Goal: Task Accomplishment & Management: Manage account settings

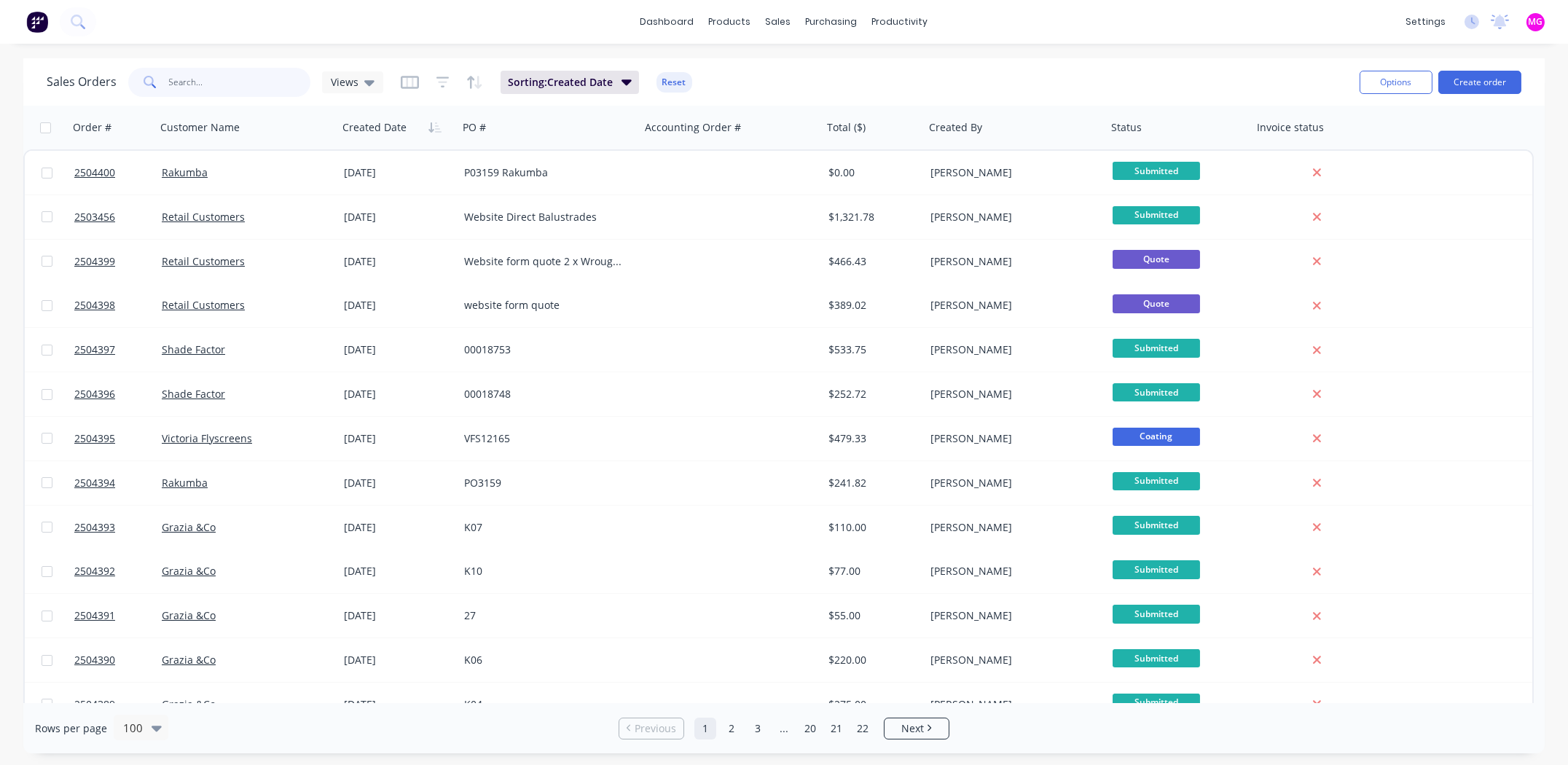
click at [207, 83] on input "text" at bounding box center [240, 82] width 142 height 29
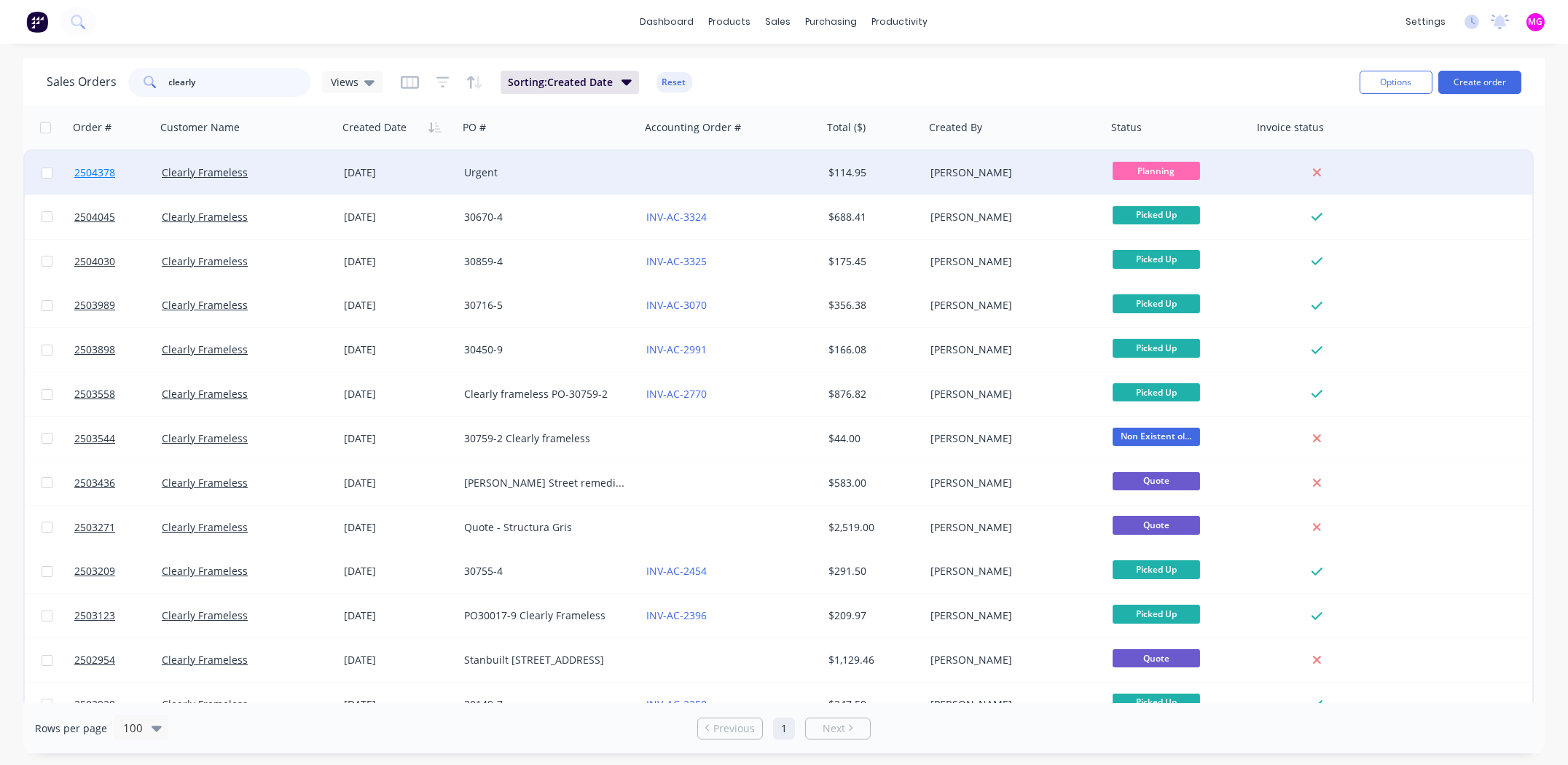
type input "clearly"
click at [84, 167] on span "2504378" at bounding box center [94, 173] width 41 height 15
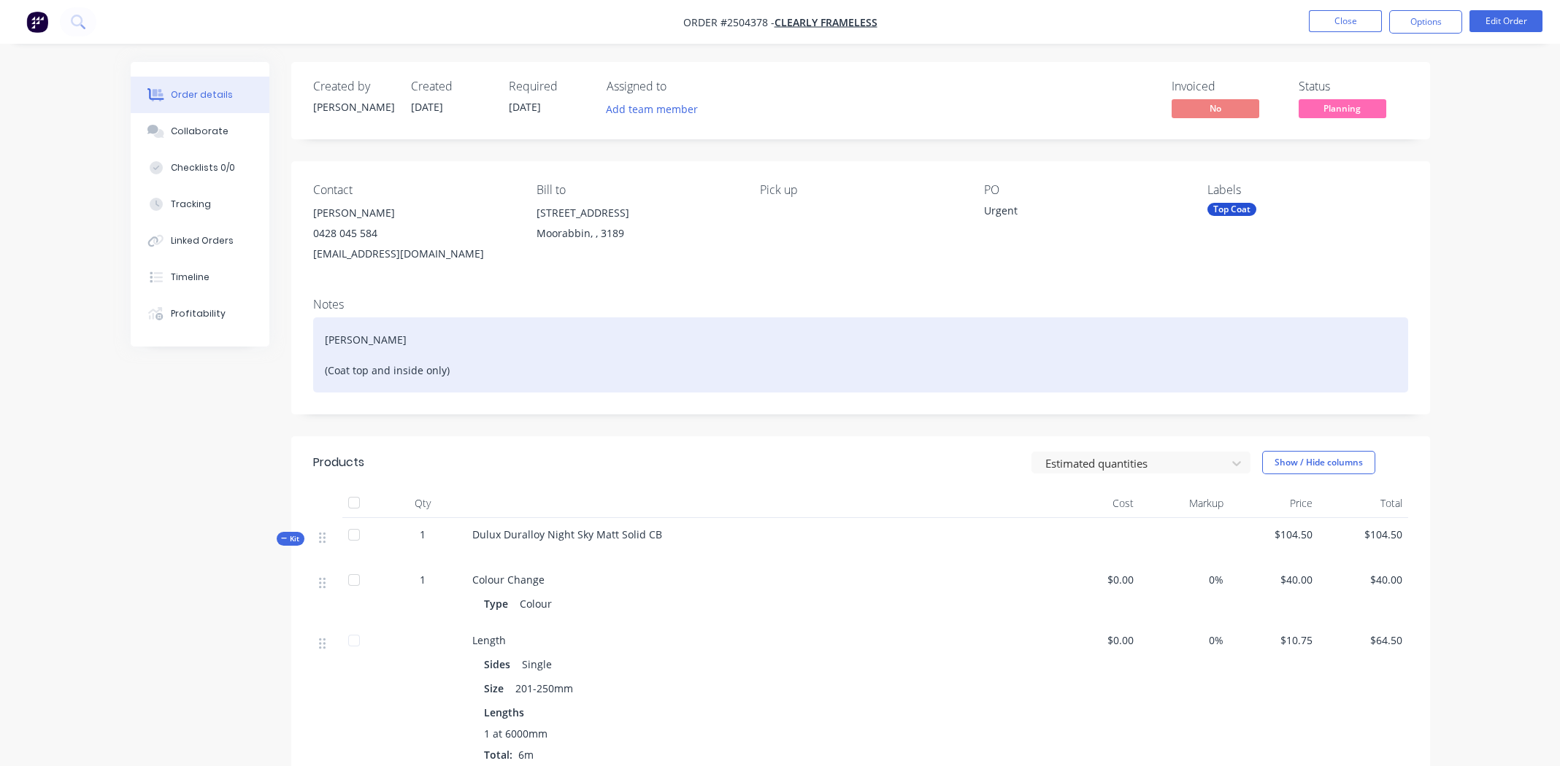
click at [593, 355] on div "[PERSON_NAME] (Coat top and inside only)" at bounding box center [860, 355] width 1095 height 75
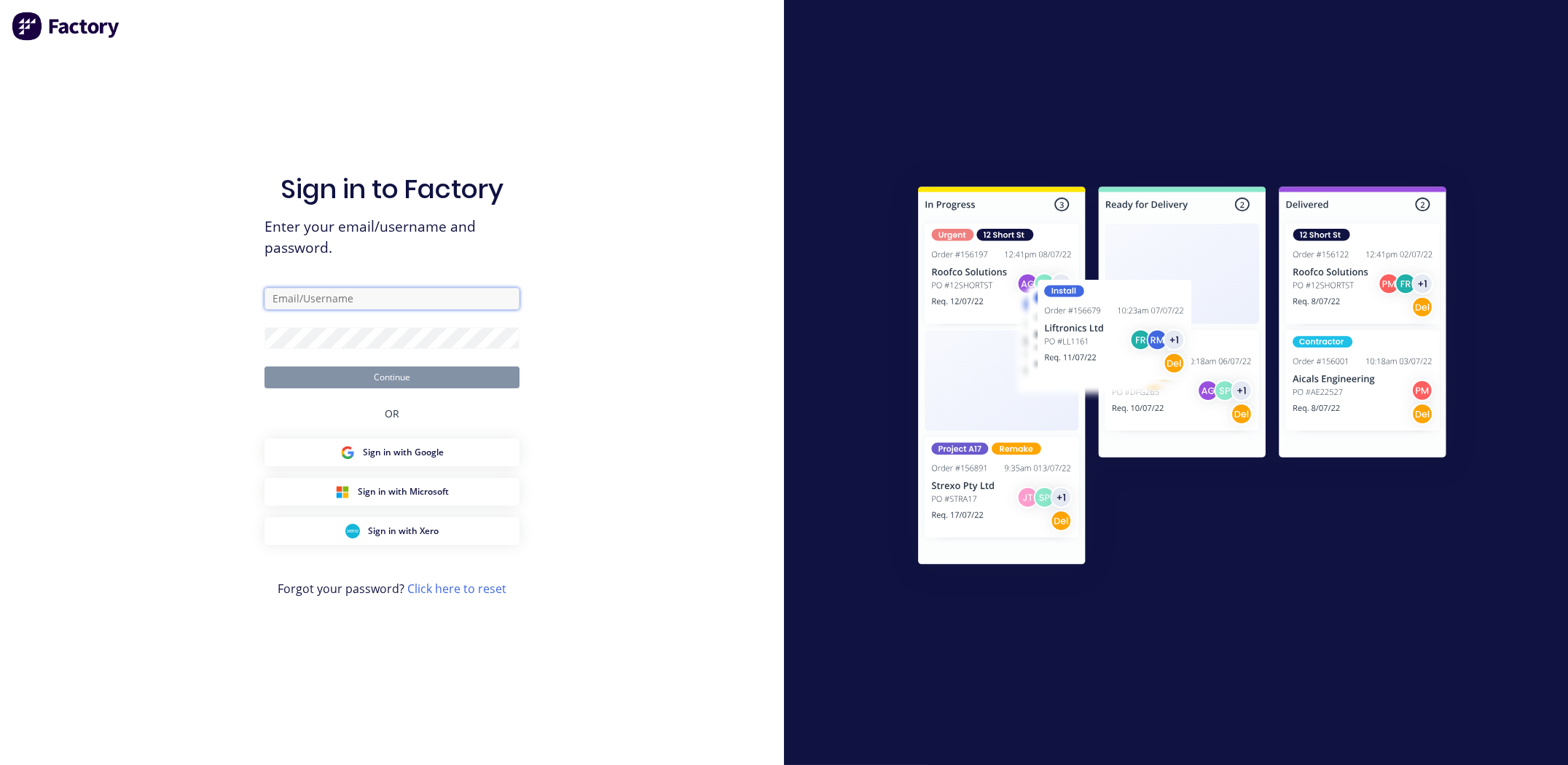
type input "[PERSON_NAME][EMAIL_ADDRESS][PERSON_NAME][DOMAIN_NAME]"
click at [438, 384] on button "Continue" at bounding box center [391, 378] width 255 height 22
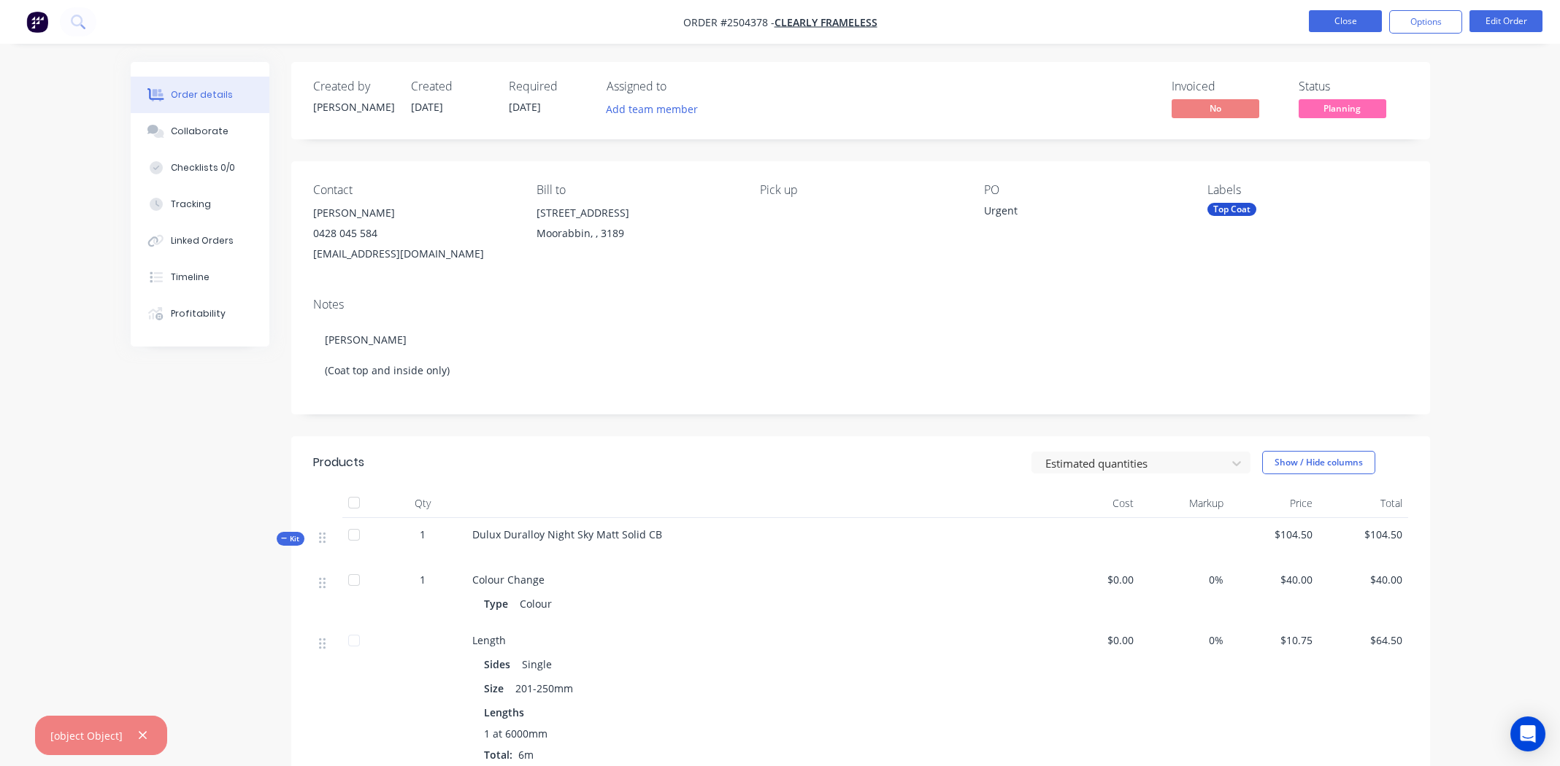
click at [1359, 20] on button "Close" at bounding box center [1345, 21] width 73 height 22
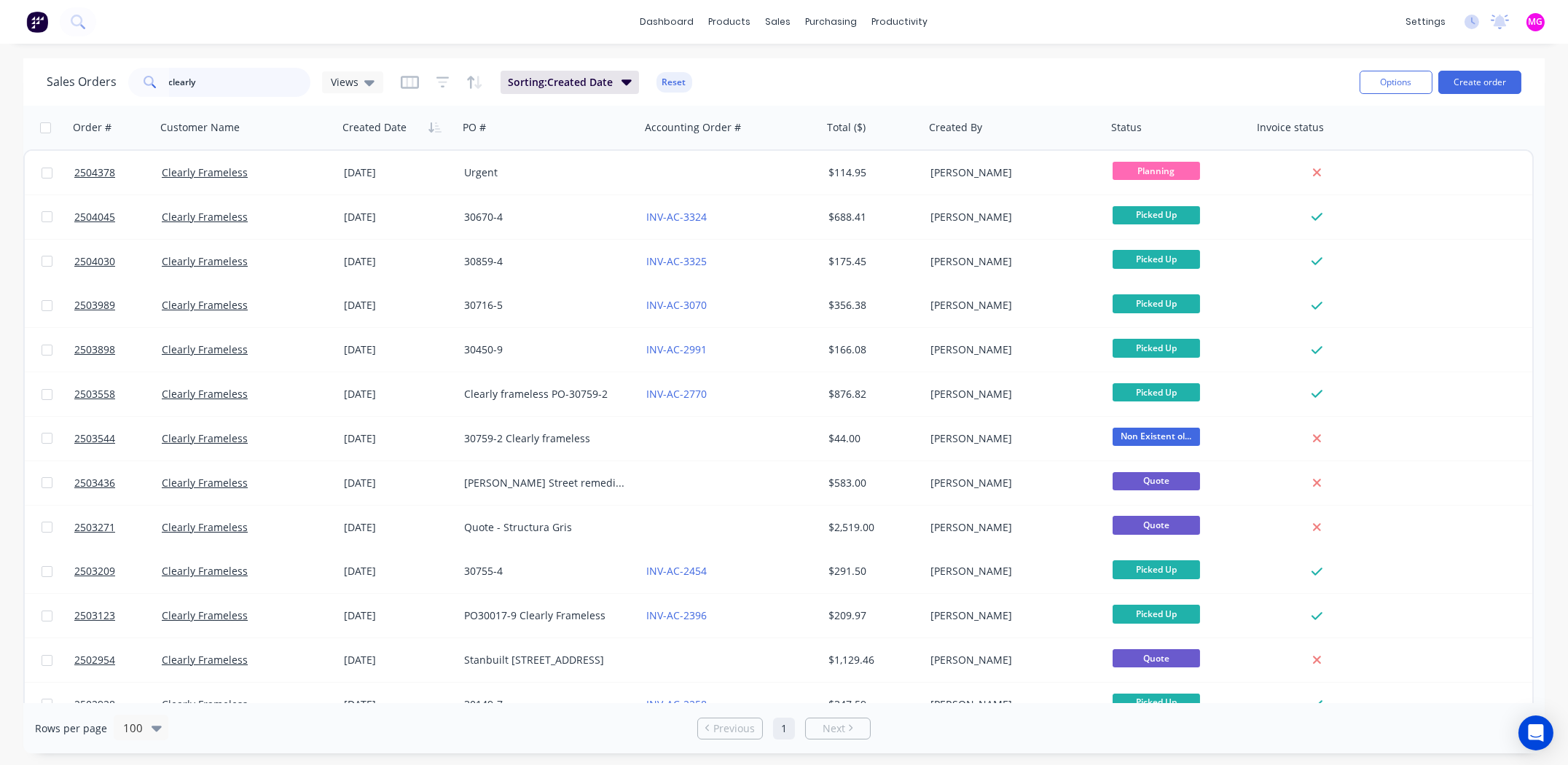
click at [236, 84] on input "clearly" at bounding box center [240, 82] width 142 height 29
click at [236, 83] on input "clearly" at bounding box center [240, 82] width 142 height 29
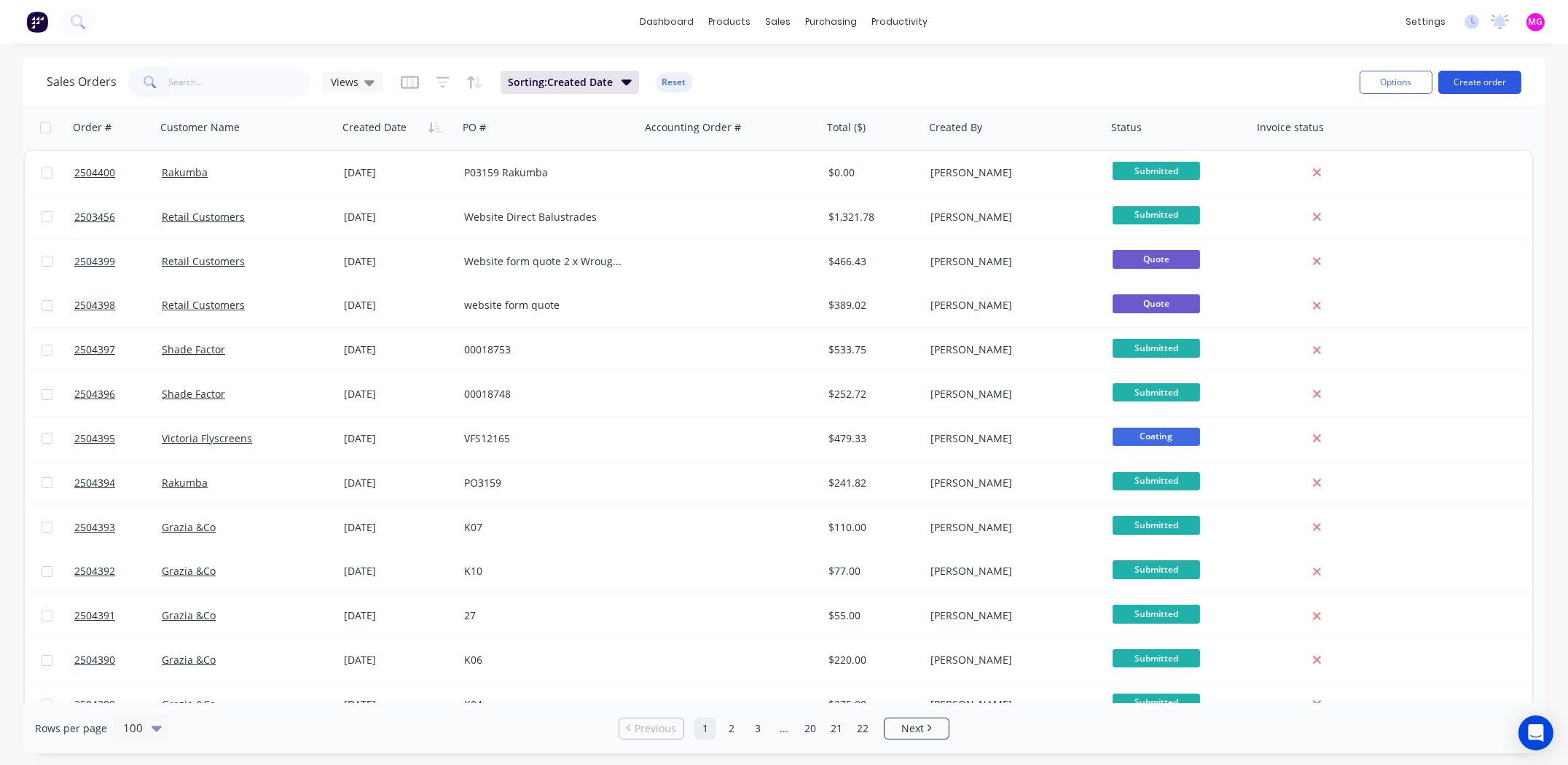
click at [1488, 84] on button "Create order" at bounding box center [1479, 82] width 83 height 23
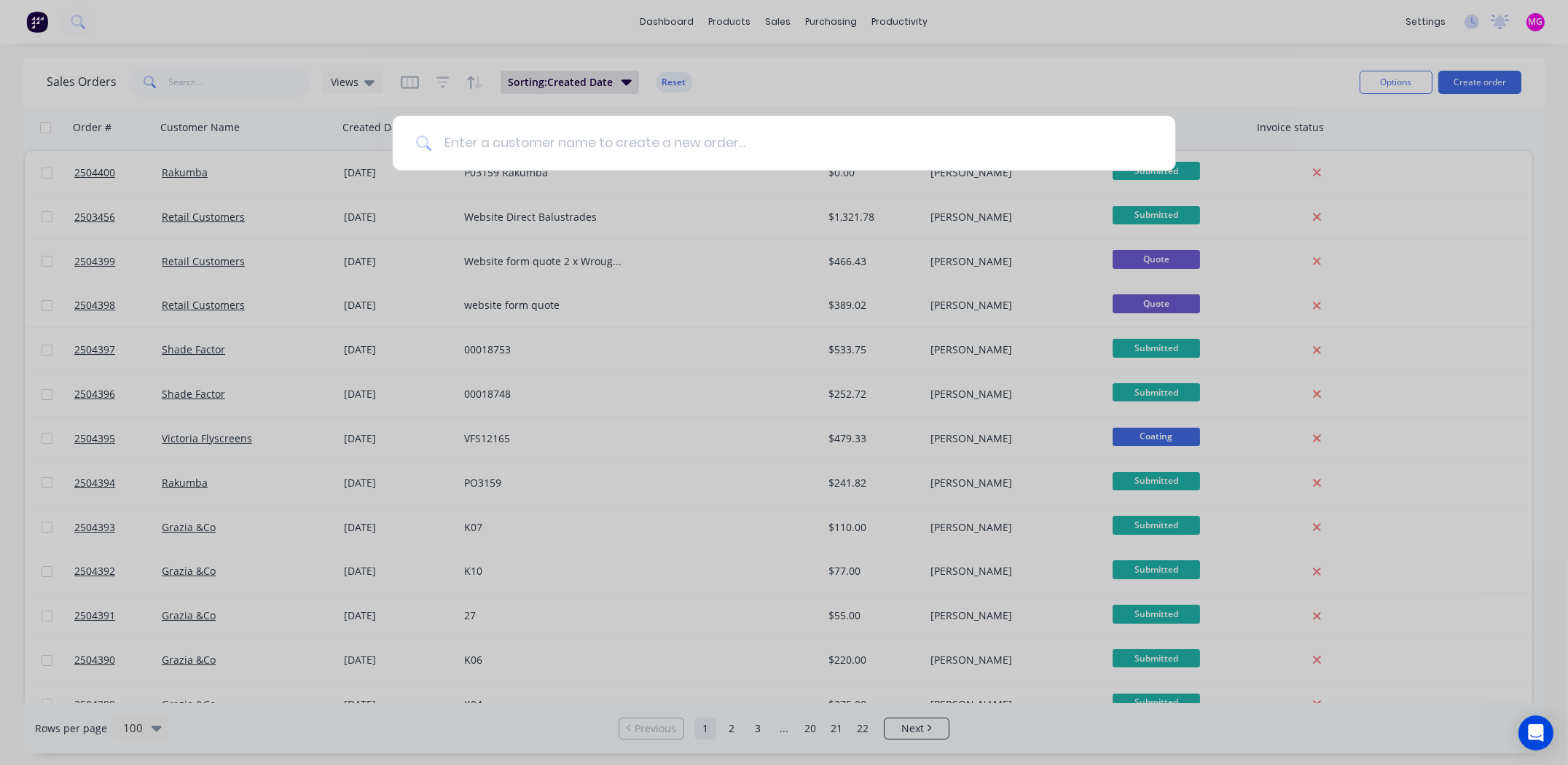
click at [668, 142] on input at bounding box center [791, 143] width 720 height 55
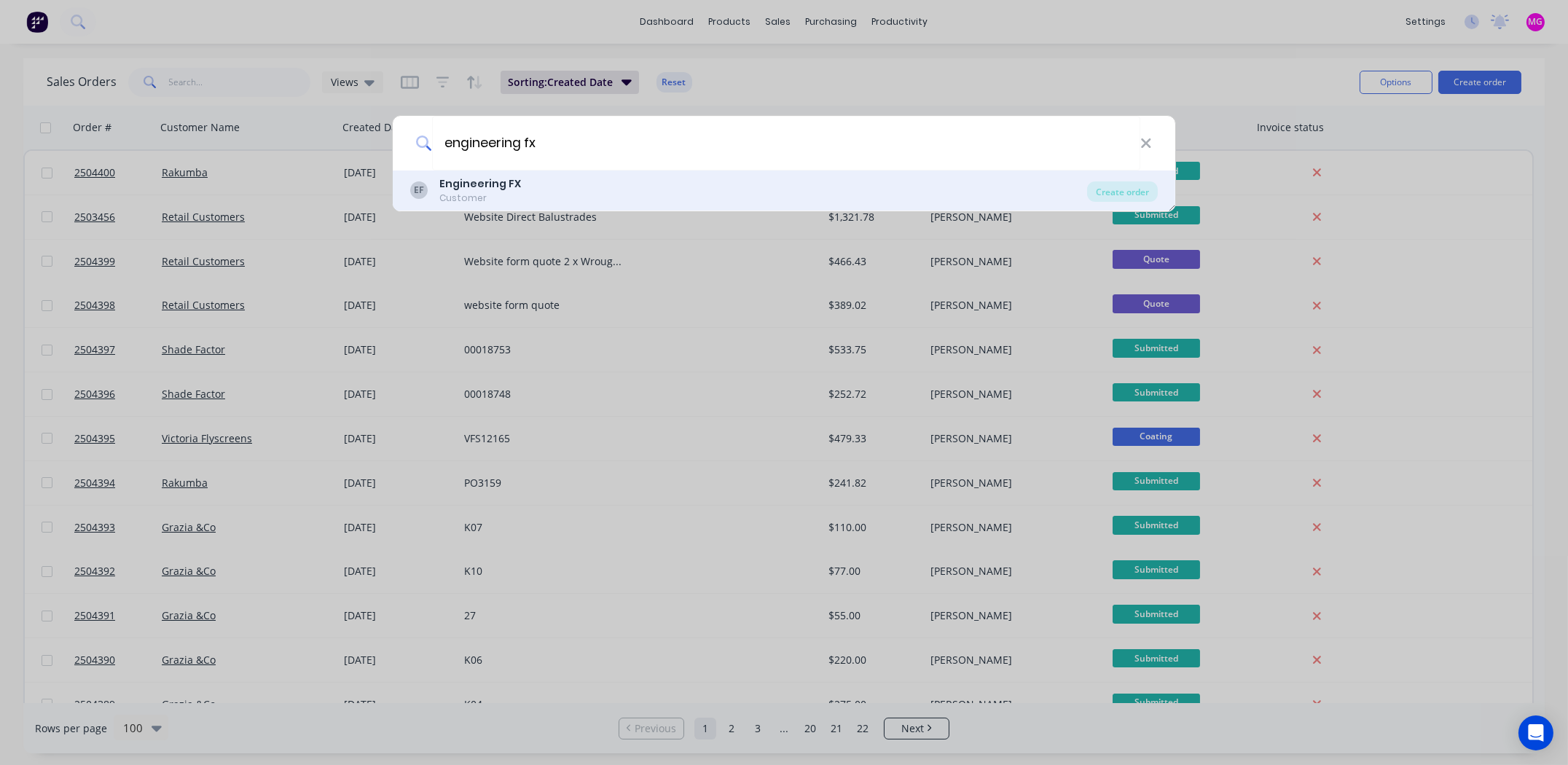
type input "engineering fx"
click at [503, 201] on div "Customer" at bounding box center [480, 198] width 82 height 13
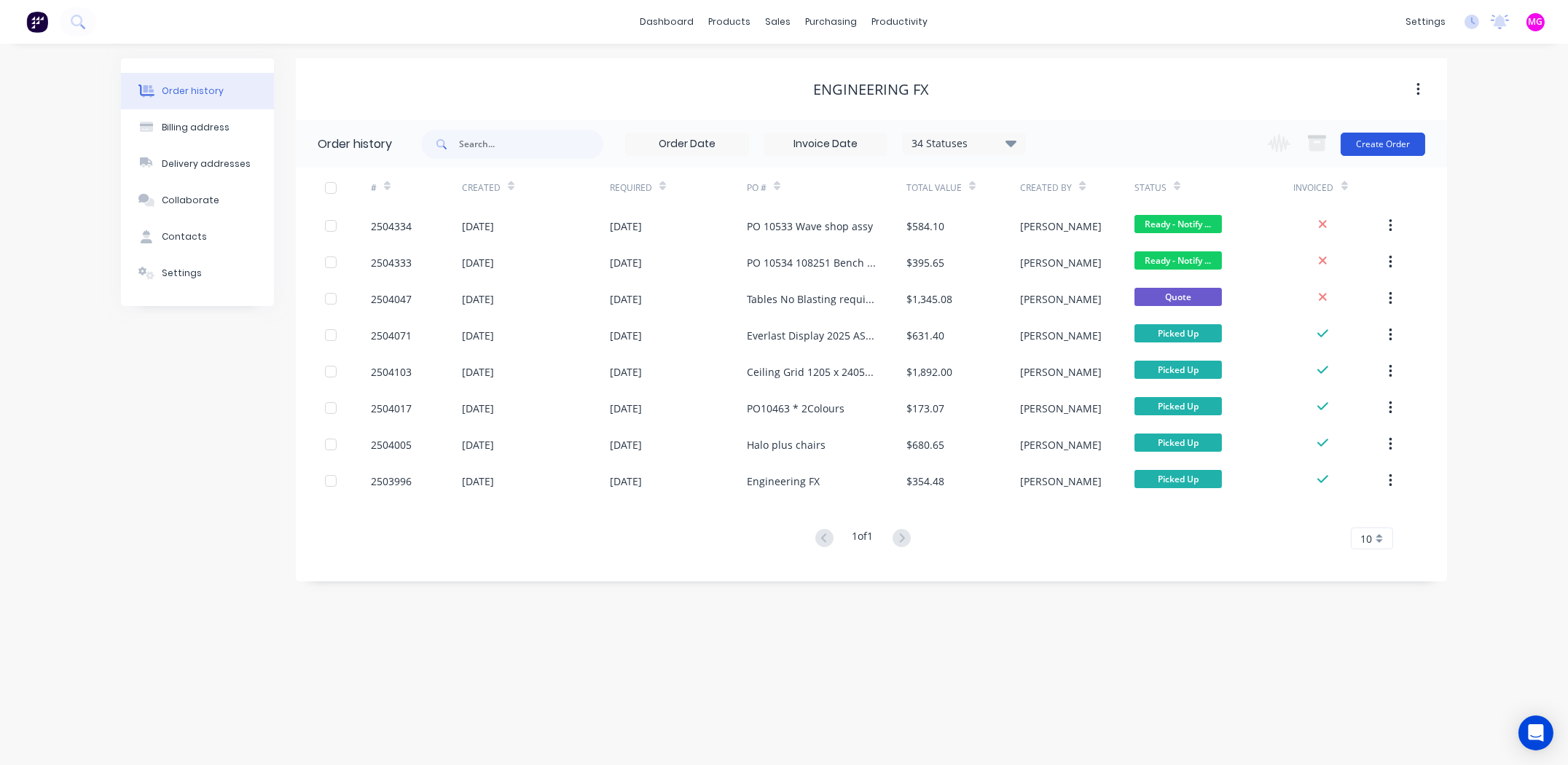
click at [1381, 140] on button "Create Order" at bounding box center [1382, 144] width 85 height 23
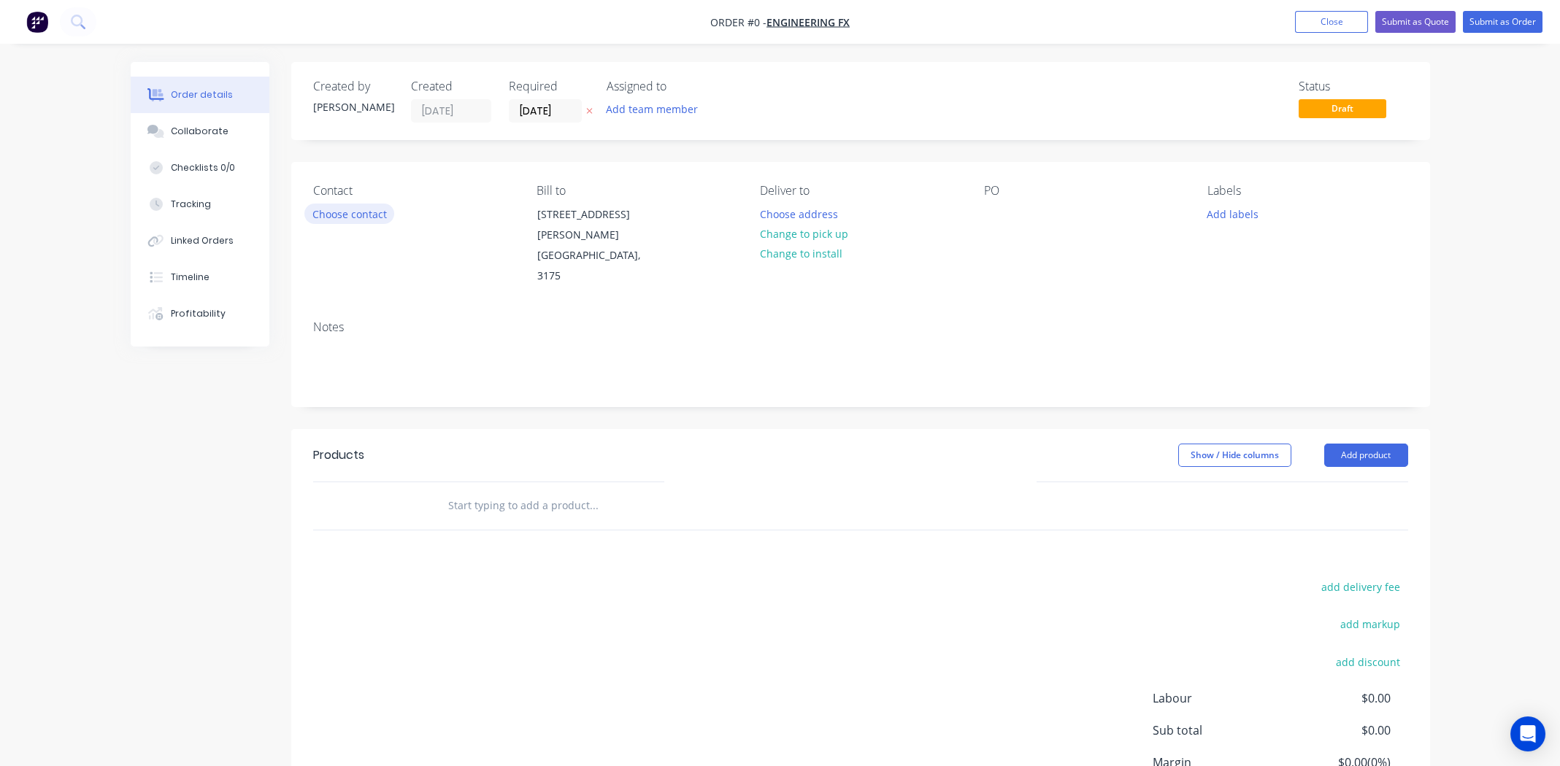
click at [342, 209] on button "Choose contact" at bounding box center [349, 214] width 90 height 20
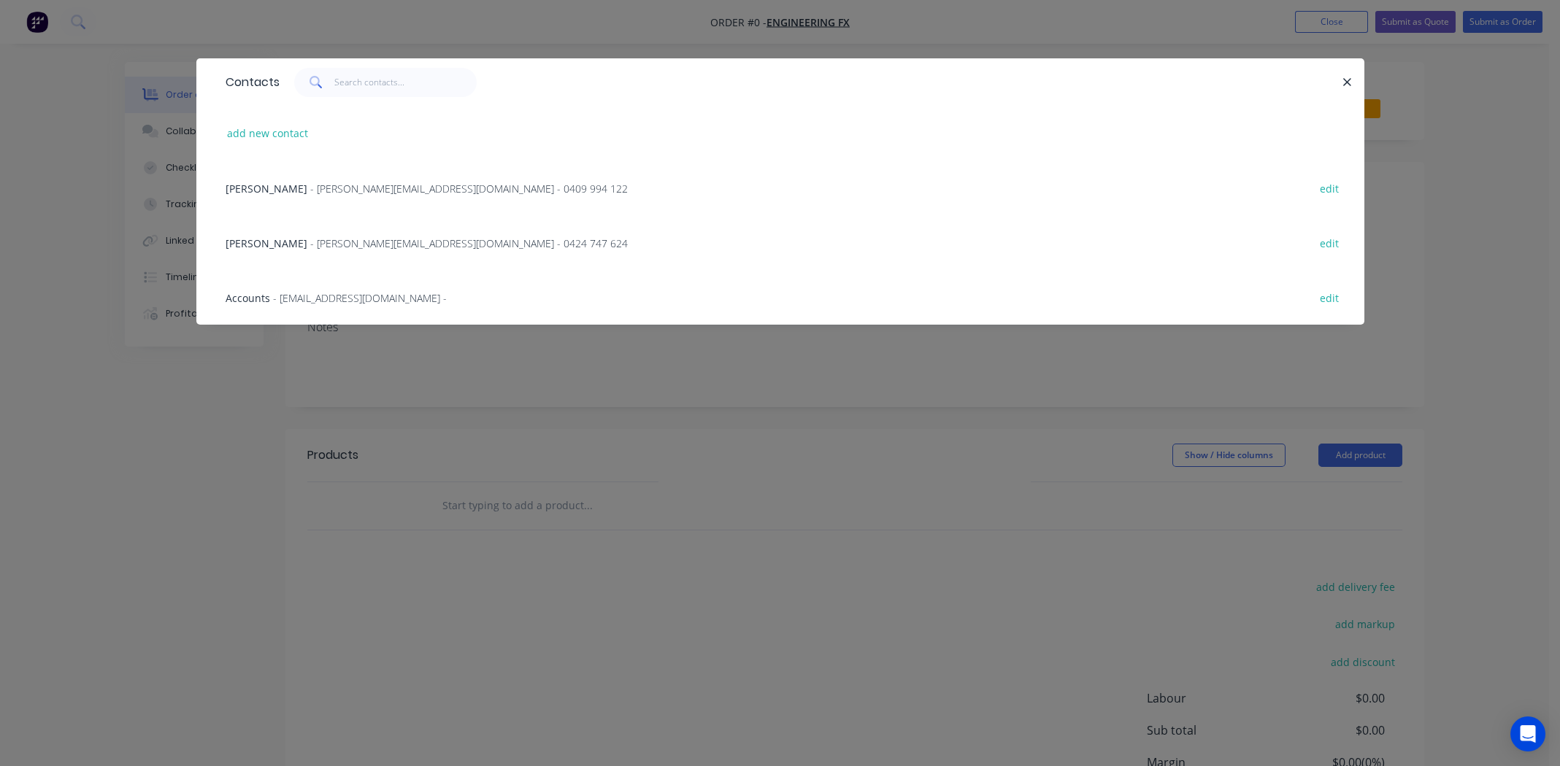
click at [260, 189] on span "[PERSON_NAME]" at bounding box center [267, 189] width 82 height 14
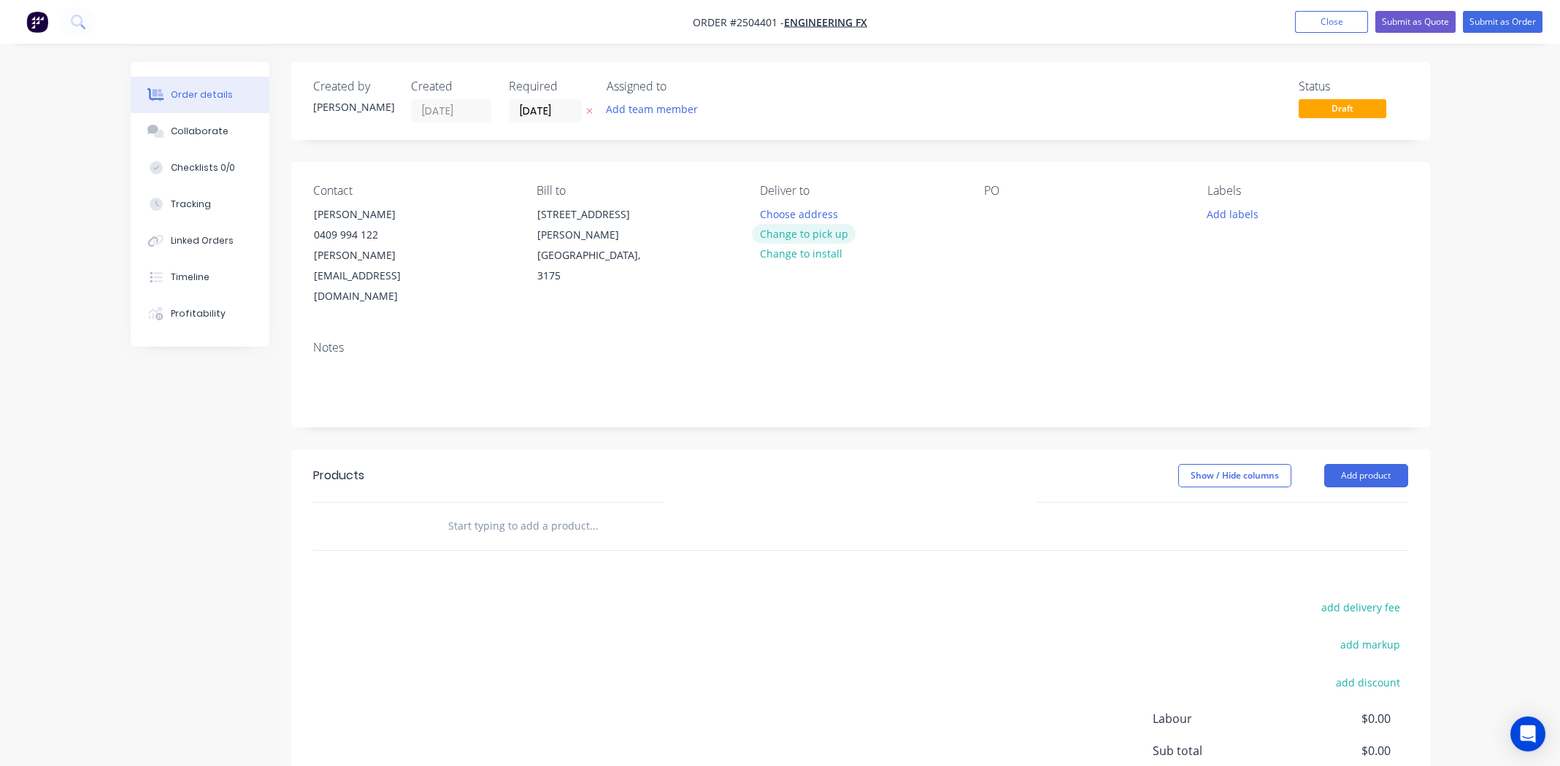
click at [802, 230] on button "Change to pick up" at bounding box center [804, 234] width 104 height 20
click at [213, 123] on button "Collaborate" at bounding box center [200, 131] width 139 height 36
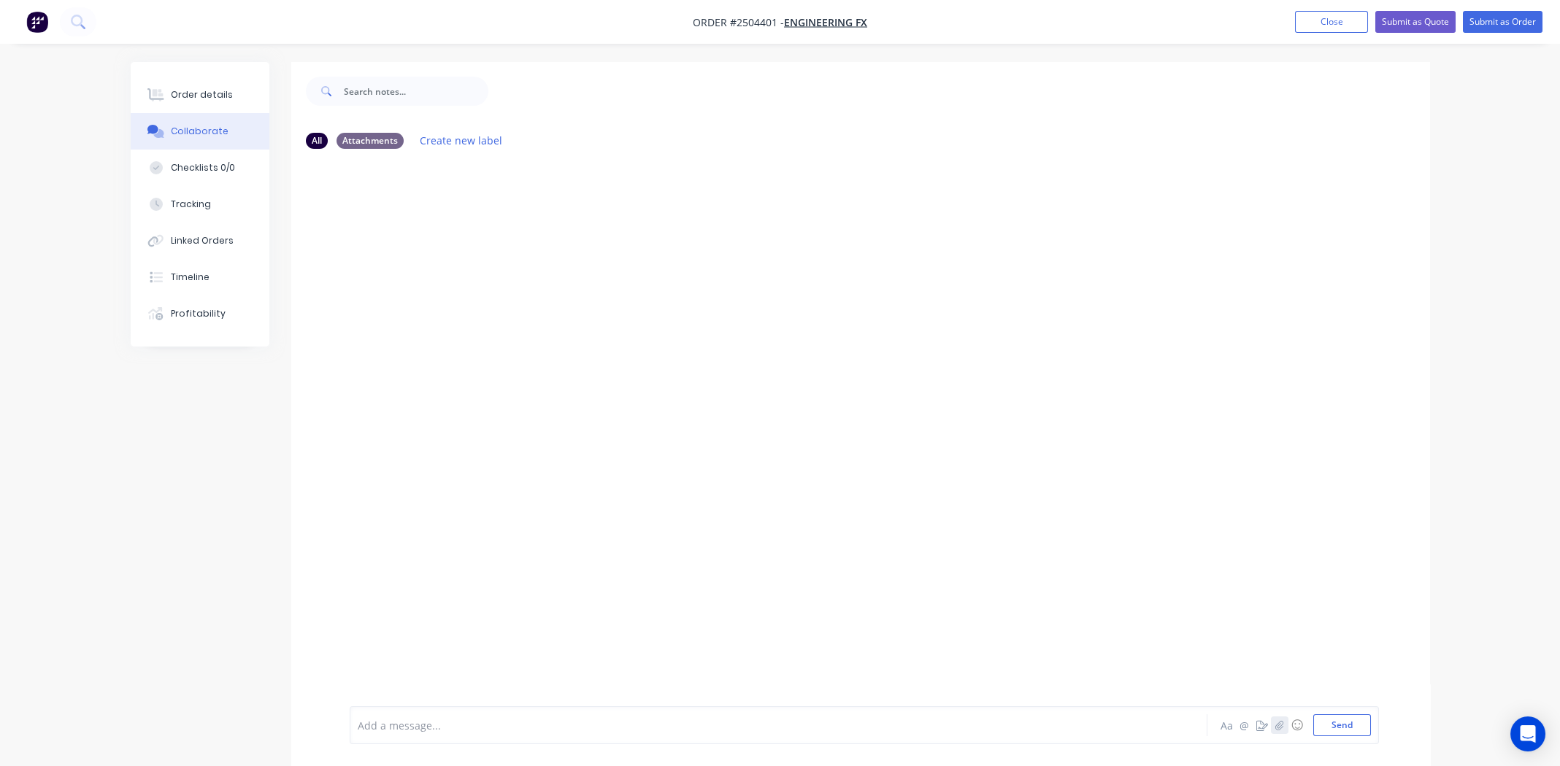
click at [1278, 727] on icon "button" at bounding box center [1279, 724] width 8 height 9
click at [1352, 725] on button "Send" at bounding box center [1342, 726] width 58 height 22
click at [200, 95] on div "Order details" at bounding box center [202, 94] width 62 height 13
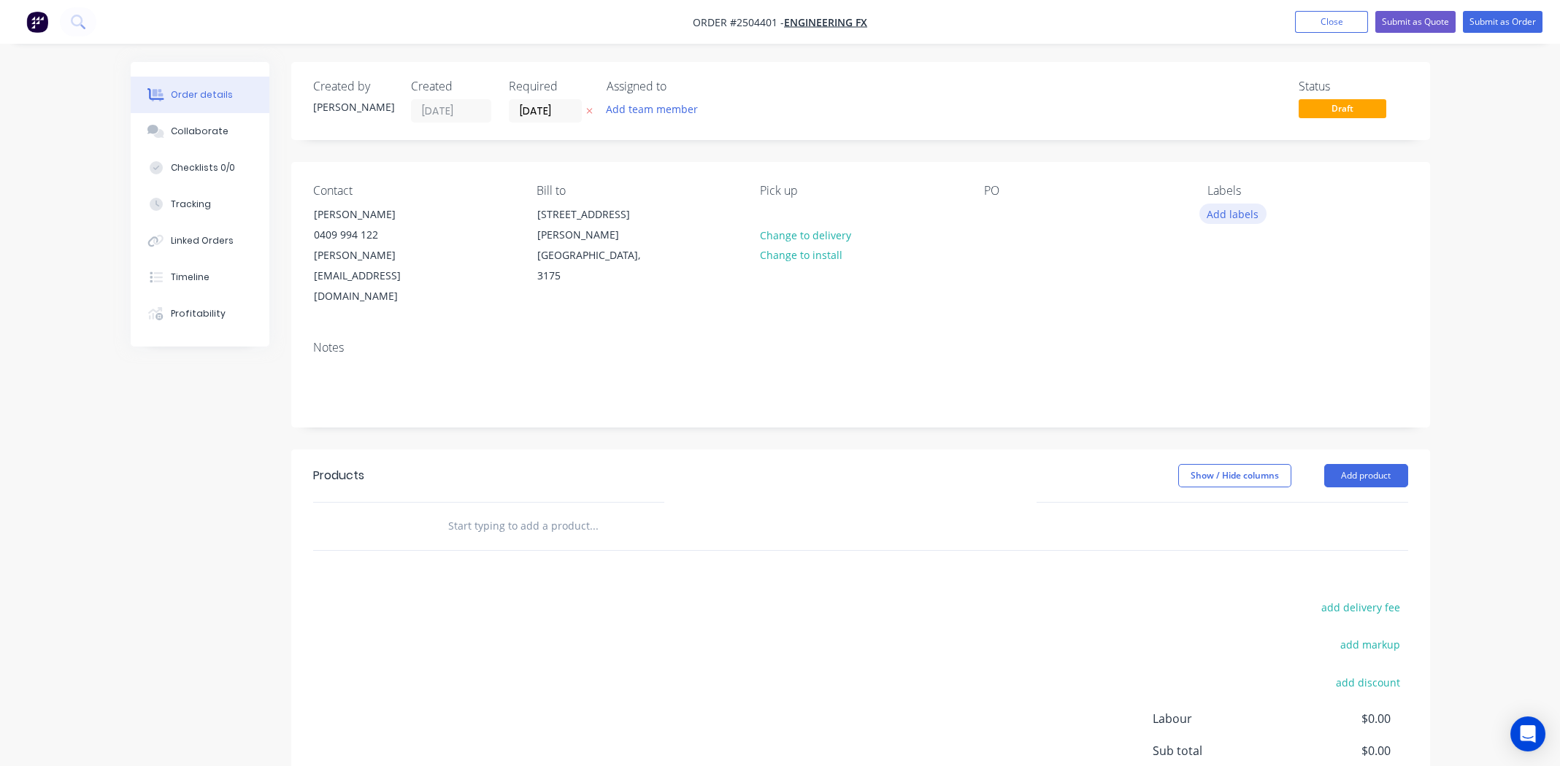
click at [1221, 215] on button "Add labels" at bounding box center [1232, 214] width 67 height 20
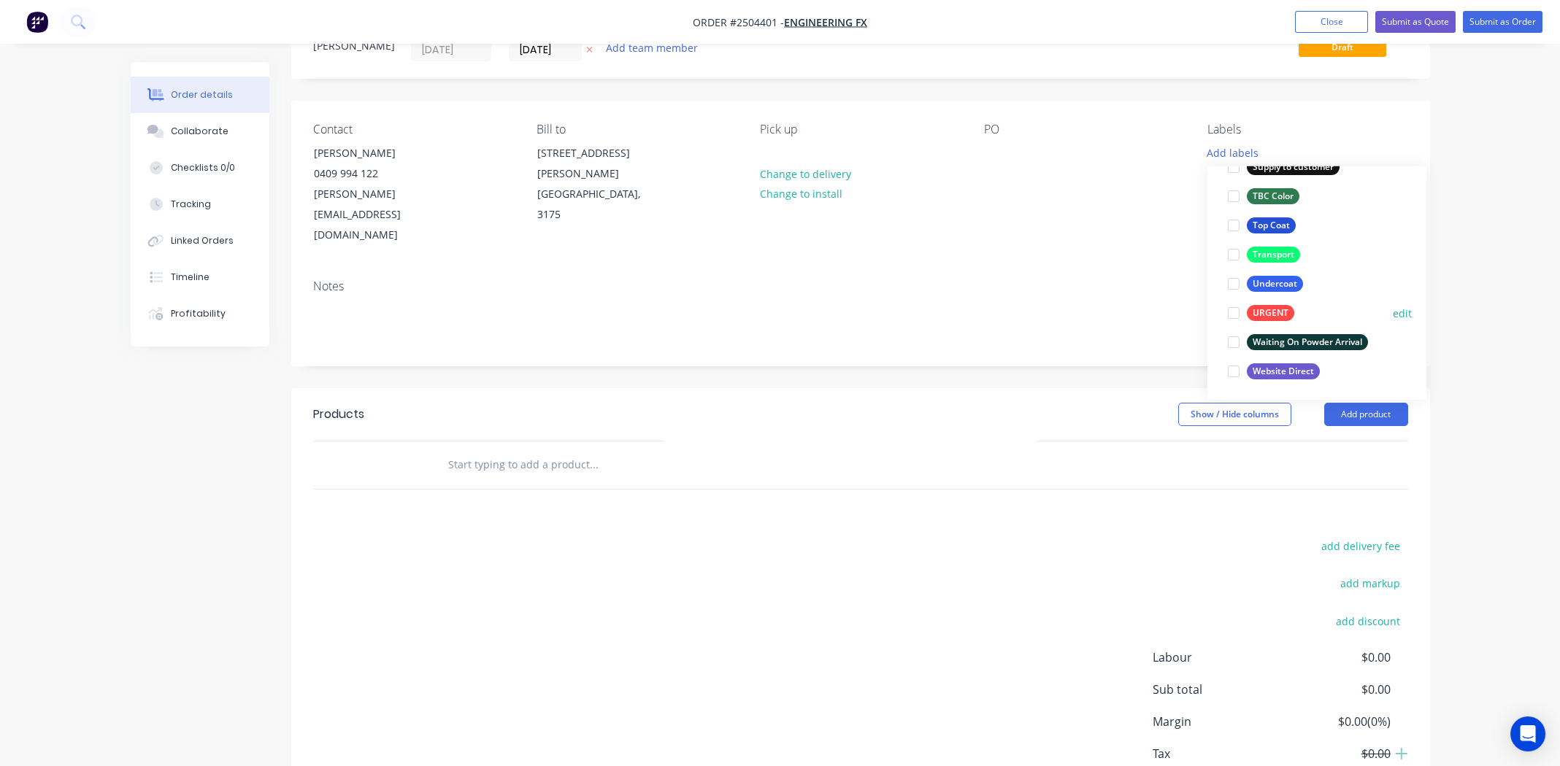
scroll to position [115, 0]
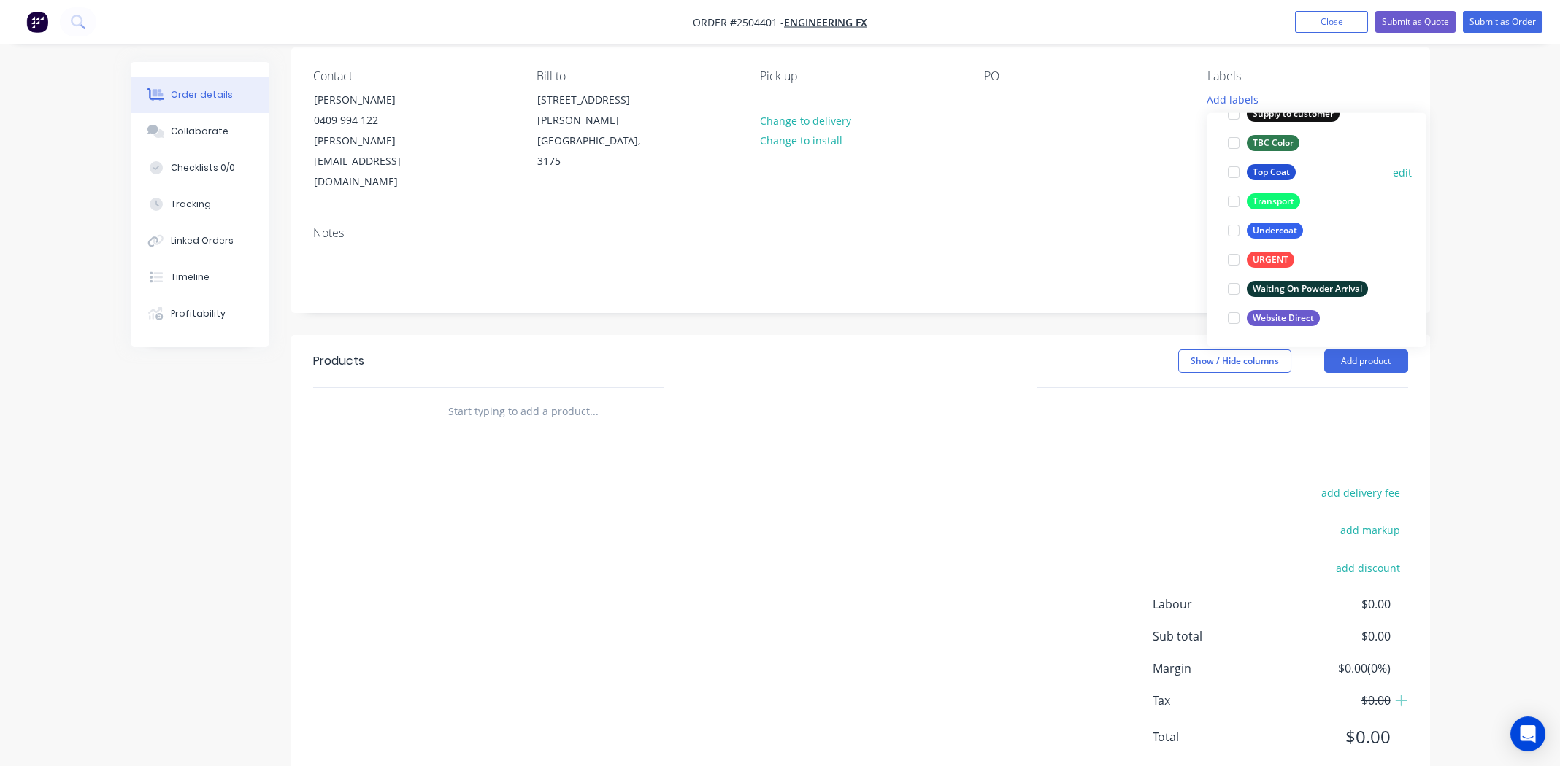
click at [1234, 171] on div at bounding box center [1233, 172] width 29 height 29
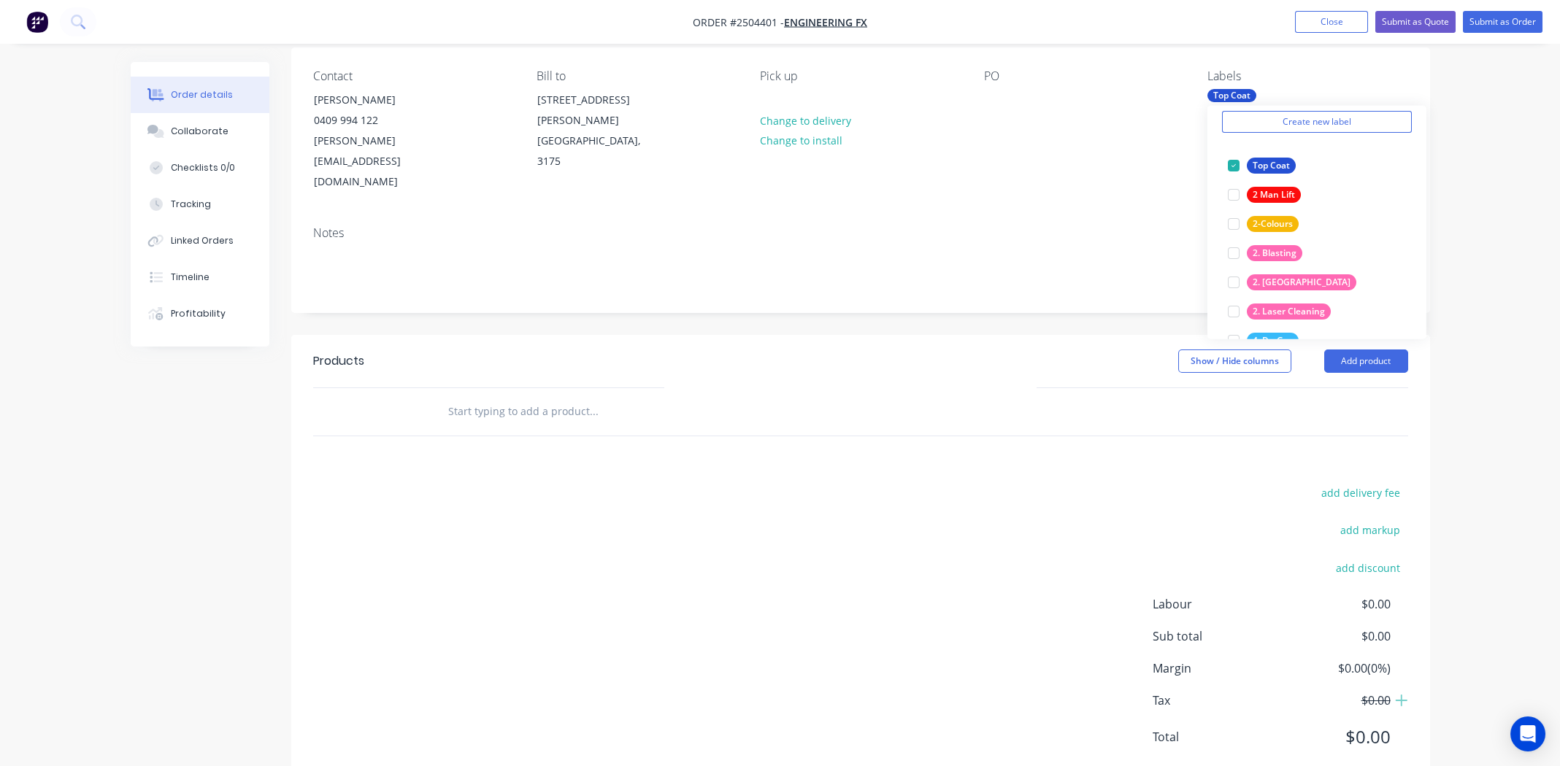
click at [993, 226] on div "Notes" at bounding box center [860, 233] width 1095 height 14
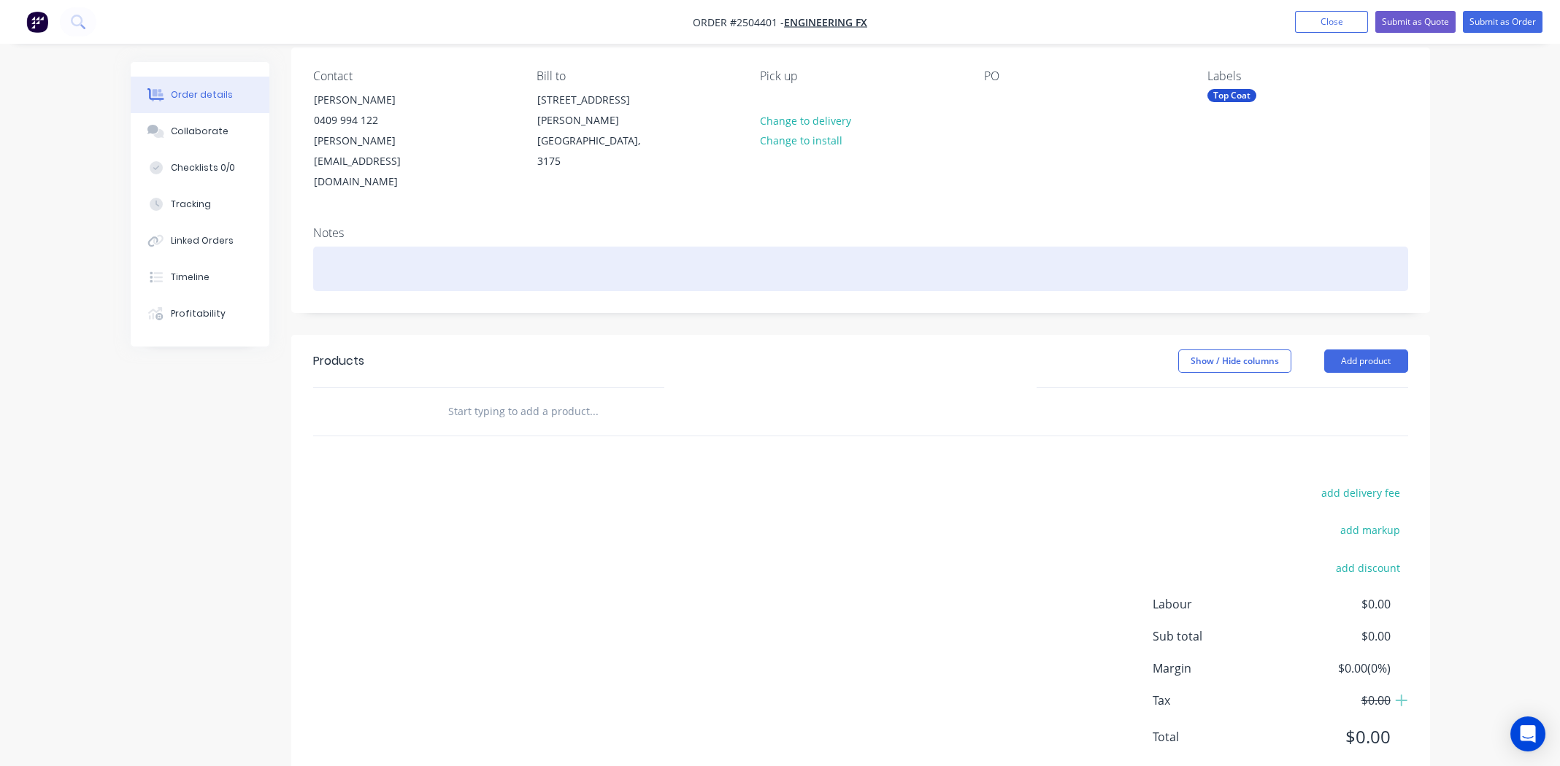
scroll to position [0, 0]
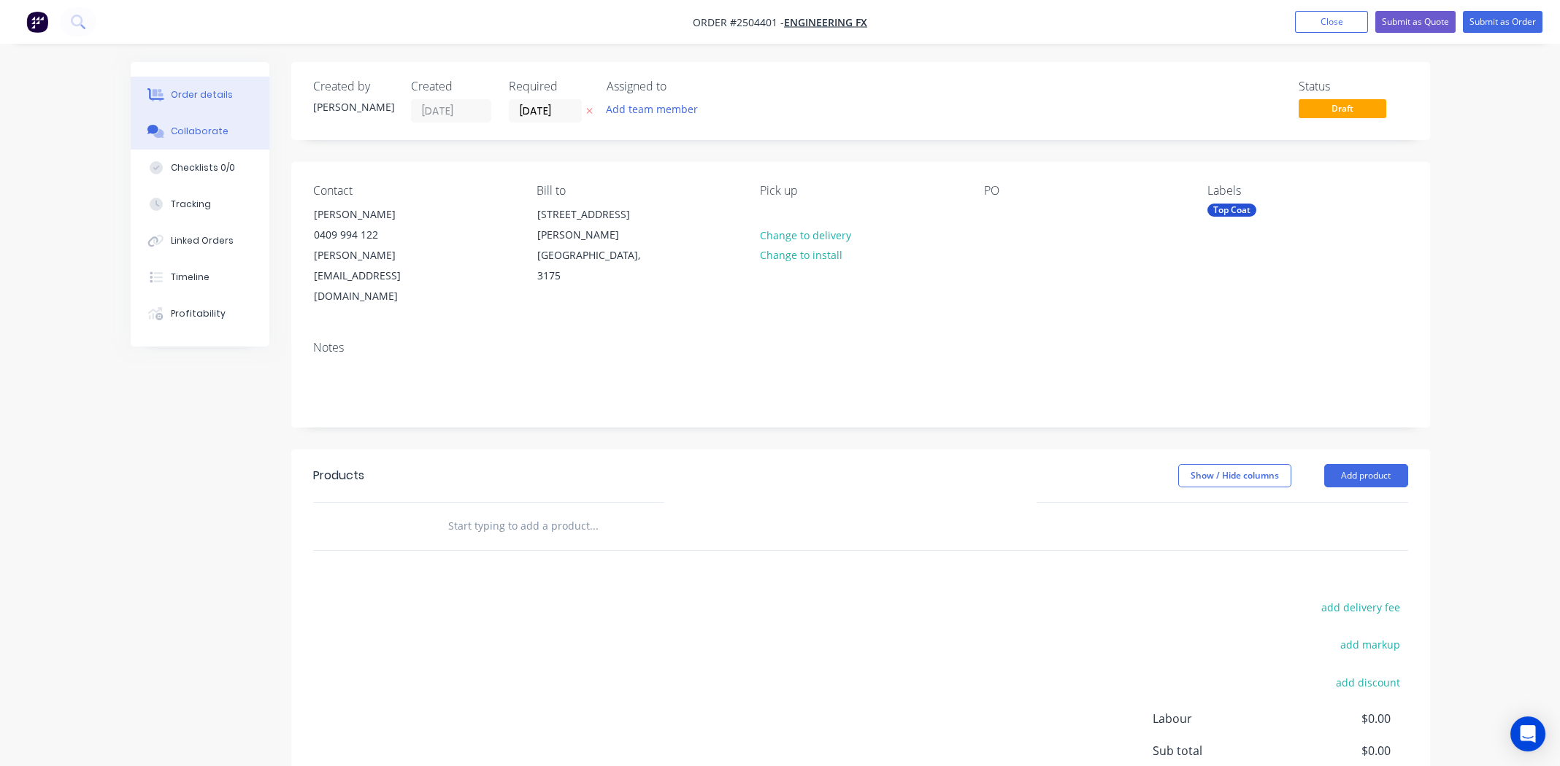
click at [180, 134] on div "Collaborate" at bounding box center [200, 131] width 58 height 13
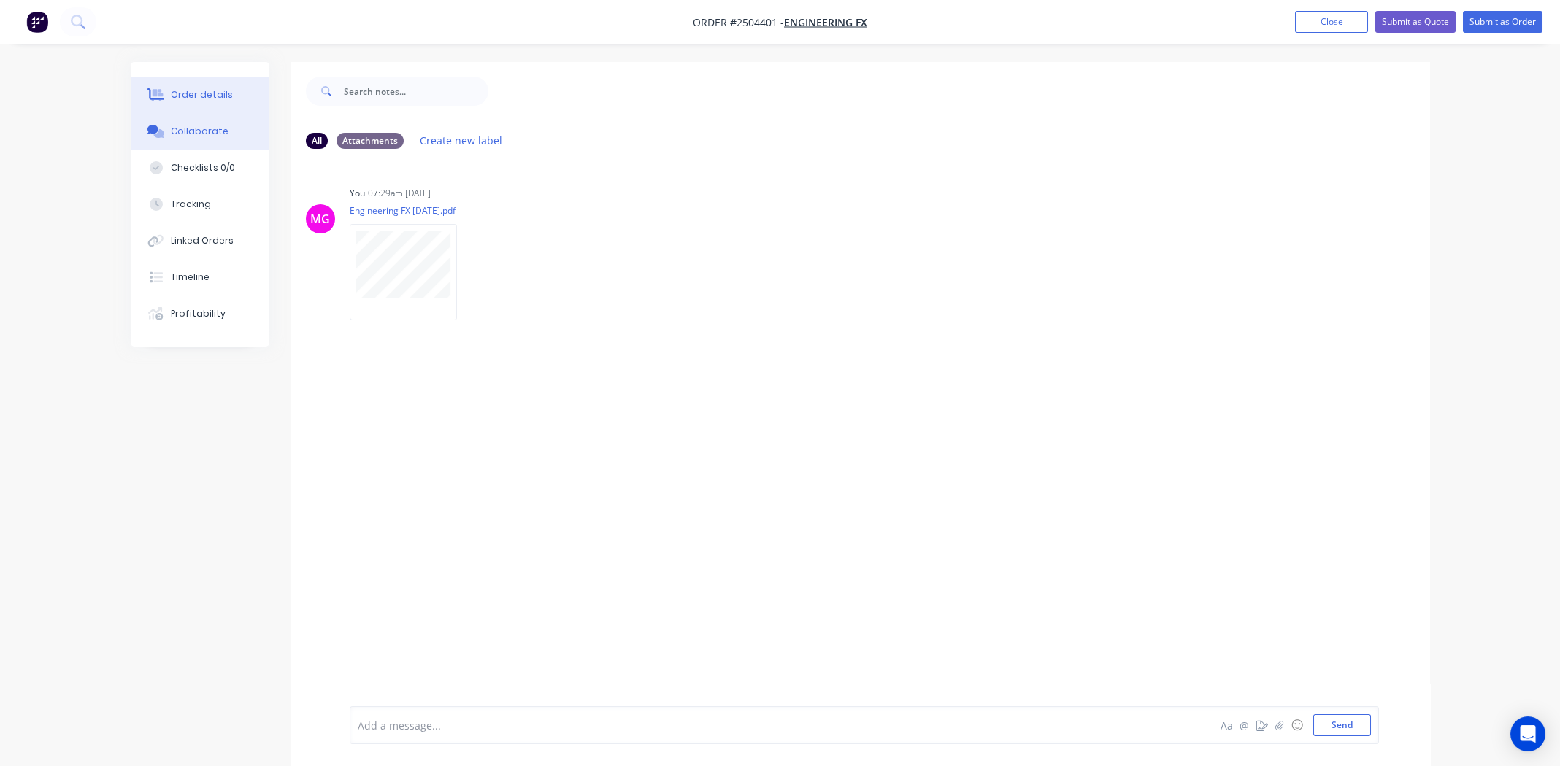
click at [201, 88] on div "Order details" at bounding box center [202, 94] width 62 height 13
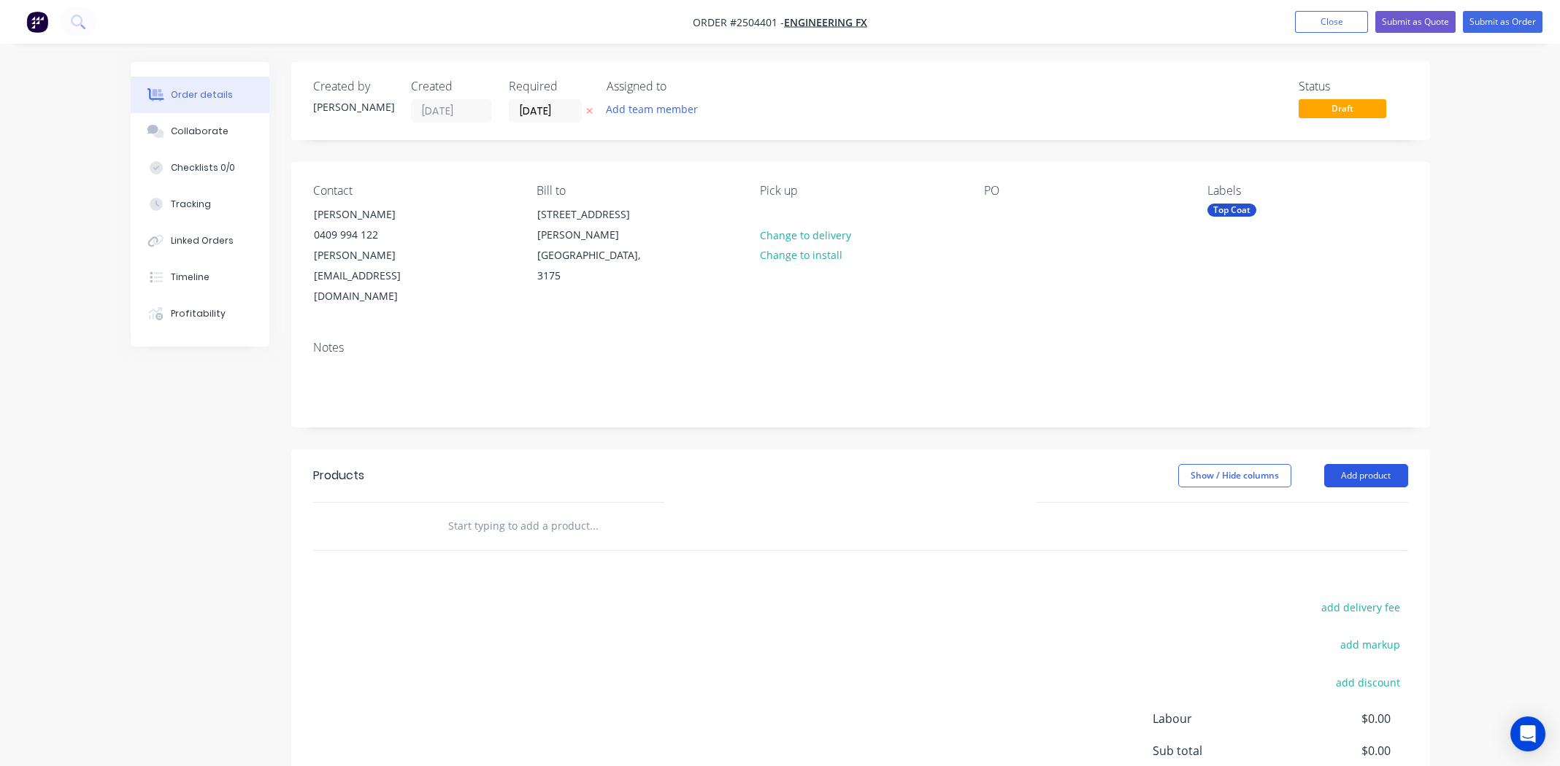
click at [1368, 464] on button "Add product" at bounding box center [1366, 475] width 84 height 23
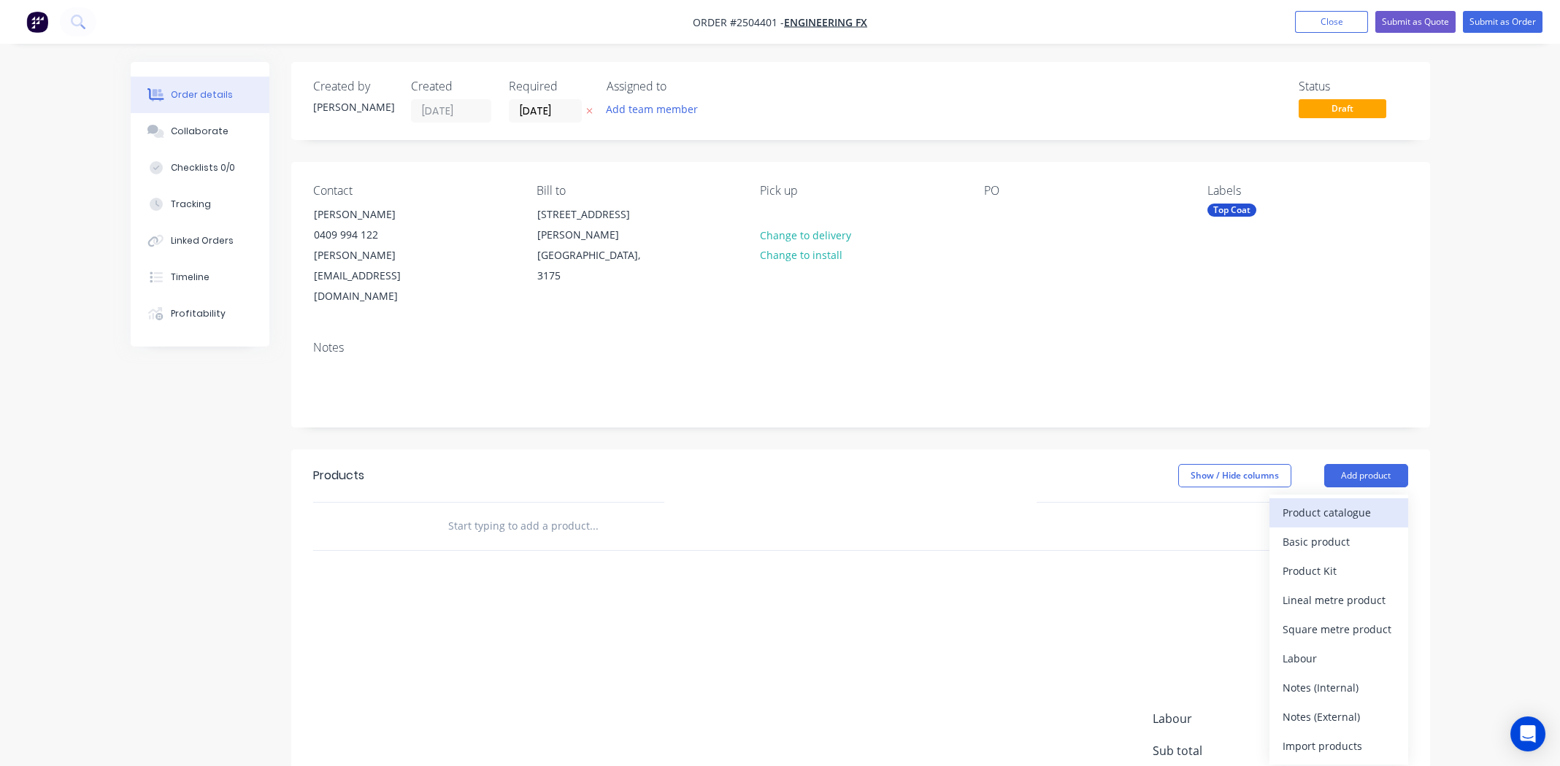
click at [1352, 502] on div "Product catalogue" at bounding box center [1339, 512] width 112 height 21
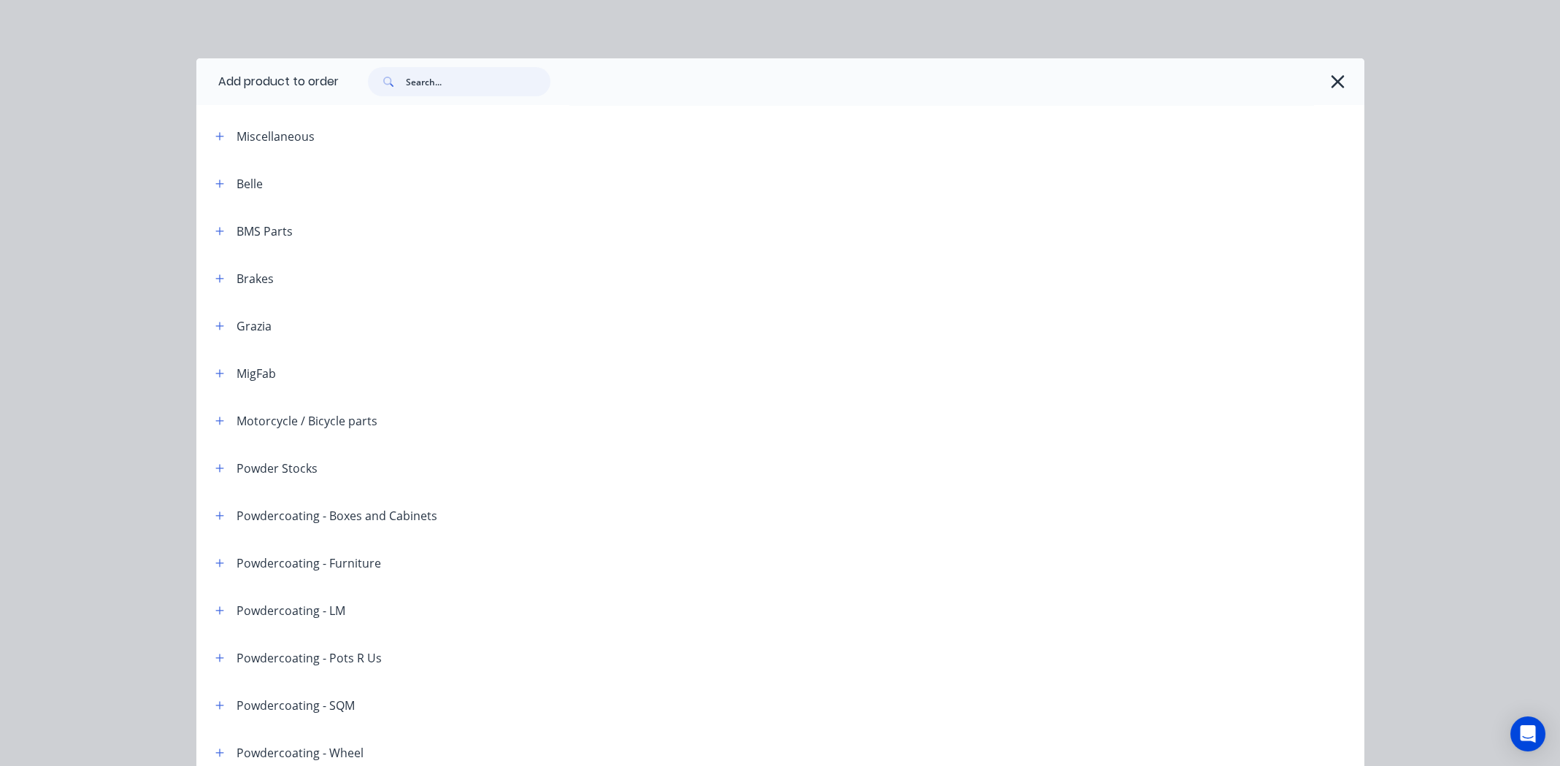
click at [437, 76] on input "text" at bounding box center [478, 81] width 145 height 29
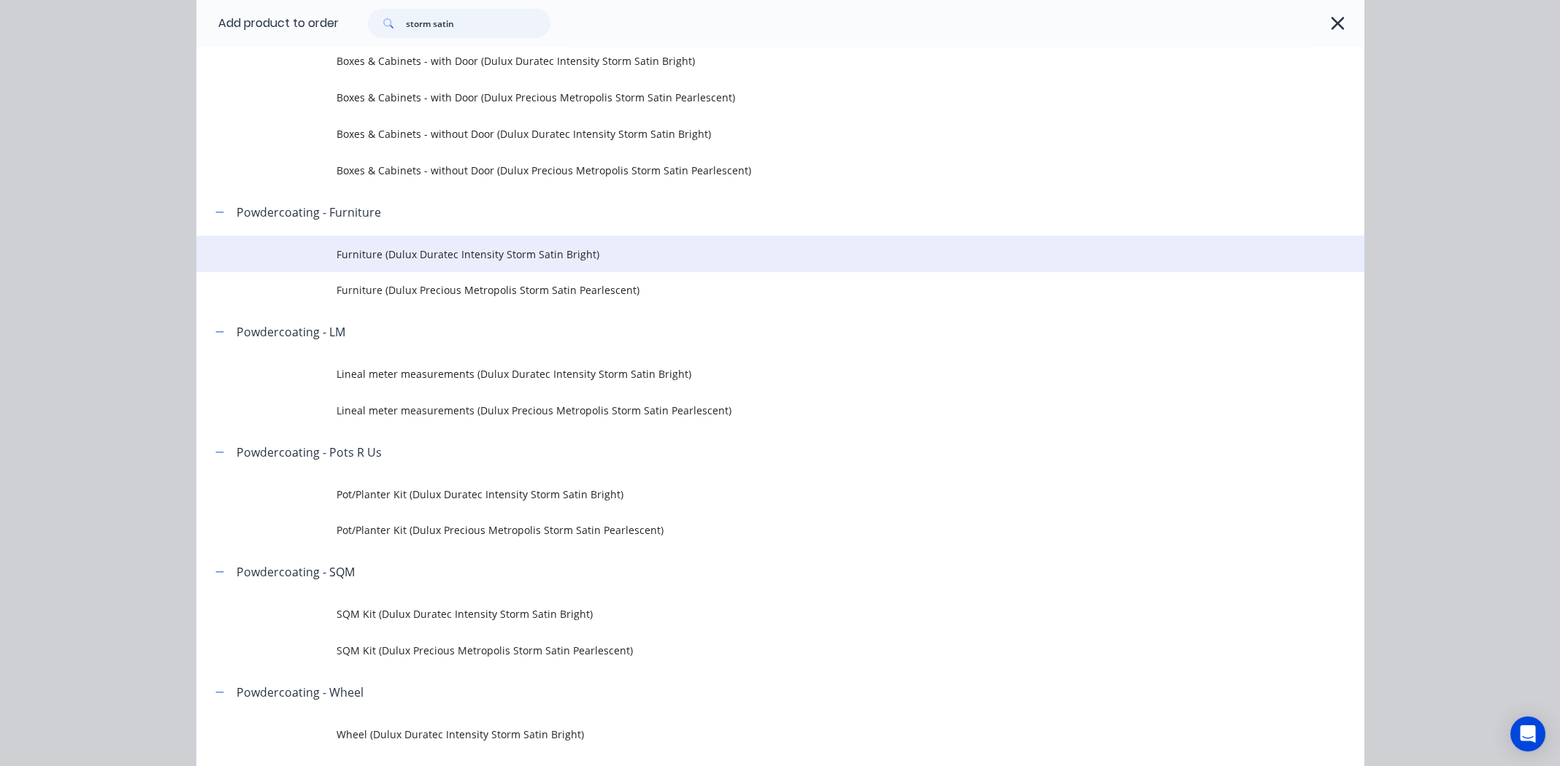
scroll to position [219, 0]
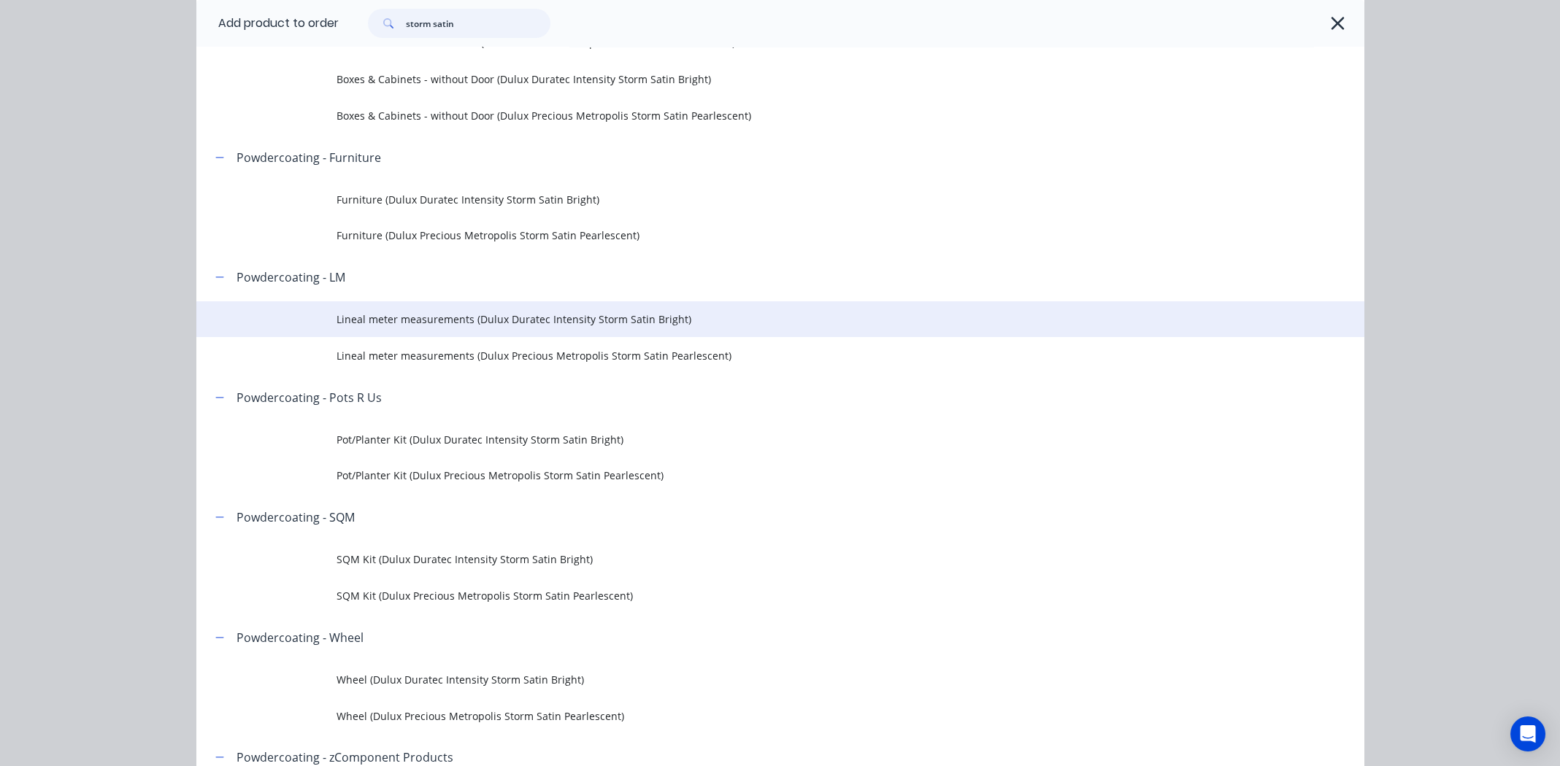
type input "storm satin"
click at [418, 321] on span "Lineal meter measurements (Dulux Duratec Intensity Storm Satin Bright)" at bounding box center [748, 319] width 822 height 15
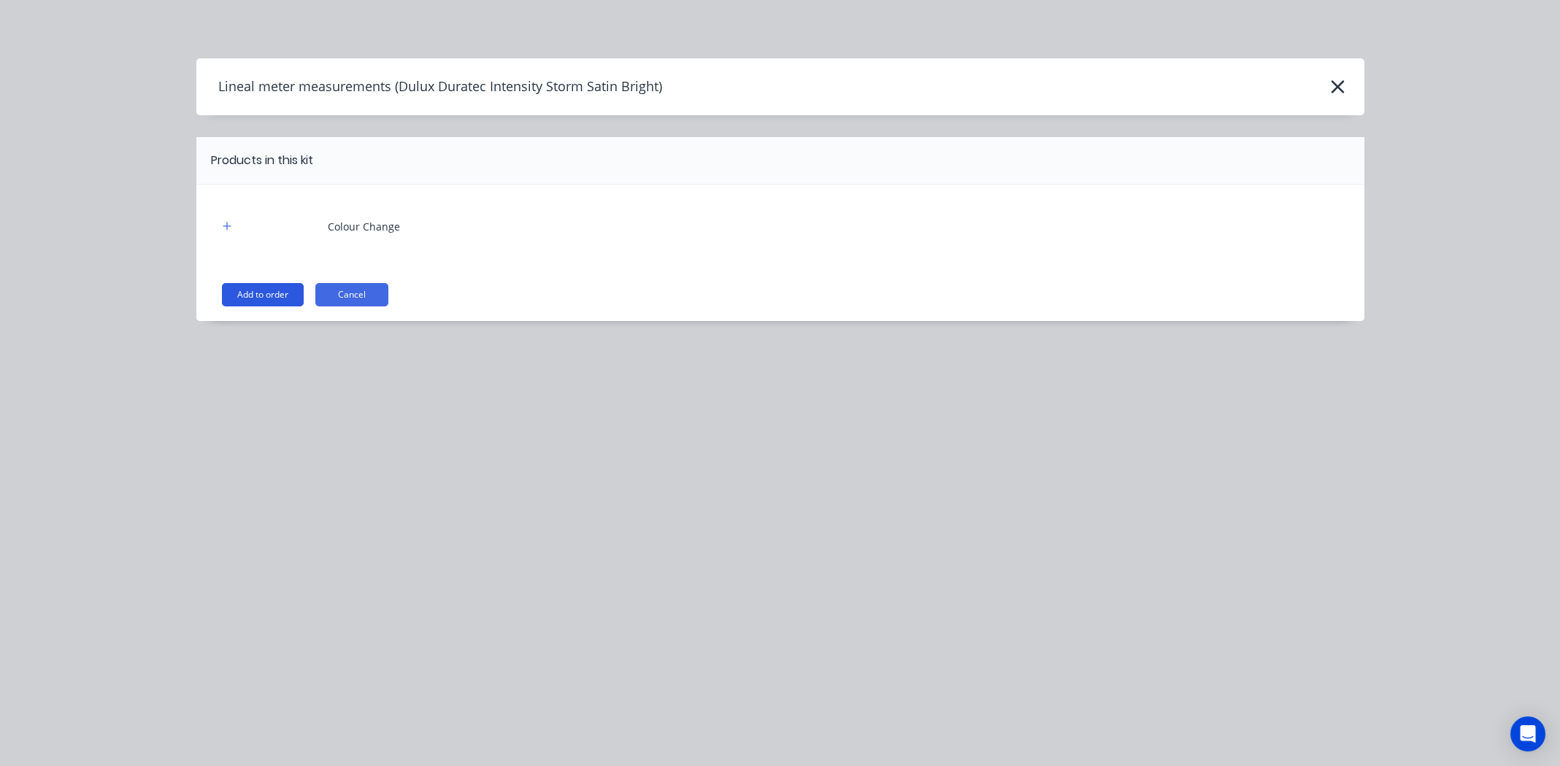
click at [264, 298] on button "Add to order" at bounding box center [263, 294] width 82 height 23
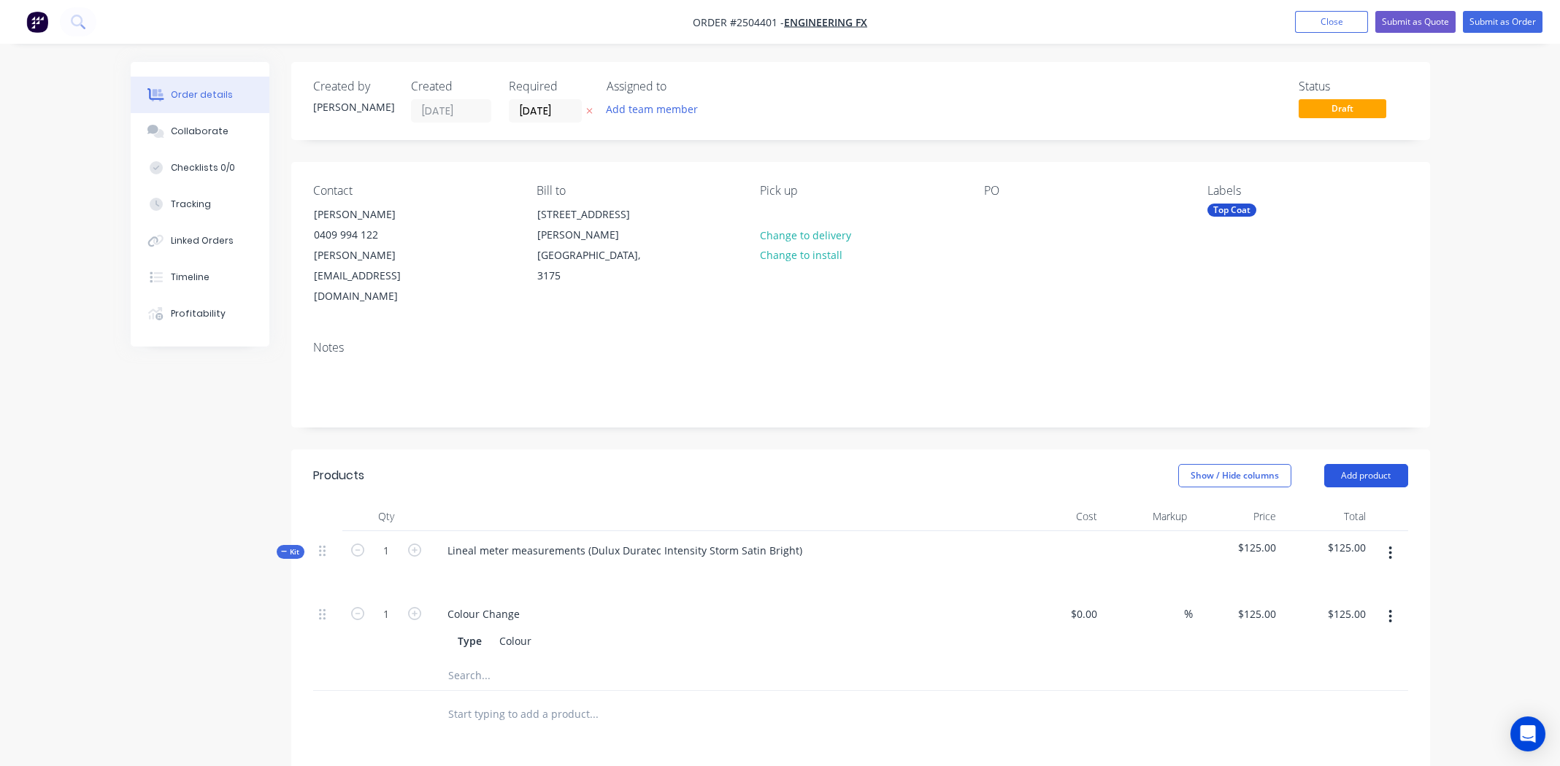
click at [1379, 464] on button "Add product" at bounding box center [1366, 475] width 84 height 23
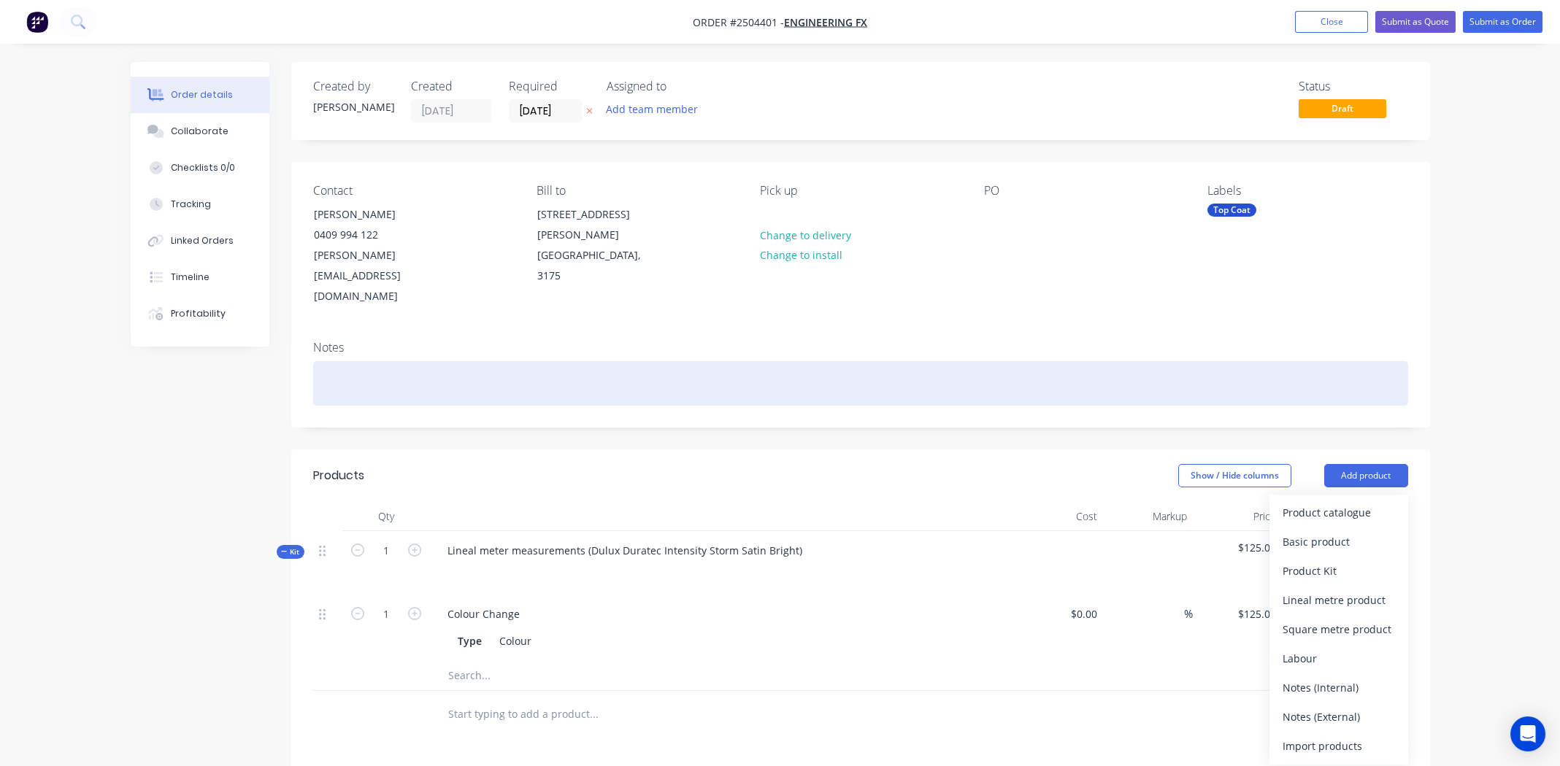
click at [1302, 361] on div at bounding box center [860, 383] width 1095 height 45
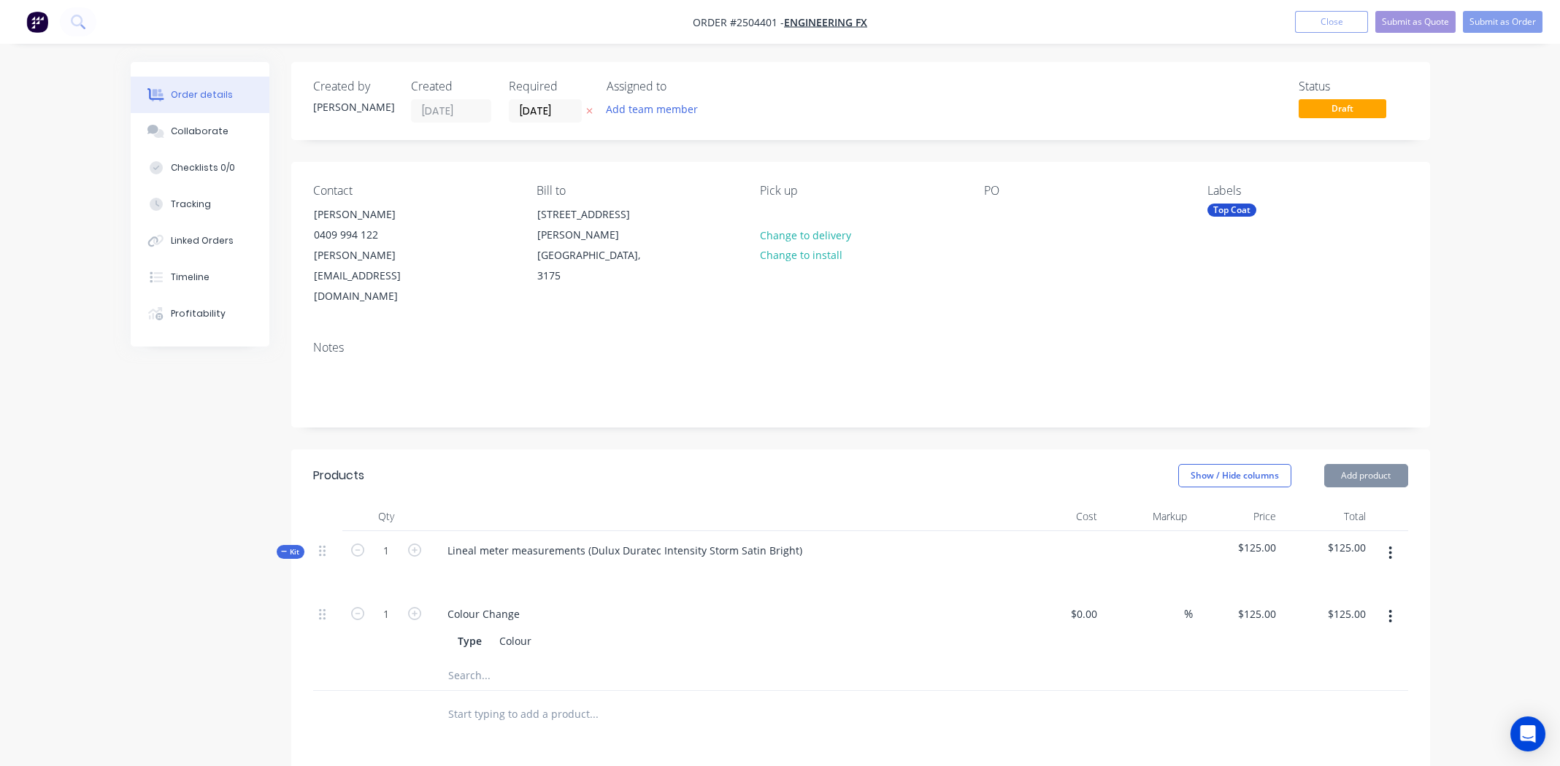
click at [1393, 540] on button "button" at bounding box center [1390, 553] width 34 height 26
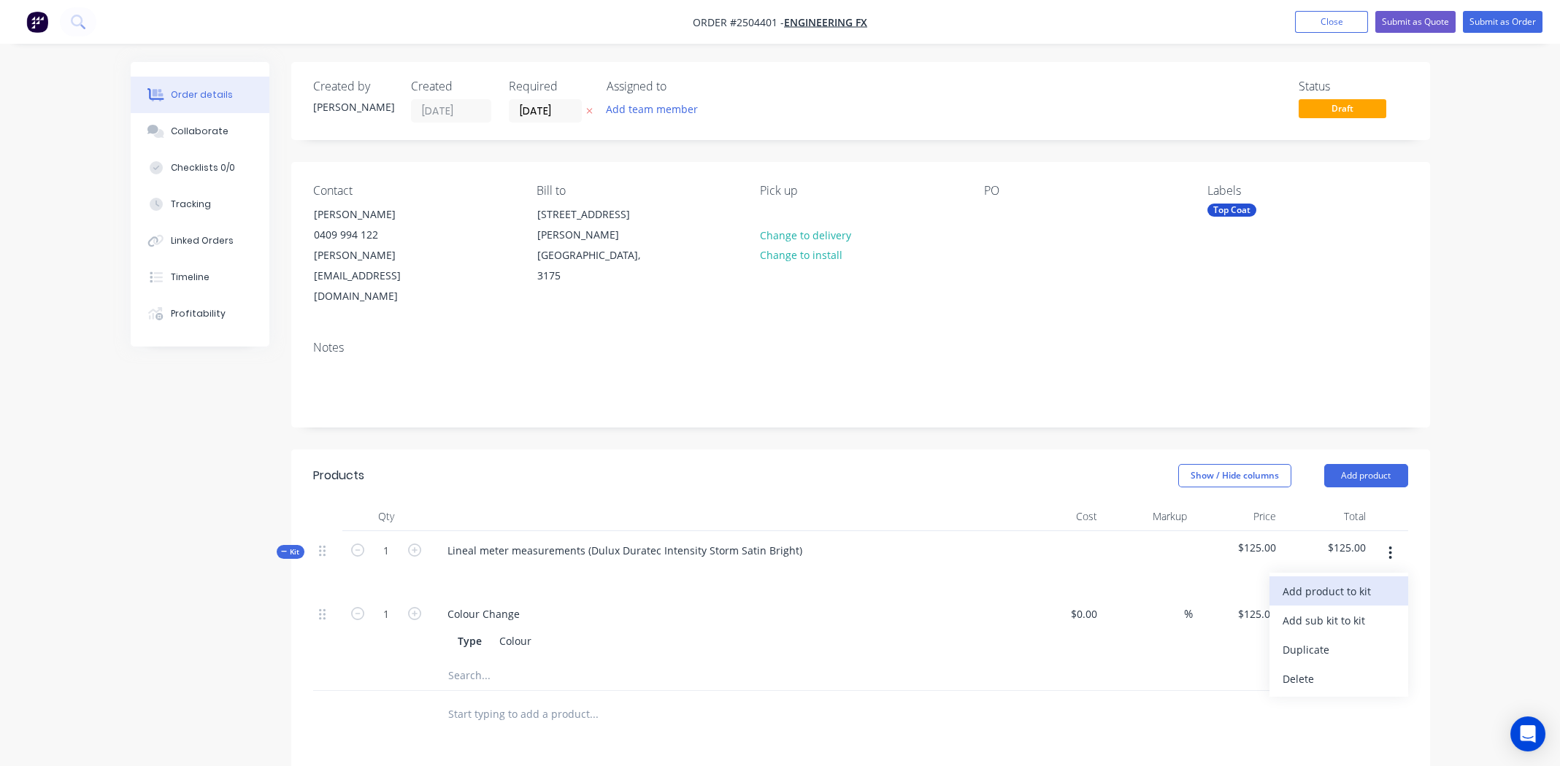
click at [1368, 581] on div "Add product to kit" at bounding box center [1339, 591] width 112 height 21
click at [1332, 639] on div "Product catalogue" at bounding box center [1339, 649] width 112 height 21
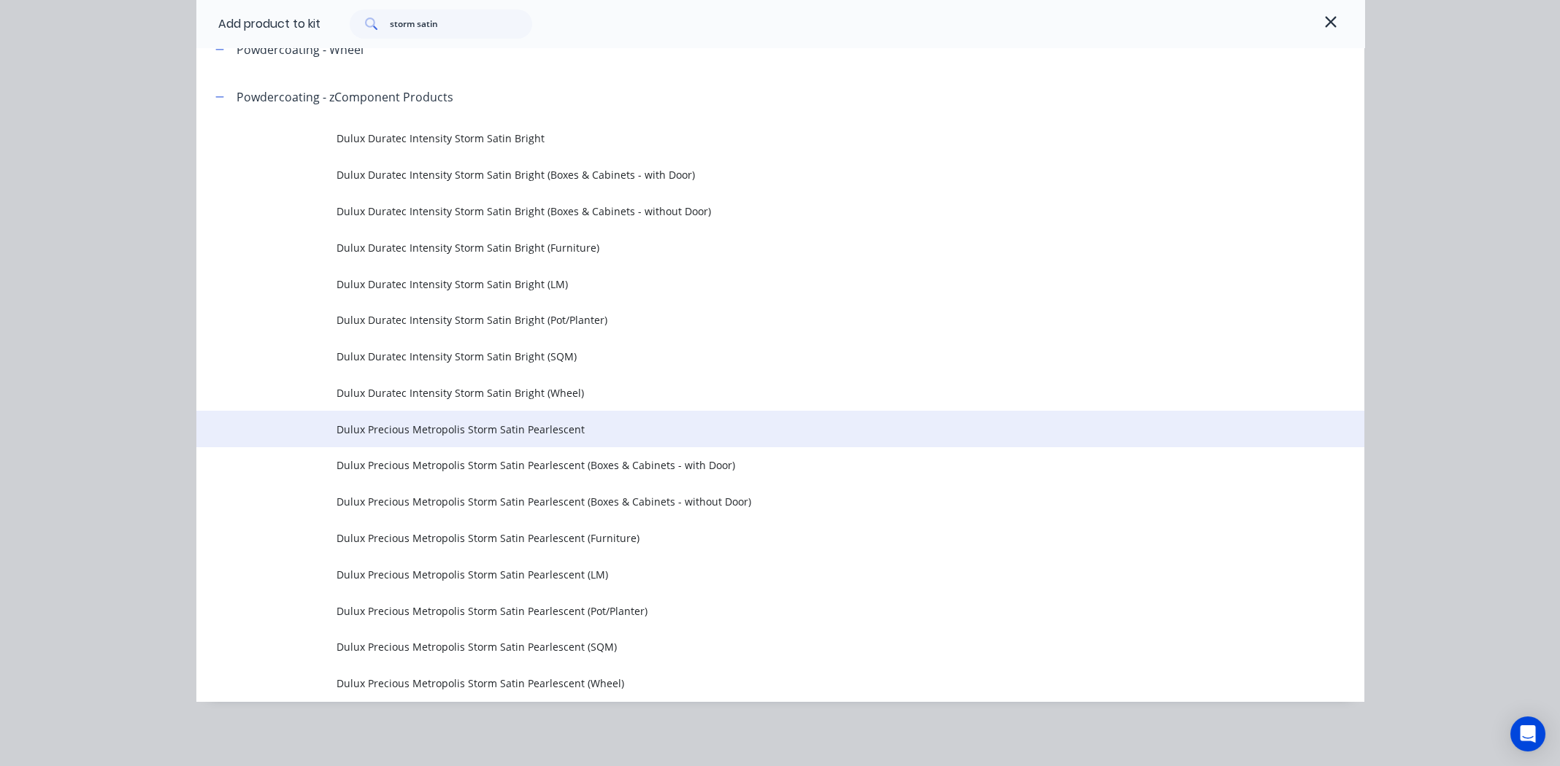
scroll to position [323, 0]
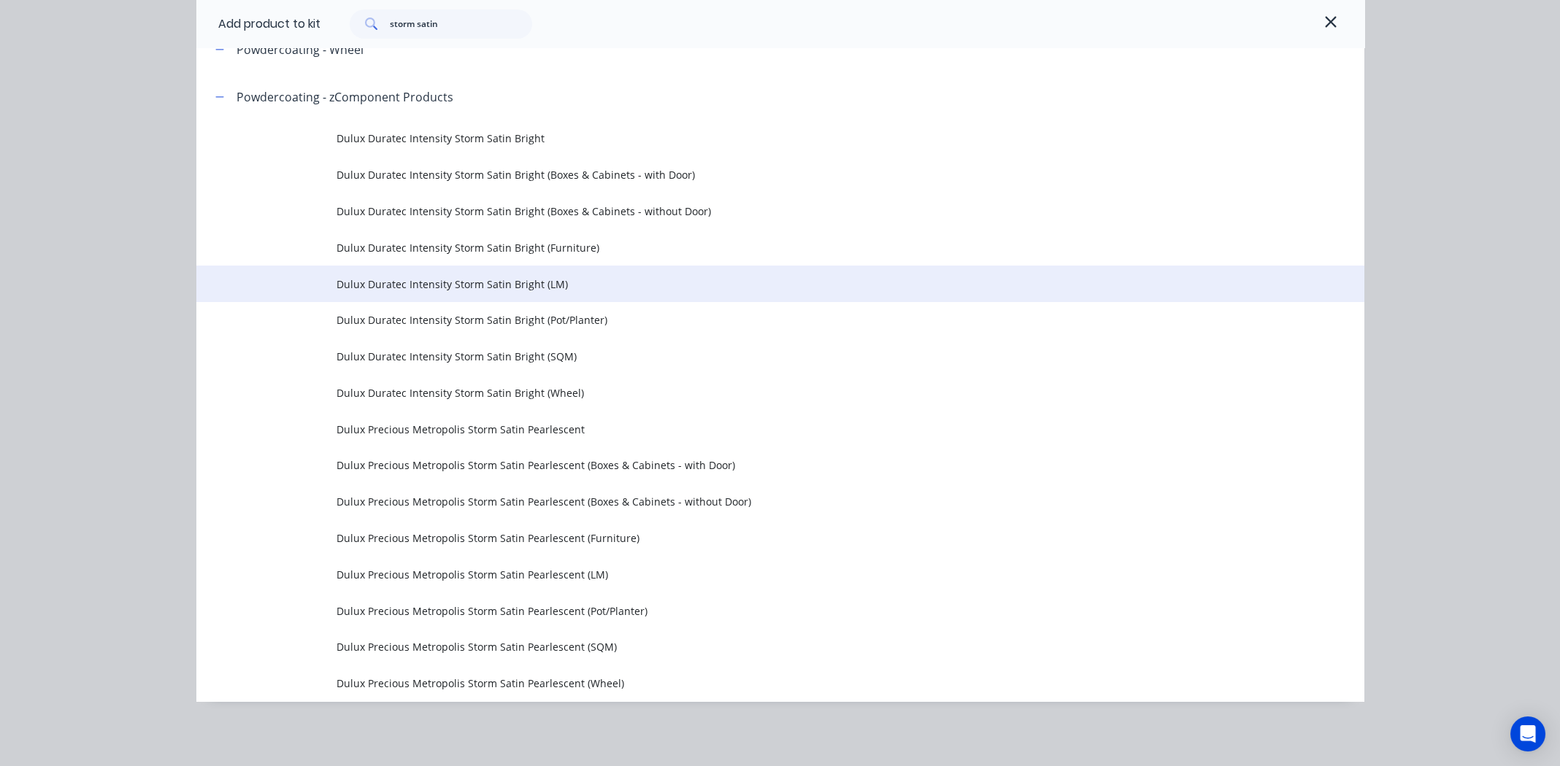
click at [415, 281] on span "Dulux Duratec Intensity Storm Satin Bright (LM)" at bounding box center [748, 284] width 822 height 15
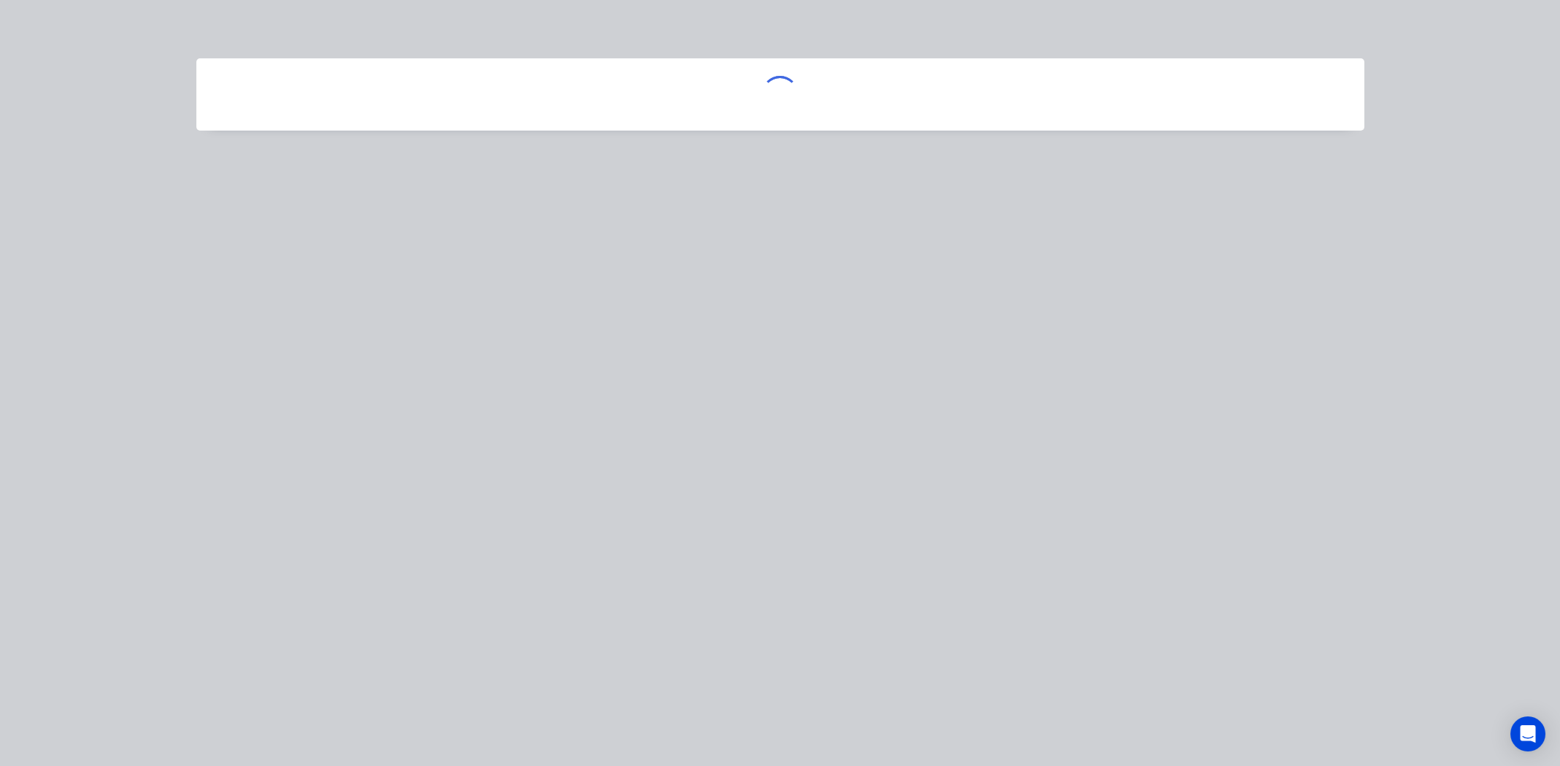
scroll to position [0, 0]
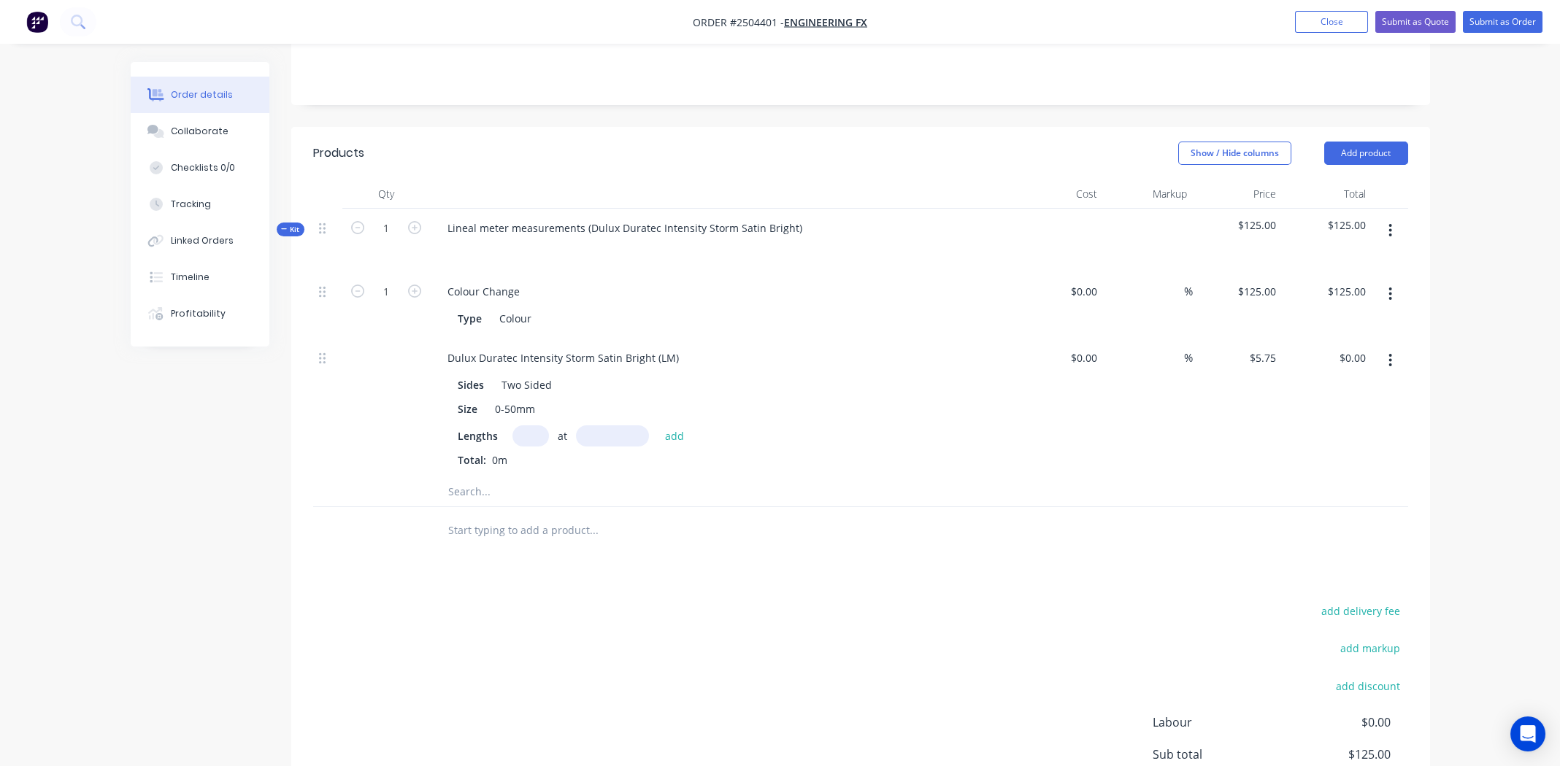
click at [535, 426] on input "text" at bounding box center [530, 436] width 36 height 21
type input "8"
type input "402mm"
click at [677, 426] on button "add" at bounding box center [675, 436] width 34 height 20
type input "$18.49"
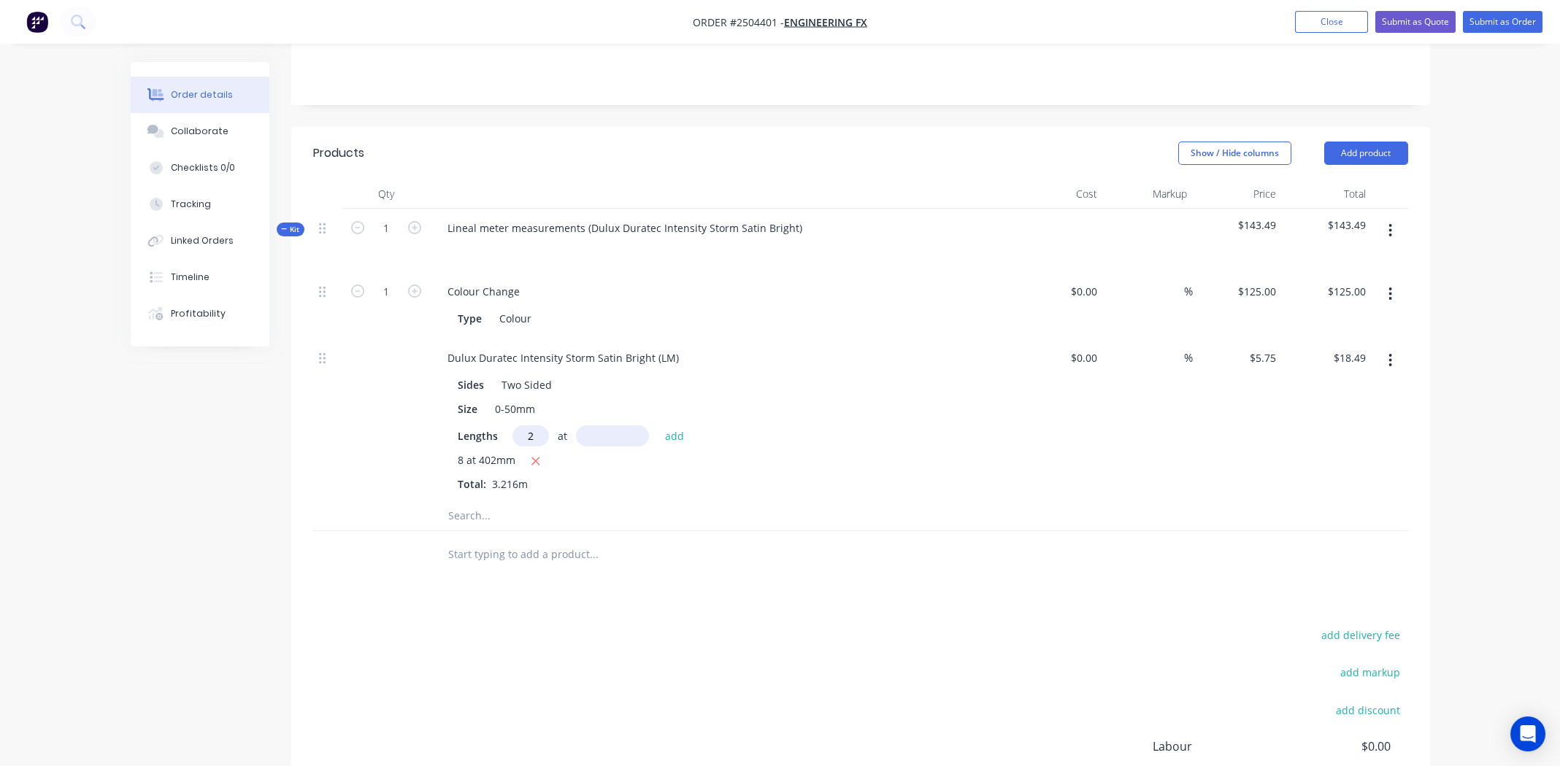
type input "2"
type input "1480"
click at [658, 426] on button "add" at bounding box center [675, 436] width 34 height 20
type input "$35.51"
click at [526, 426] on input "text" at bounding box center [530, 436] width 36 height 21
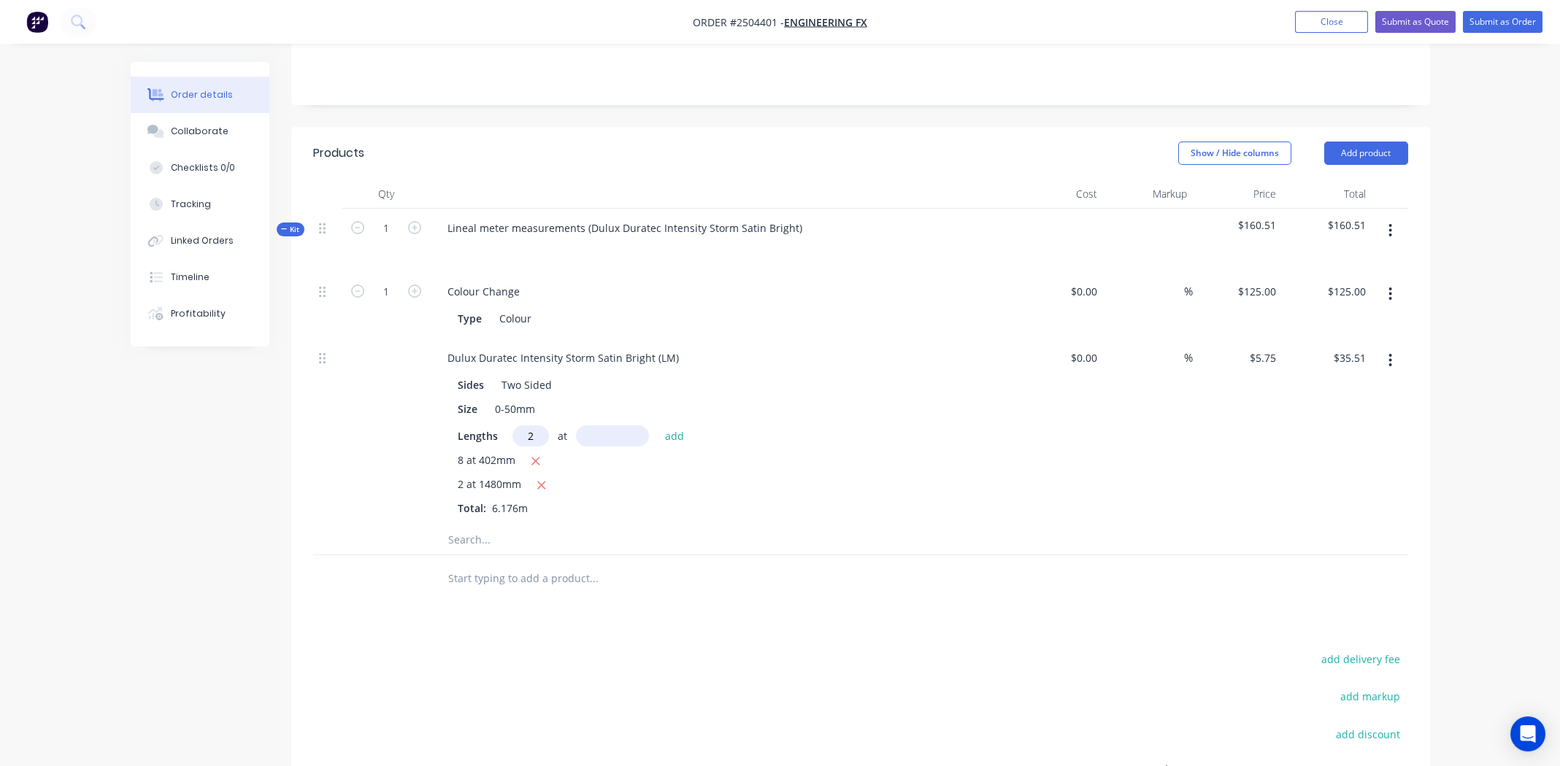
type input "2"
type input "1380mm"
drag, startPoint x: 926, startPoint y: 422, endPoint x: 907, endPoint y: 421, distance: 19.0
click at [923, 453] on div "8 at 402mm" at bounding box center [722, 462] width 528 height 18
click at [666, 426] on button "add" at bounding box center [675, 436] width 34 height 20
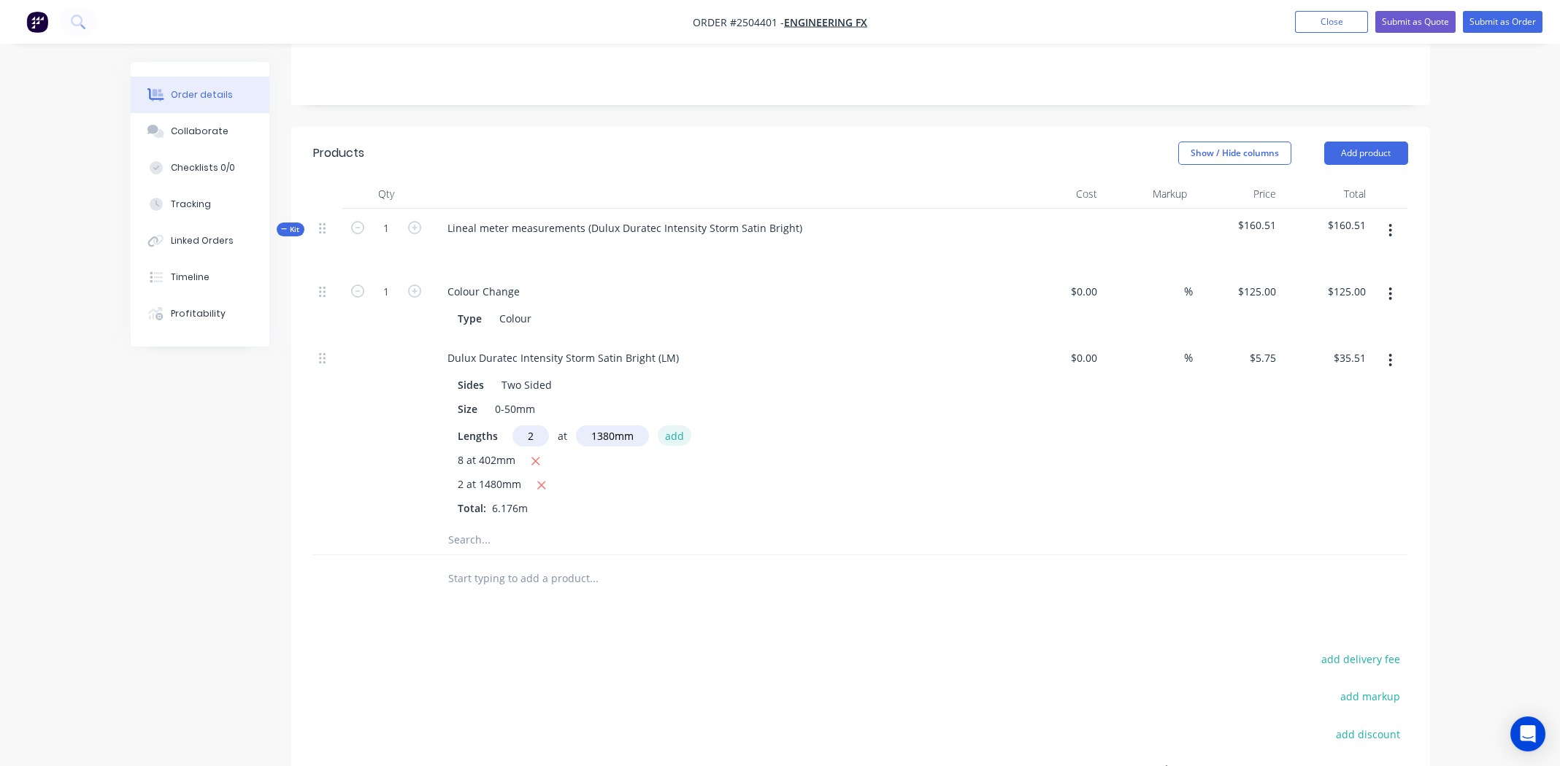
type input "$51.38"
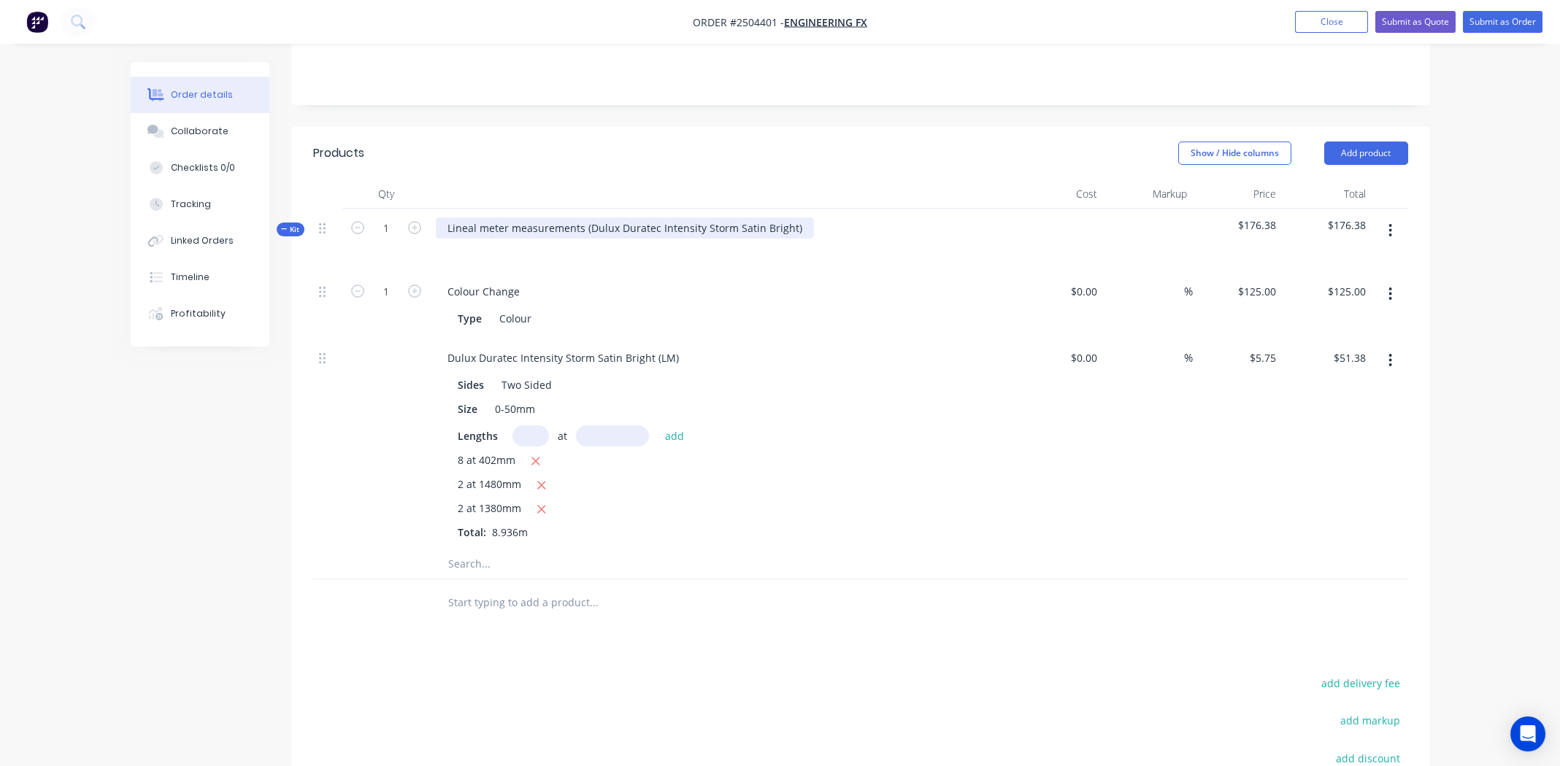
click at [795, 218] on div "Lineal meter measurements (Dulux Duratec Intensity Storm Satin Bright)" at bounding box center [625, 228] width 378 height 21
click at [586, 218] on div "Lineal meter measurements (Dulux Duratec Intensity Storm Satin Bright" at bounding box center [623, 228] width 375 height 21
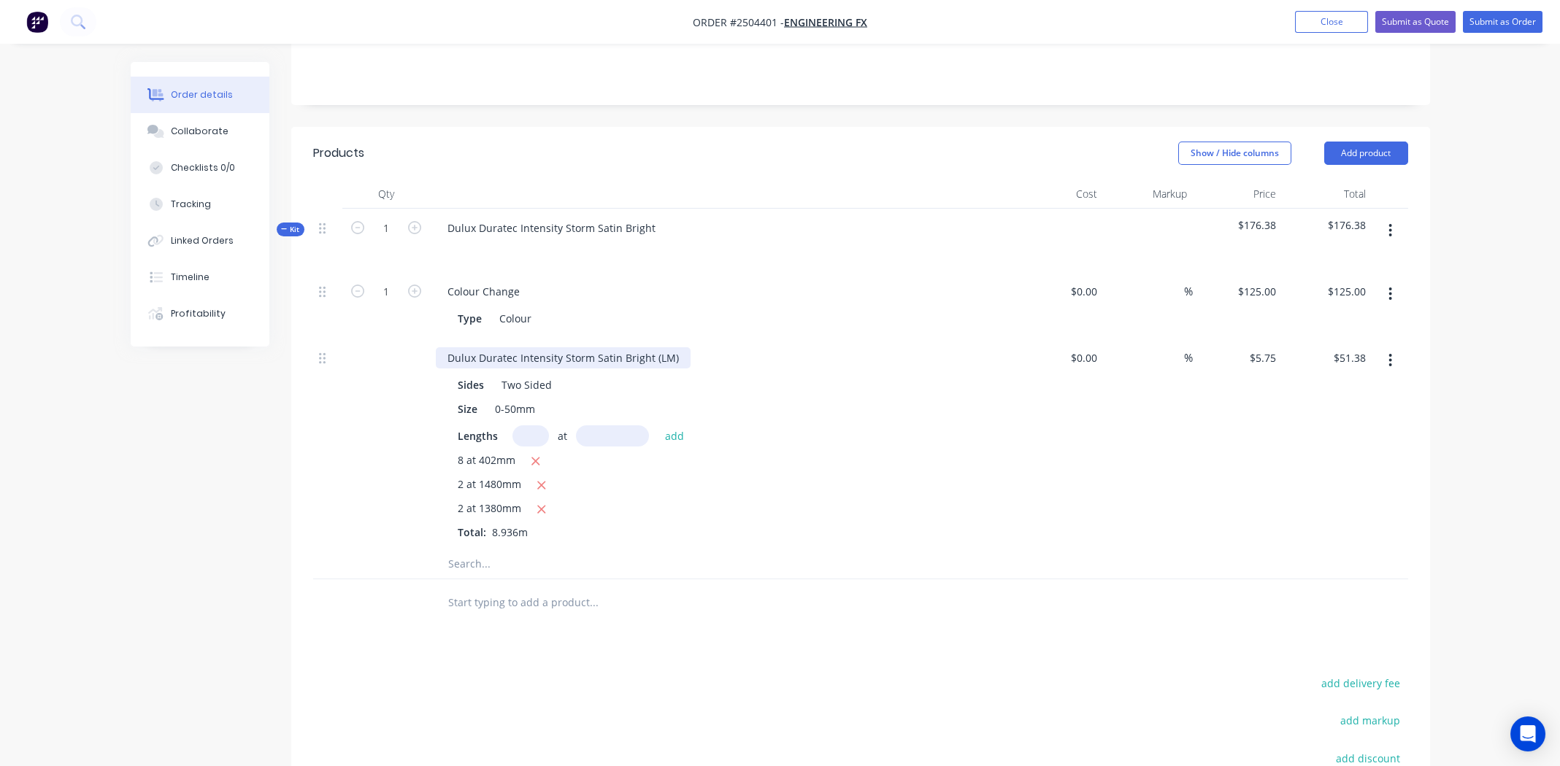
click at [666, 347] on div "Dulux Duratec Intensity Storm Satin Bright (LM)" at bounding box center [563, 357] width 255 height 21
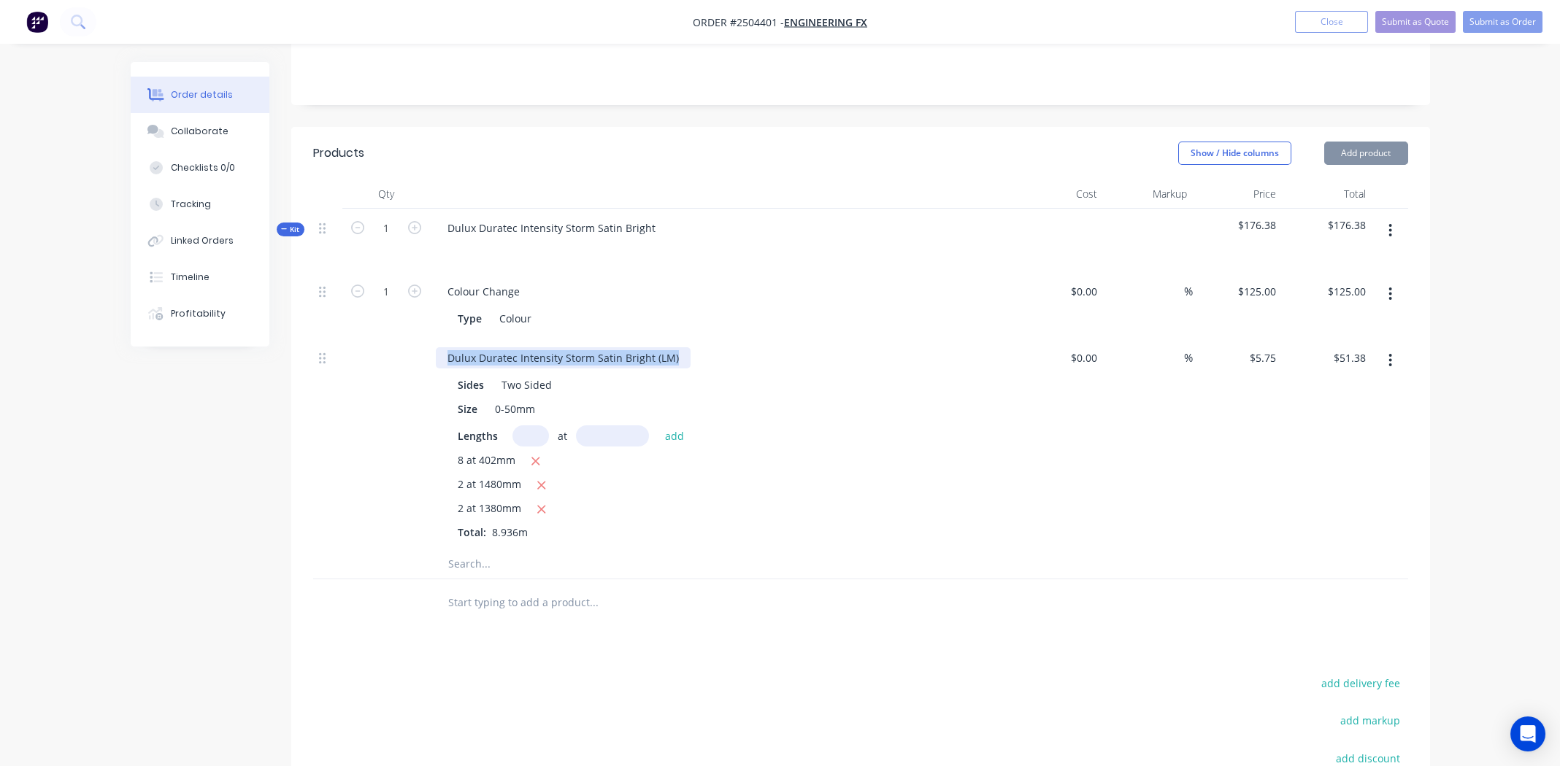
click at [666, 347] on div "Dulux Duratec Intensity Storm Satin Bright (LM)" at bounding box center [563, 357] width 255 height 21
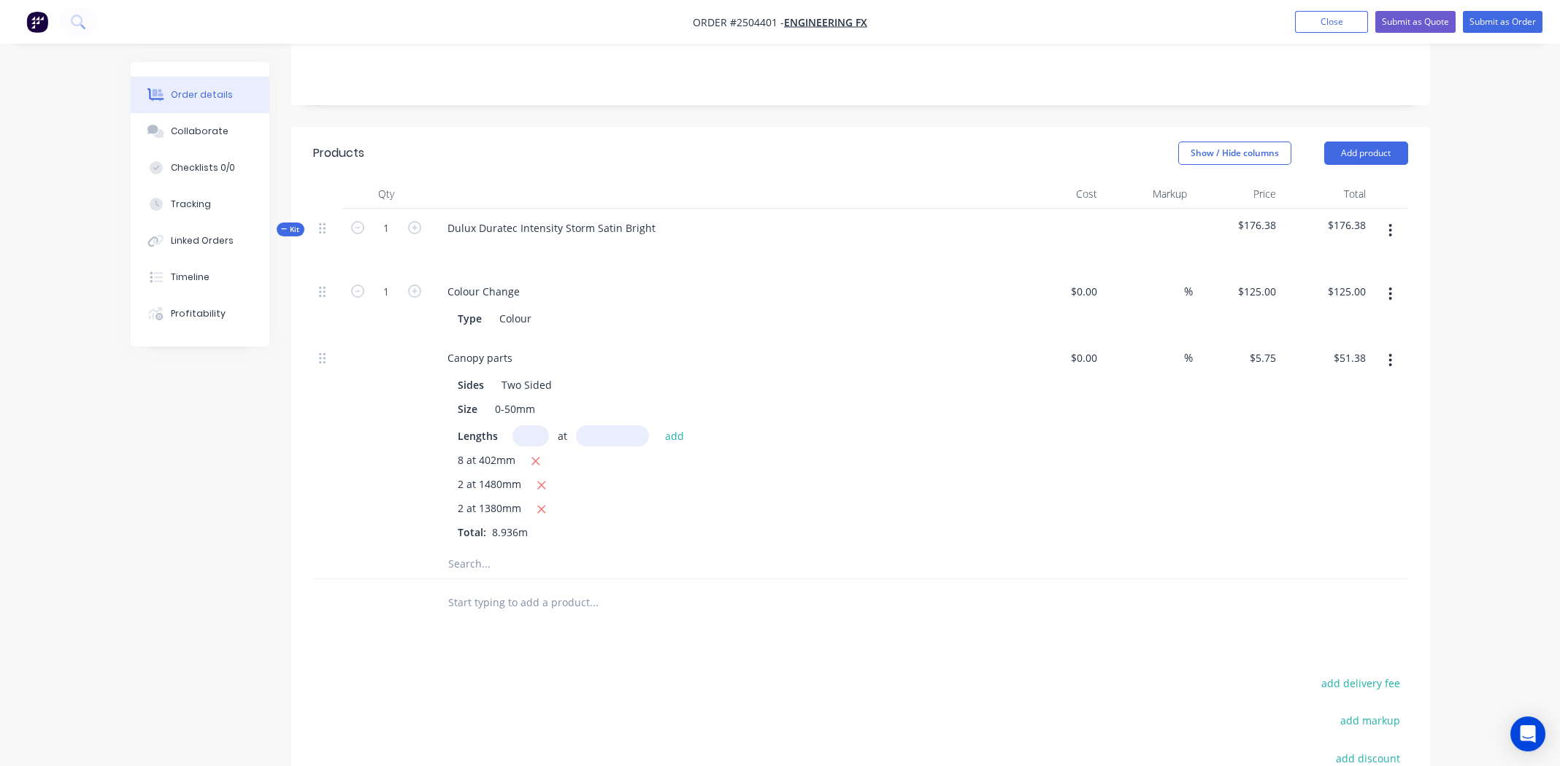
click at [889, 501] on div "2 at 1380mm" at bounding box center [722, 510] width 528 height 18
click at [1072, 494] on div "$0.00 $0.00" at bounding box center [1059, 444] width 90 height 211
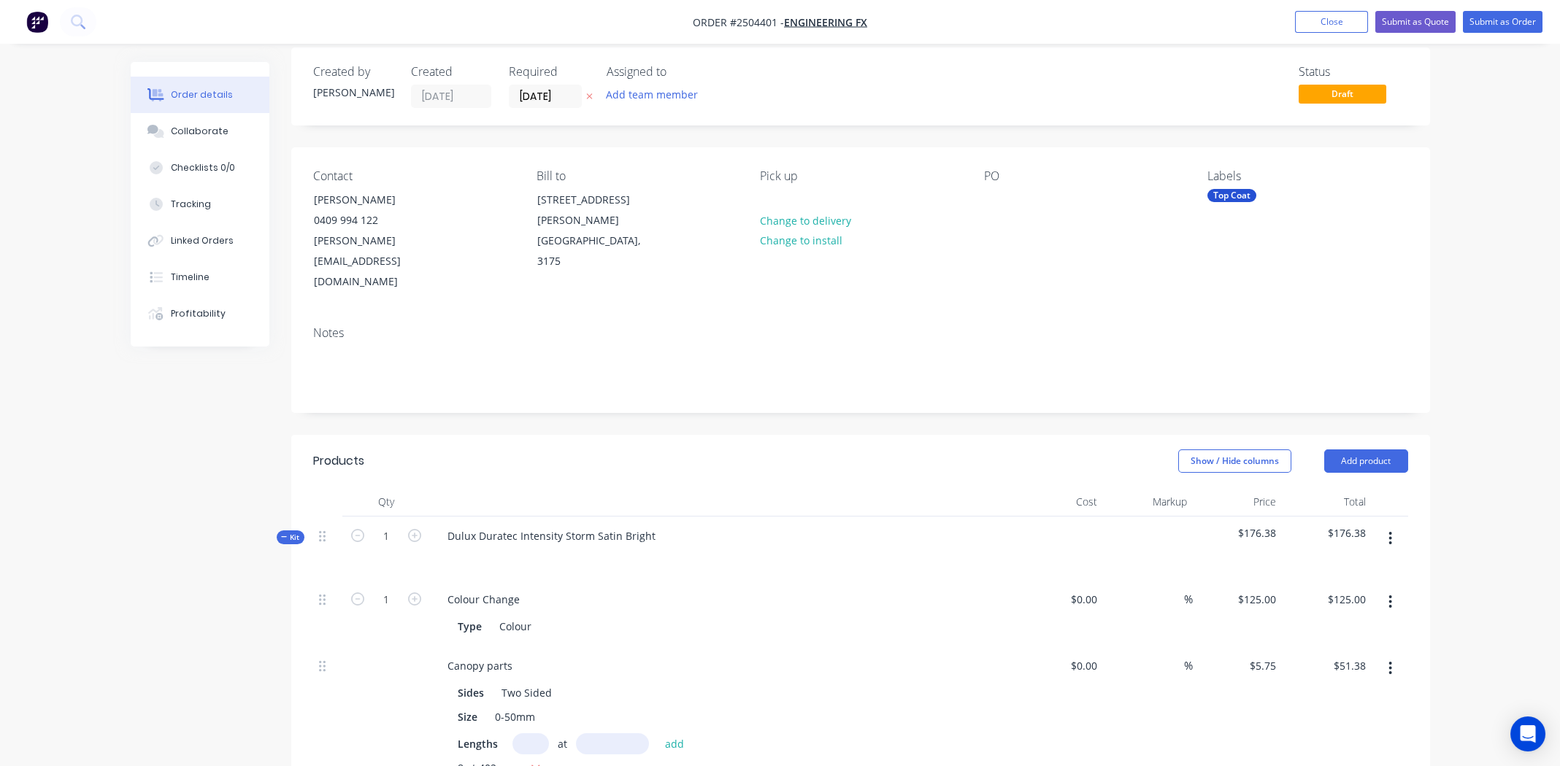
scroll to position [2, 0]
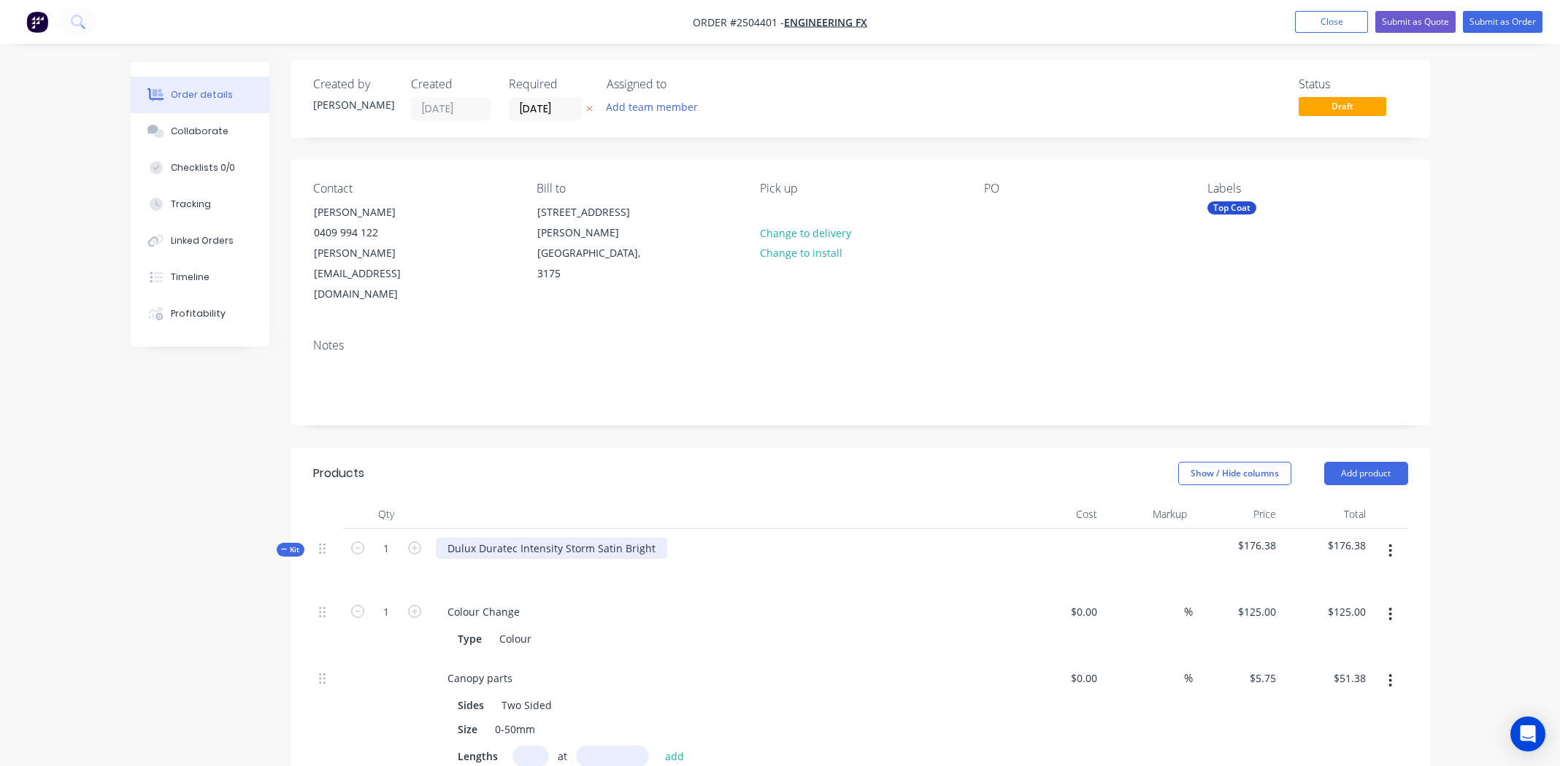
click at [557, 538] on div "Dulux Duratec Intensity Storm Satin Bright" at bounding box center [551, 548] width 231 height 21
copy div "Dulux Duratec Intensity Storm Satin Bright"
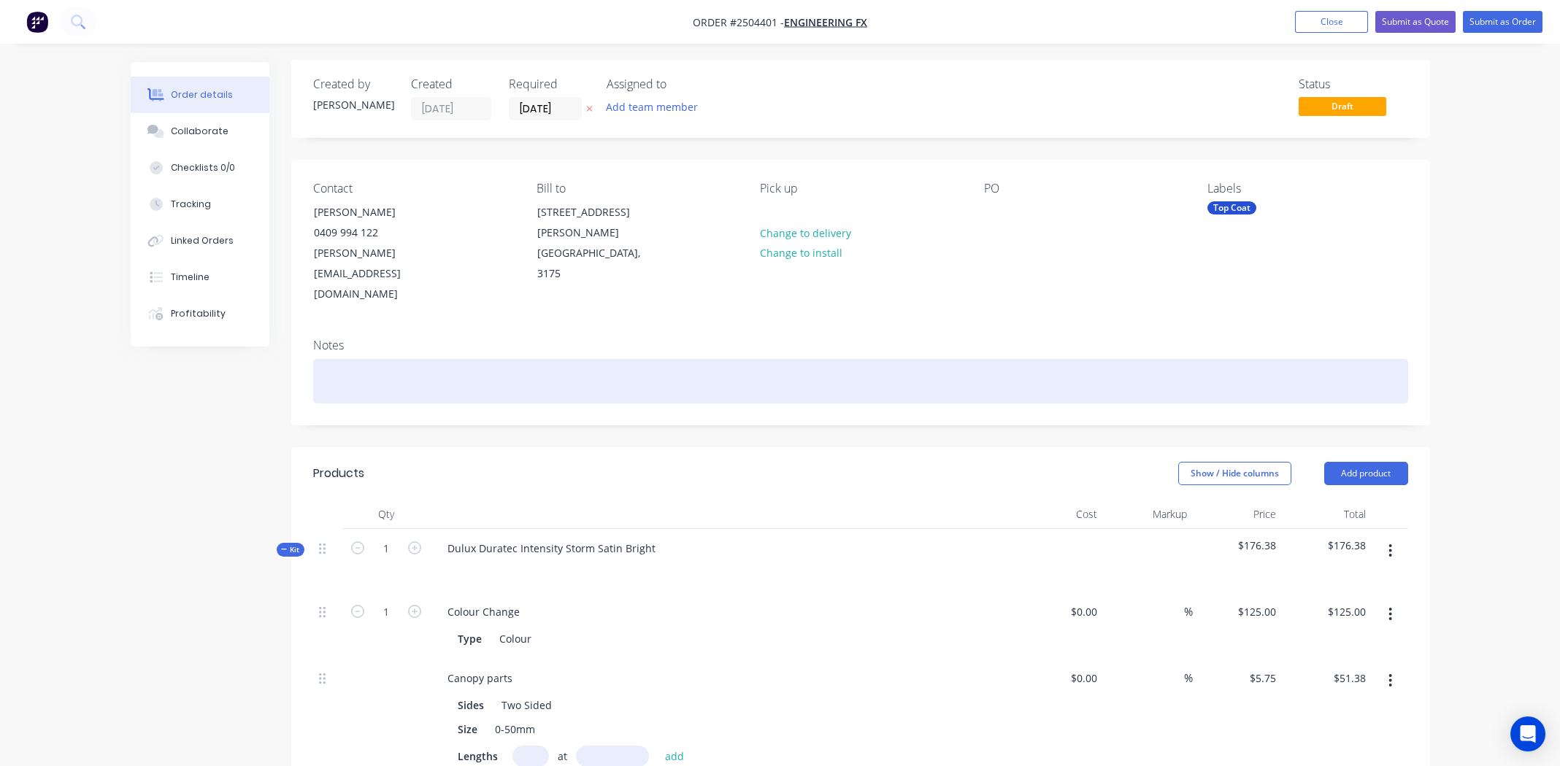
paste div
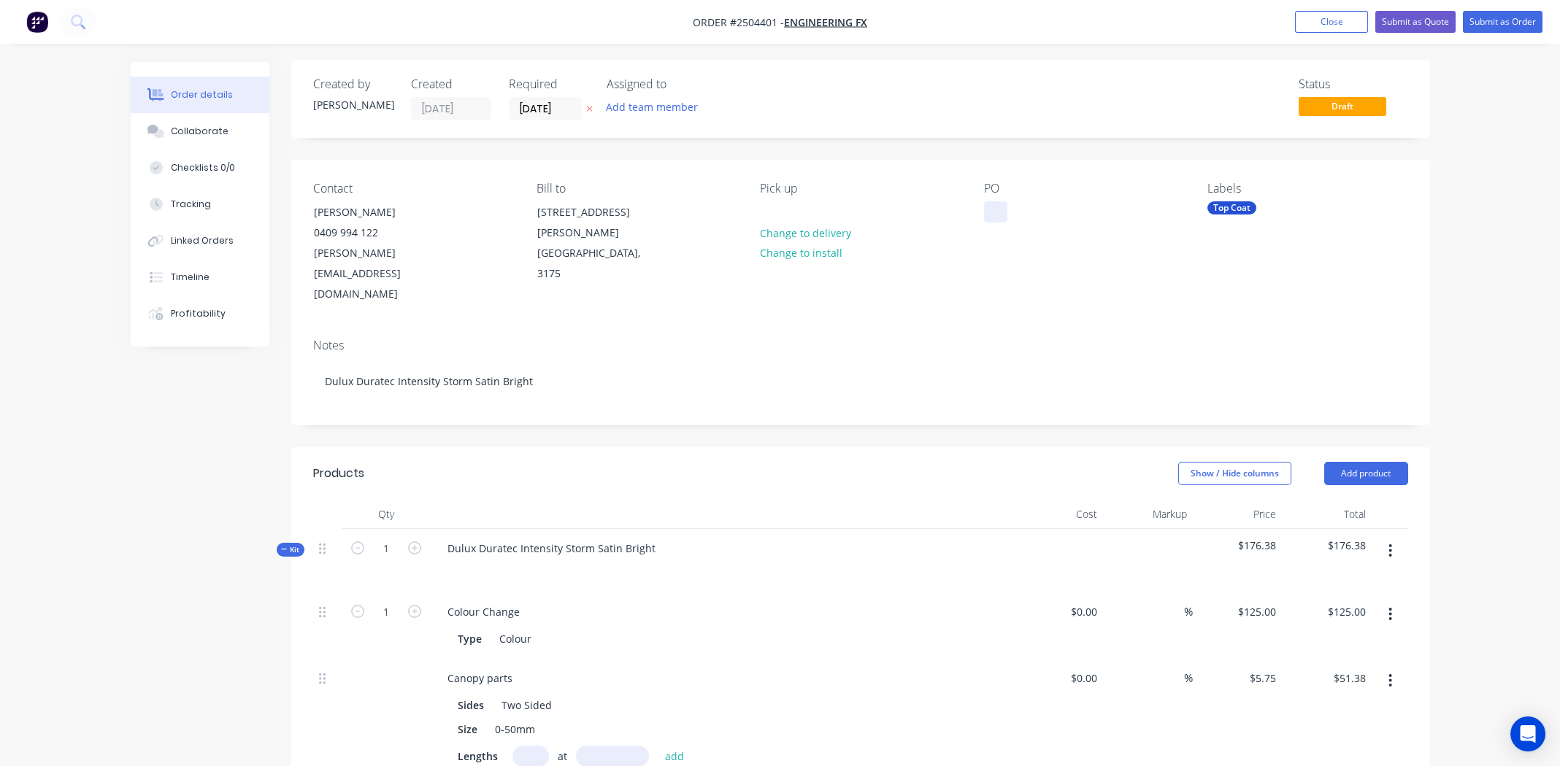
click at [996, 210] on div at bounding box center [995, 211] width 23 height 21
click at [994, 212] on div at bounding box center [995, 211] width 23 height 21
click at [1076, 327] on div "Notes Dulux Duratec Intensity Storm Satin Bright" at bounding box center [860, 376] width 1139 height 98
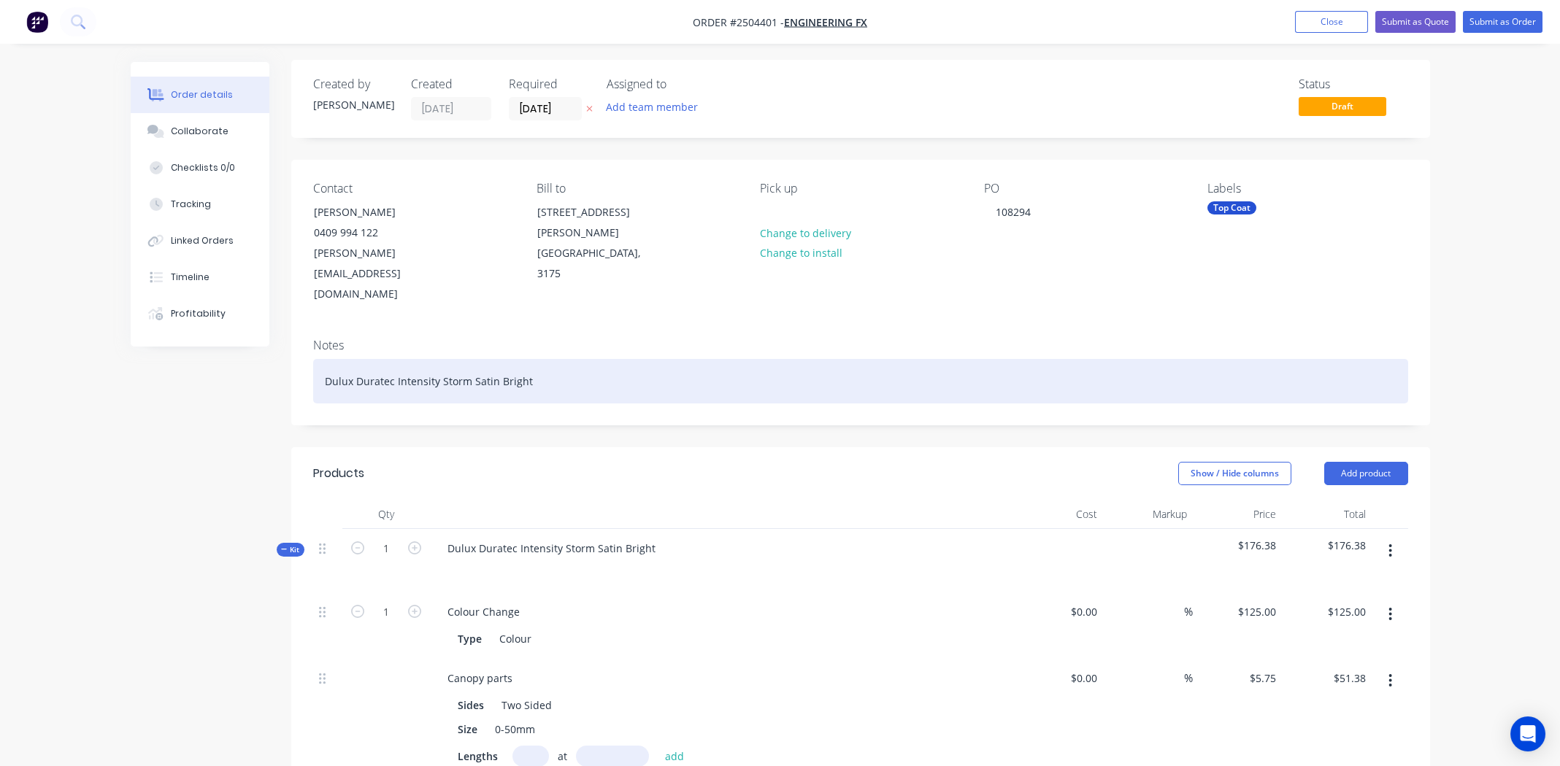
click at [1064, 359] on div "Dulux Duratec Intensity Storm Satin Bright" at bounding box center [860, 381] width 1095 height 45
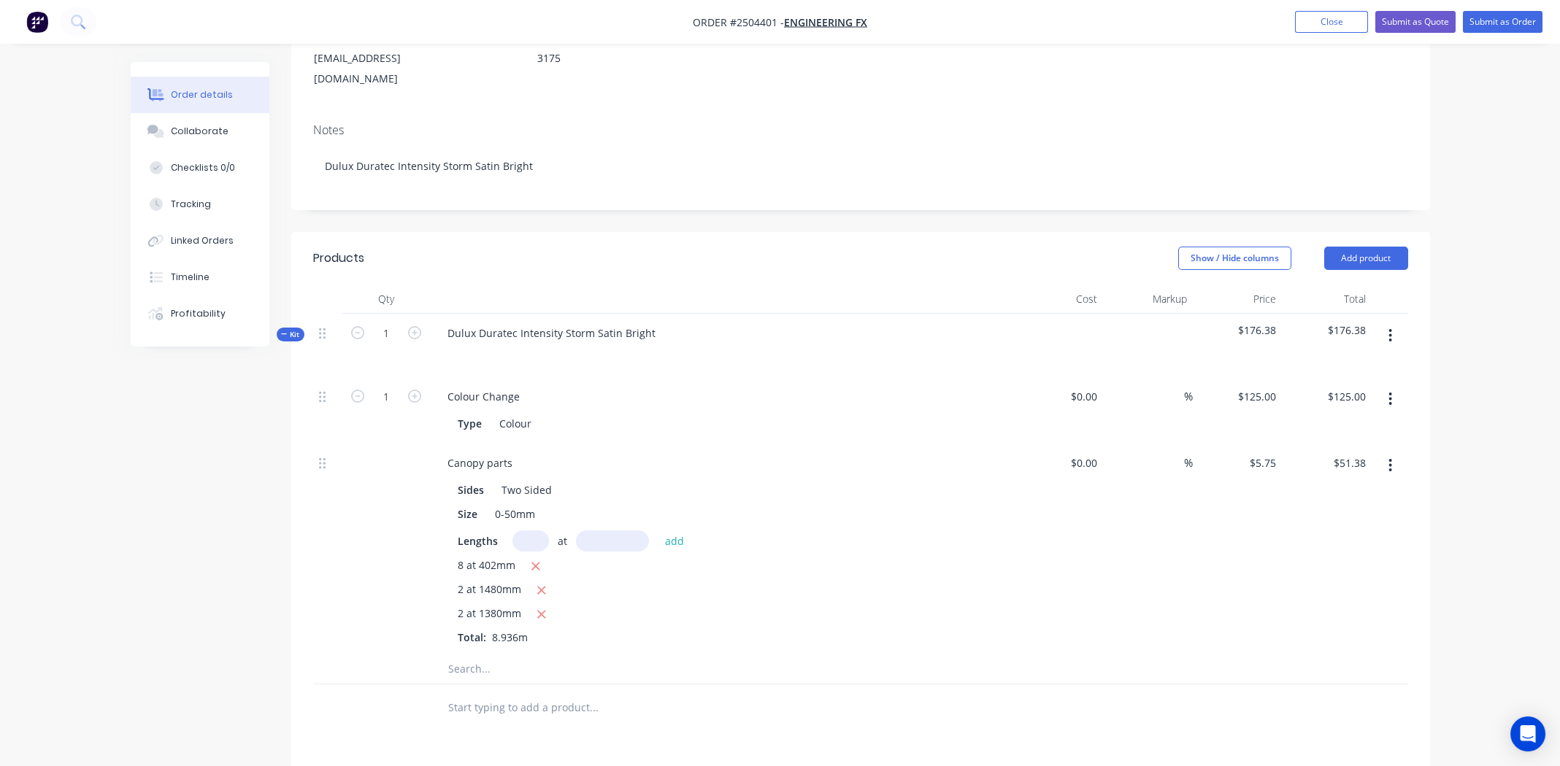
scroll to position [221, 0]
click at [1258, 449] on input "5.75" at bounding box center [1265, 459] width 34 height 21
type input "$11.50"
type input "$102.76"
click at [1165, 520] on div "%" at bounding box center [1148, 545] width 90 height 211
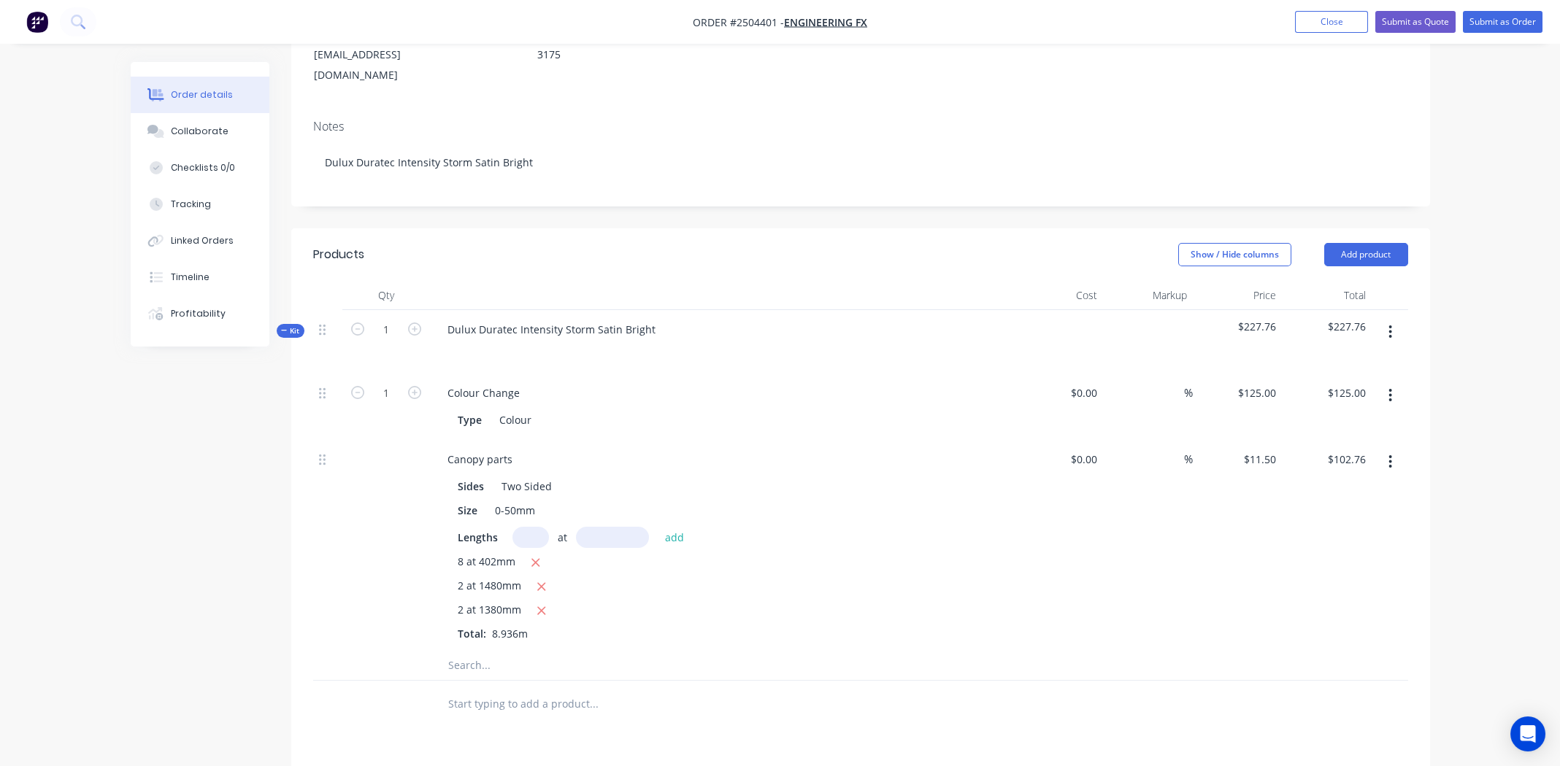
click at [1098, 508] on div "$0.00 $0.00" at bounding box center [1059, 545] width 90 height 211
click at [1172, 504] on div "%" at bounding box center [1148, 545] width 90 height 211
click at [985, 598] on div "8 at 402mm 2 at 1480mm 2 at 1380mm Total: 8.936m" at bounding box center [722, 598] width 528 height 88
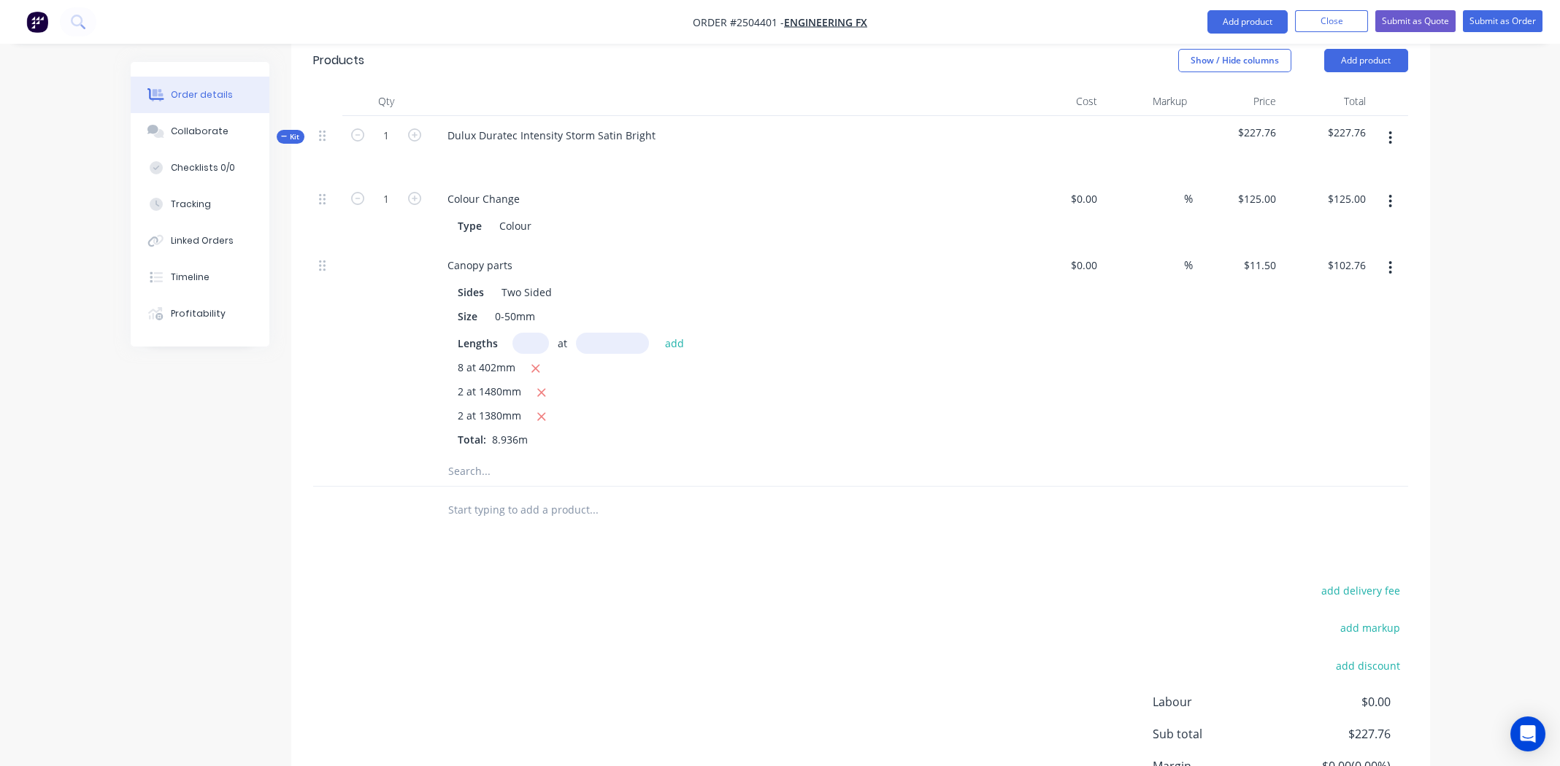
scroll to position [294, 0]
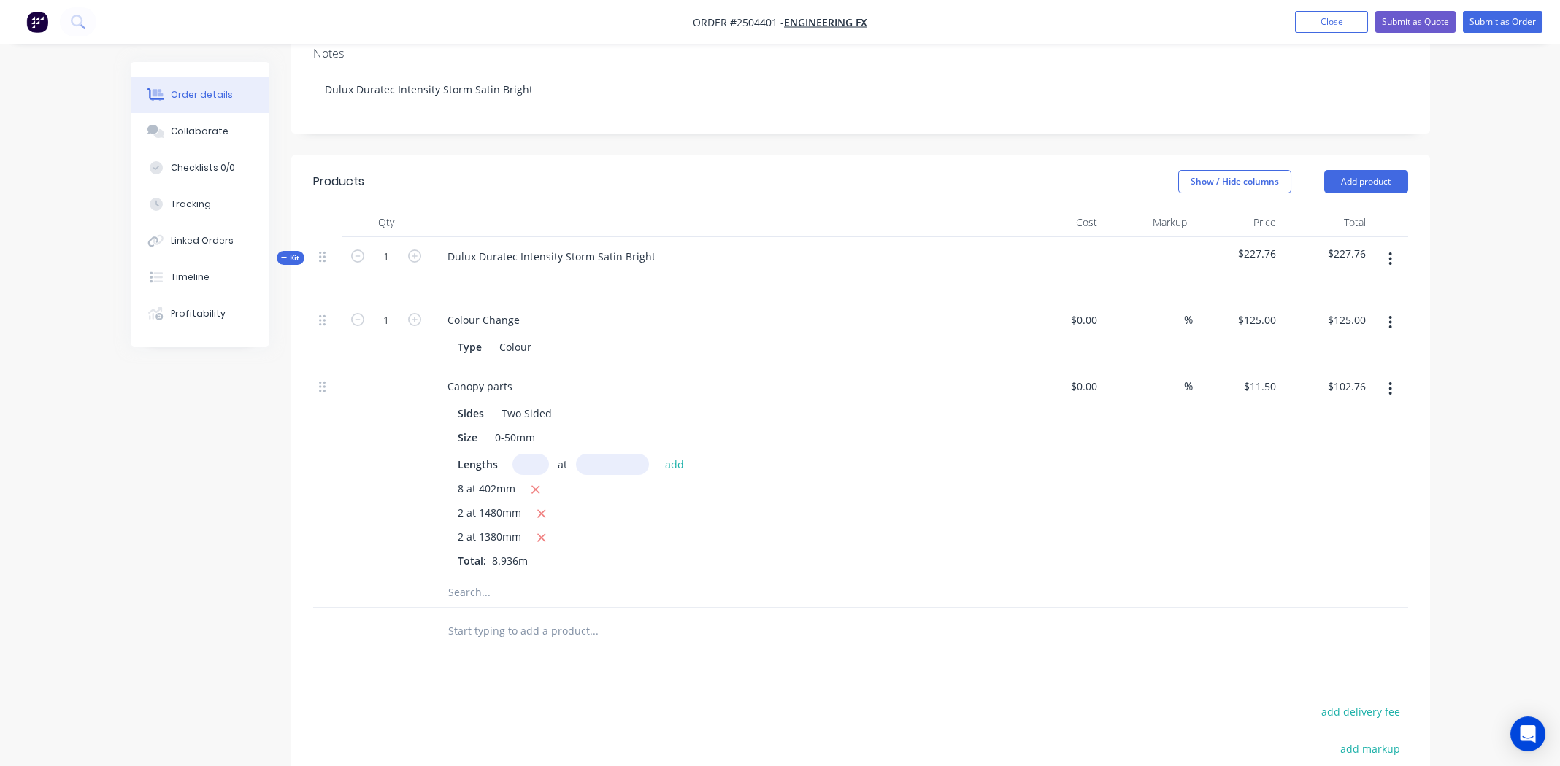
click at [807, 505] on div "8 at 402mm 2 at 1480mm 2 at 1380mm Total: 8.936m" at bounding box center [722, 525] width 528 height 88
click at [1424, 19] on button "Submit as Quote" at bounding box center [1415, 22] width 80 height 22
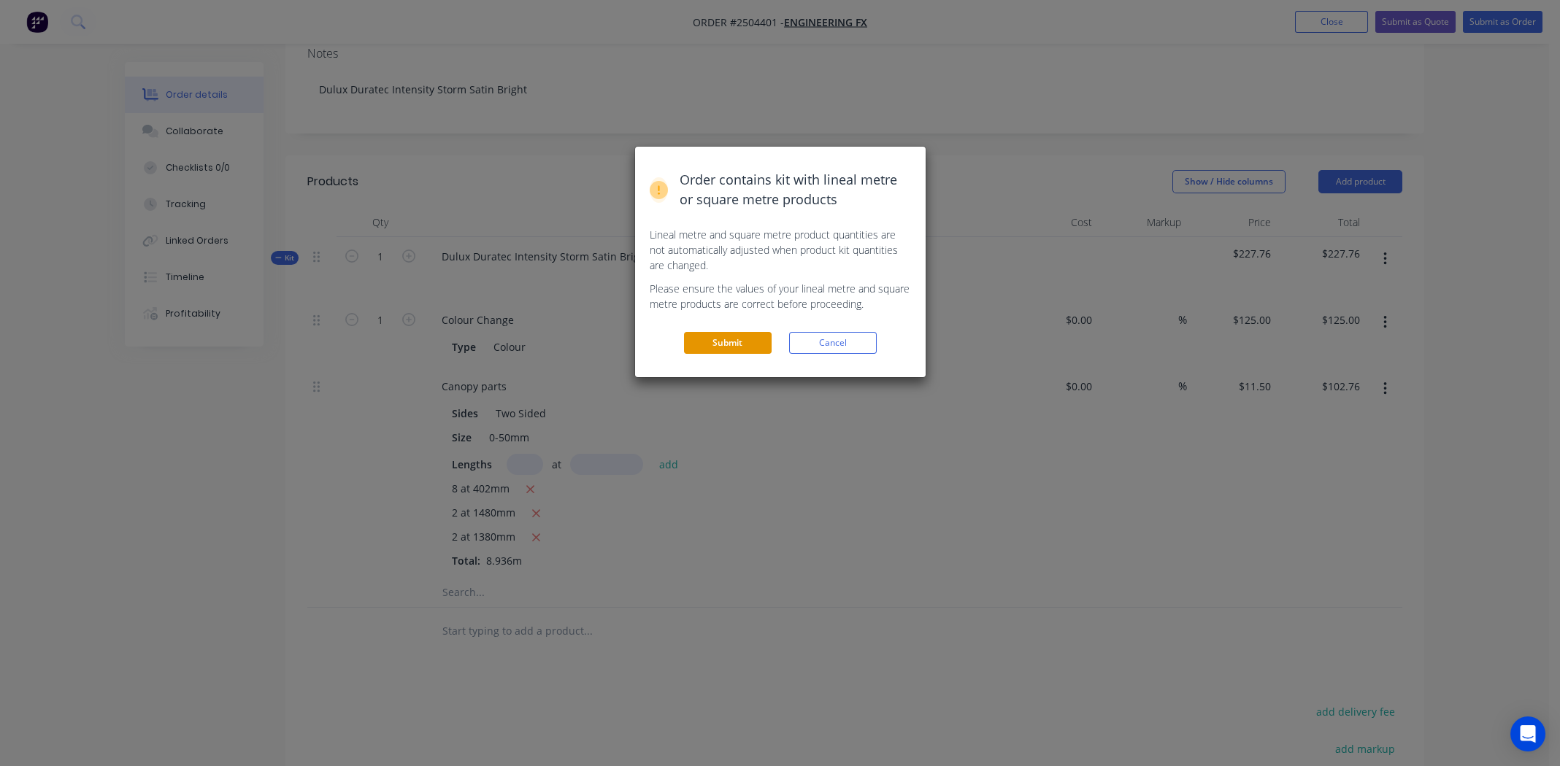
click at [725, 337] on button "Submit" at bounding box center [728, 343] width 88 height 22
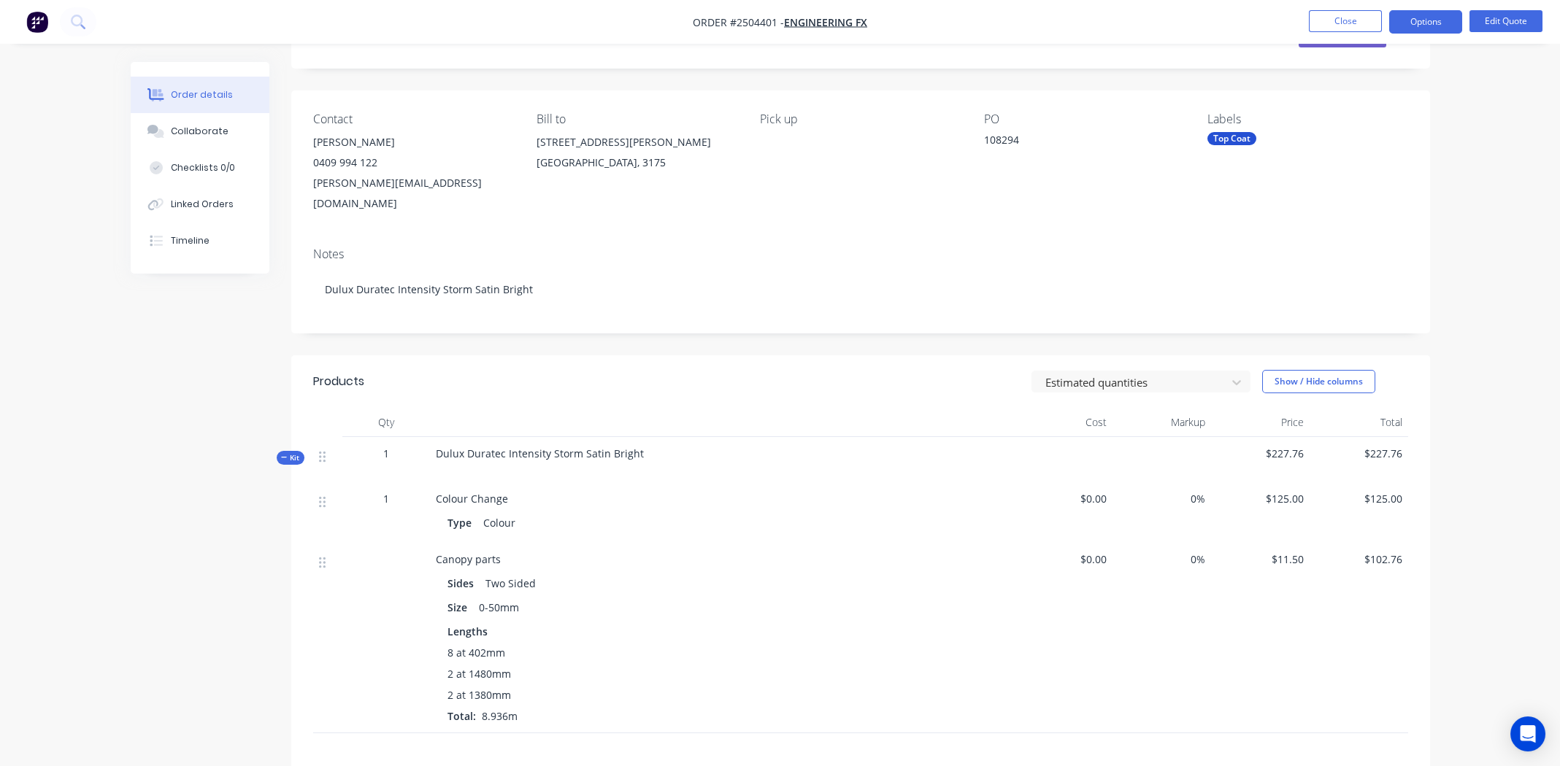
scroll to position [0, 0]
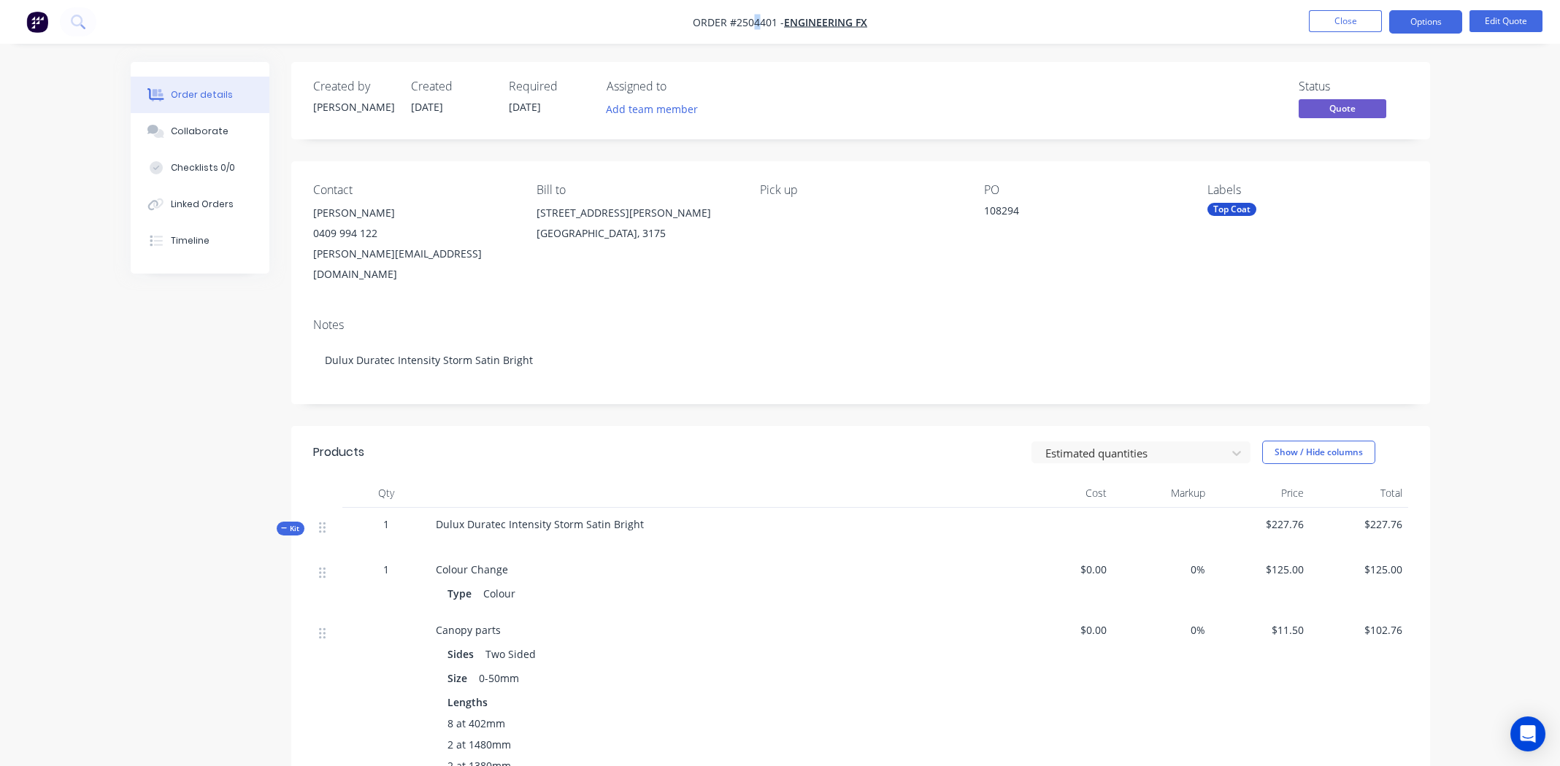
click at [755, 23] on span "Order #2504401 -" at bounding box center [738, 22] width 91 height 14
click at [752, 19] on span "Order #2504401 -" at bounding box center [738, 22] width 91 height 14
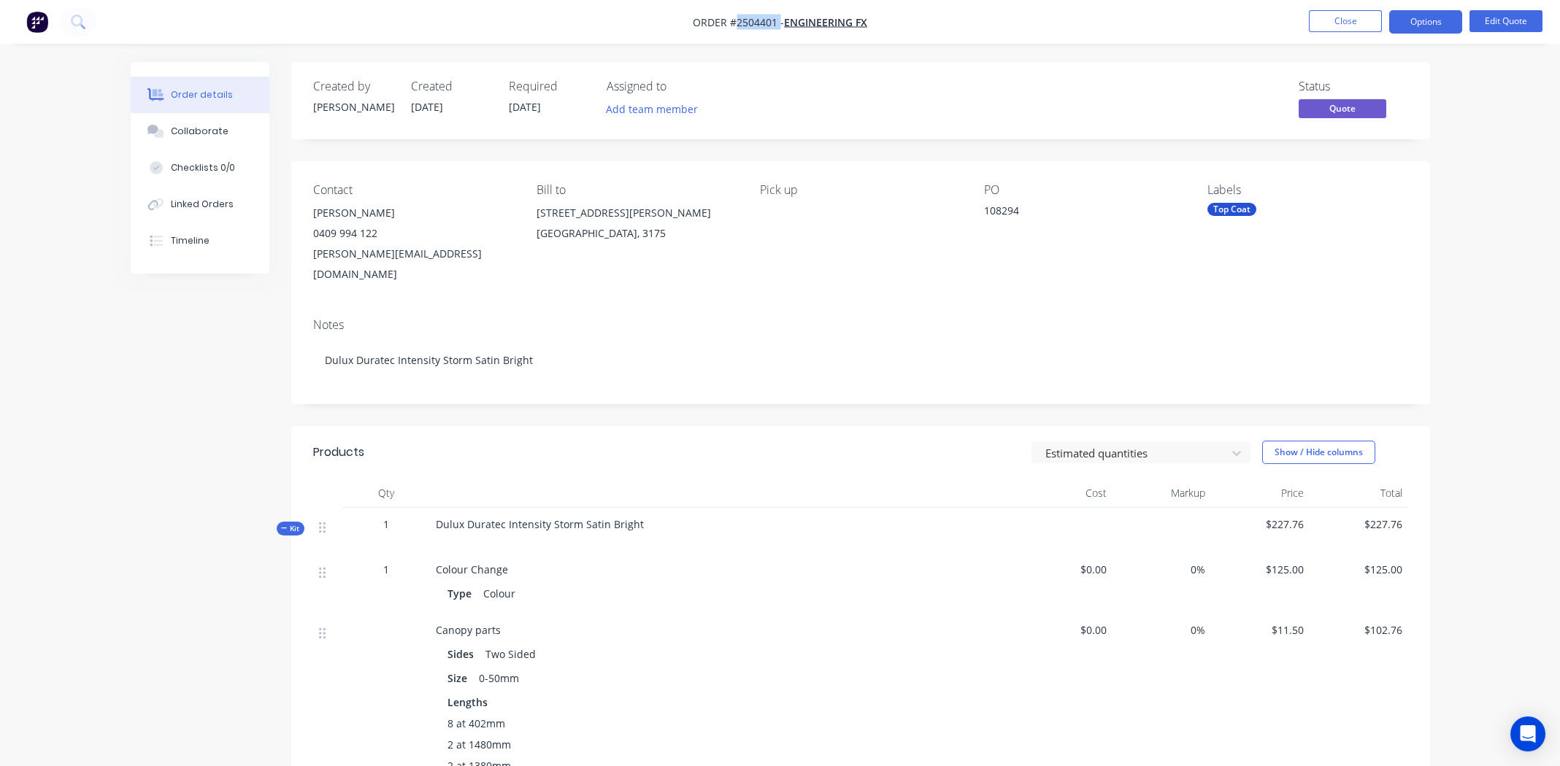
click at [752, 19] on span "Order #2504401 -" at bounding box center [738, 22] width 91 height 14
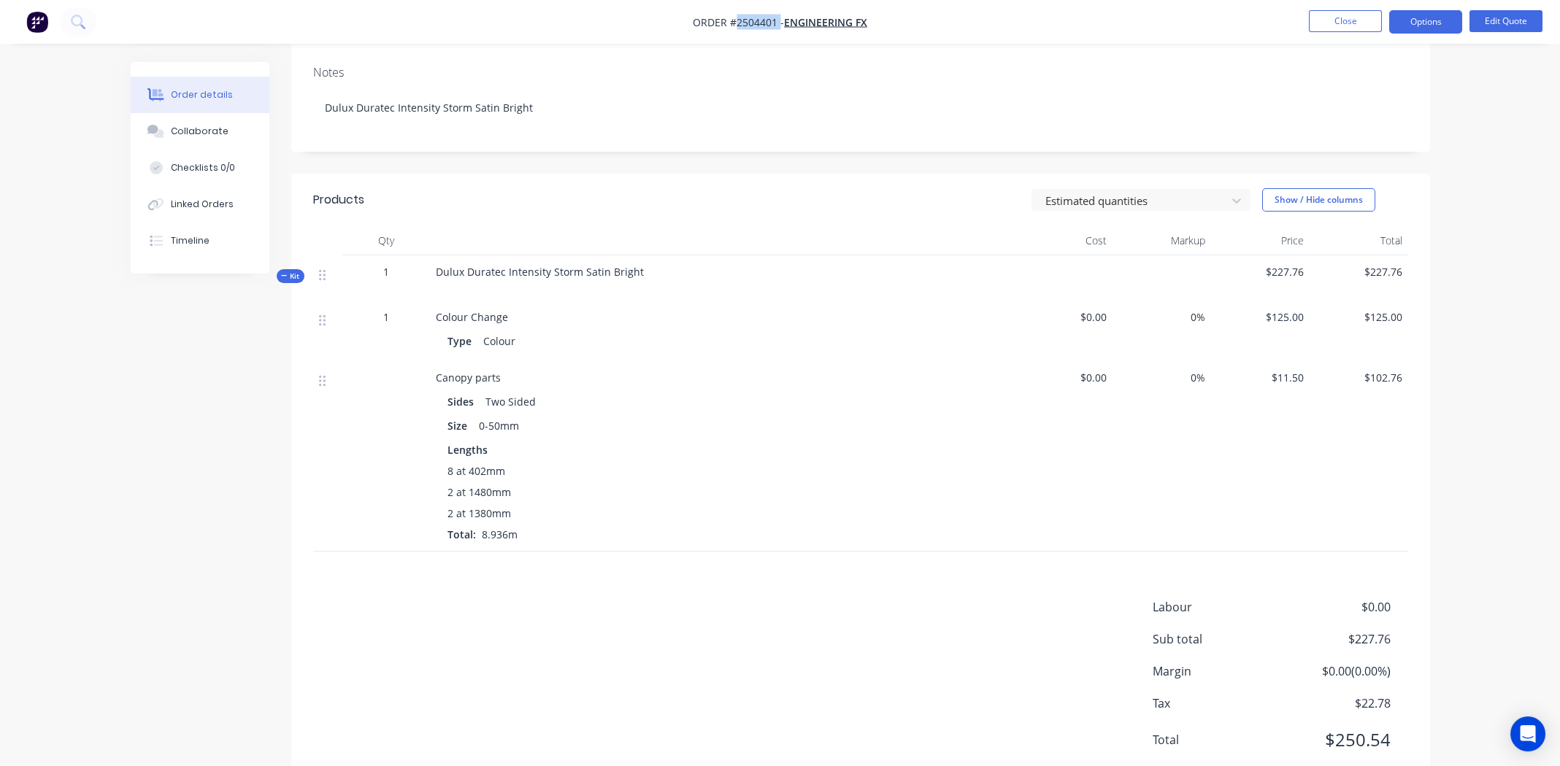
scroll to position [277, 0]
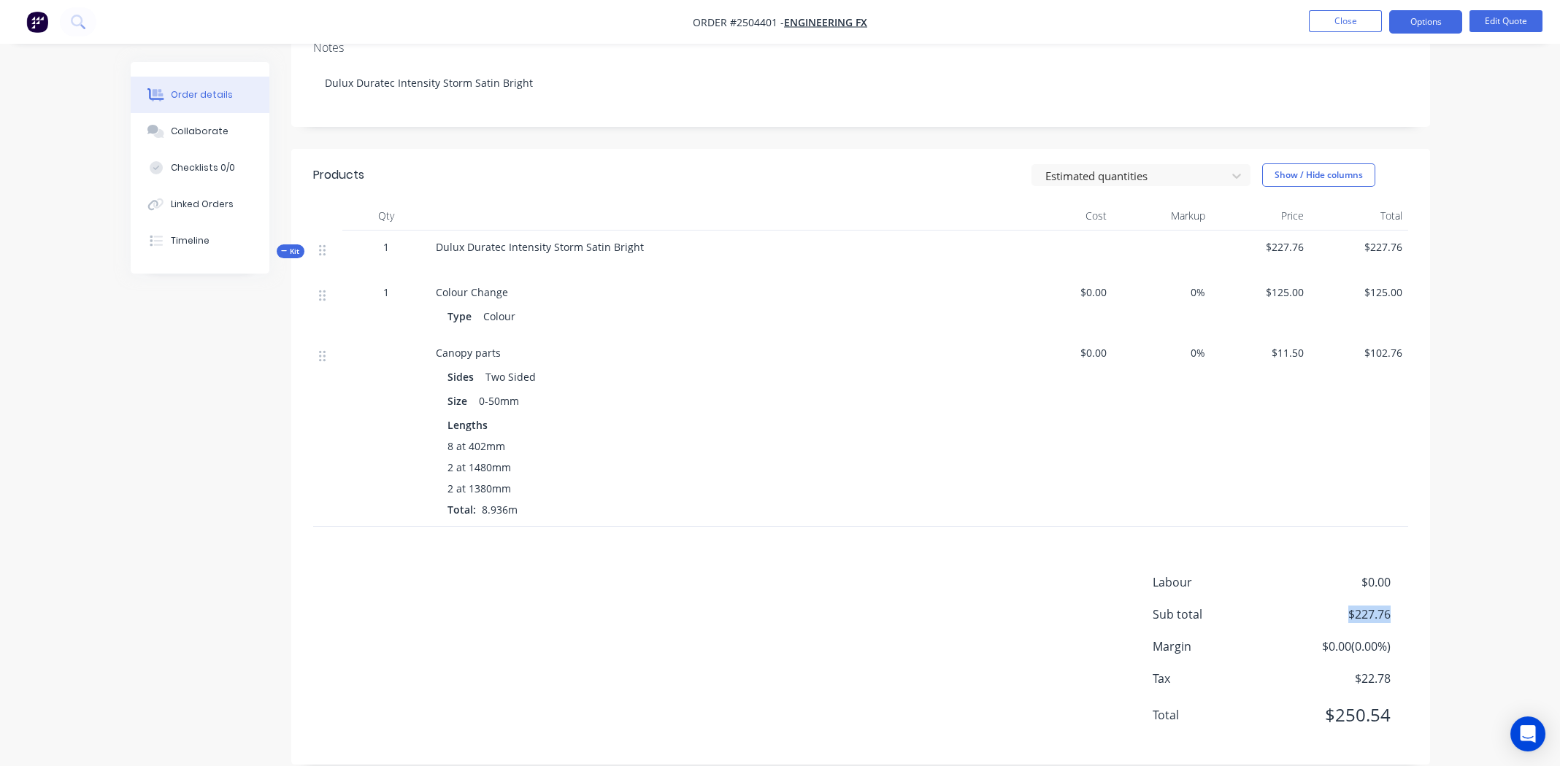
drag, startPoint x: 1391, startPoint y: 596, endPoint x: 1323, endPoint y: 606, distance: 67.9
click at [1323, 606] on div "Labour $0.00 Sub total $227.76 Margin $0.00 ( 0.00 %) Tax $22.78 Total $250.54" at bounding box center [1280, 658] width 255 height 169
copy span "$227.76"
click at [758, 20] on span "Order #2504401 -" at bounding box center [738, 22] width 91 height 14
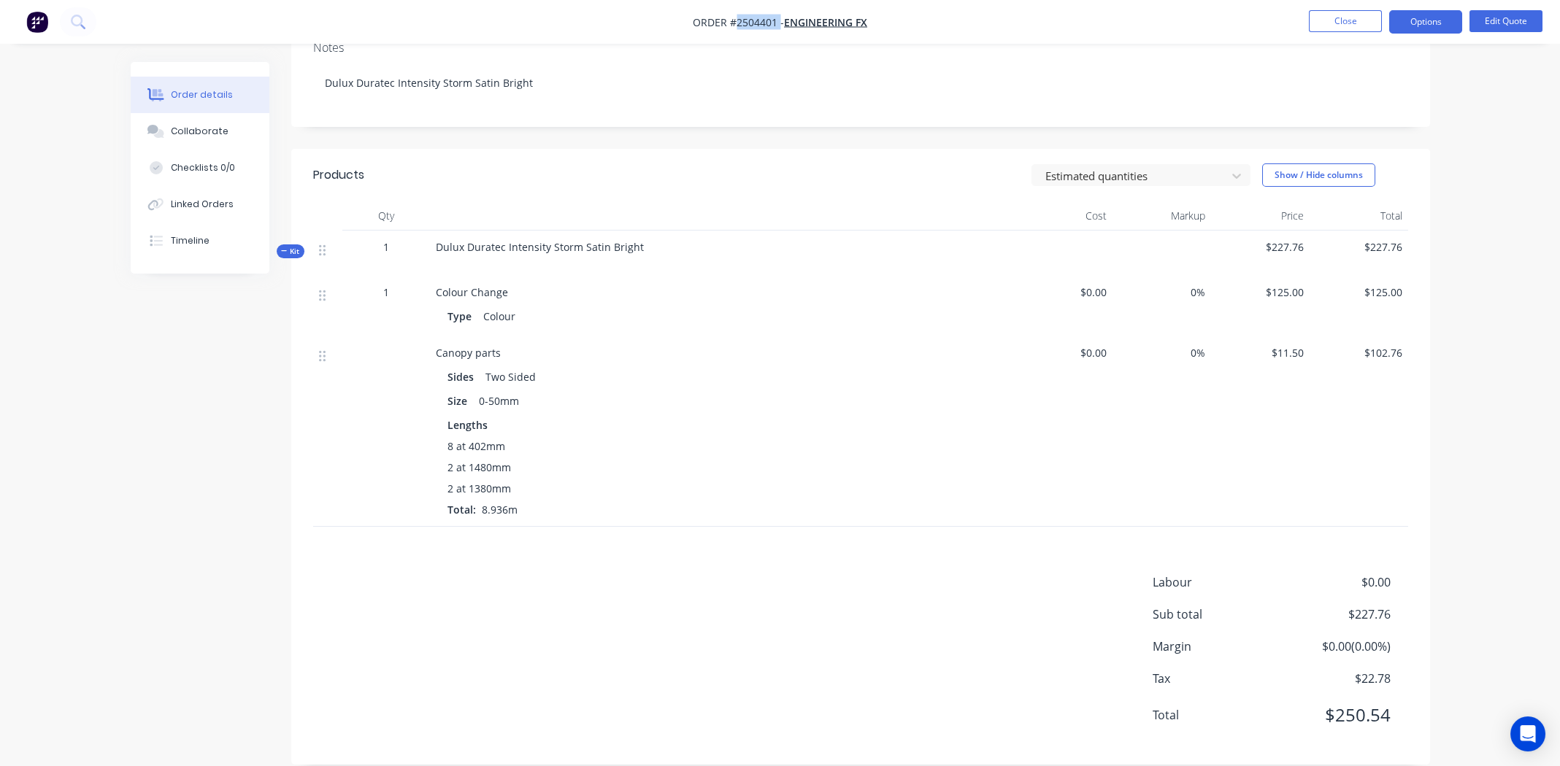
copy span "2504401"
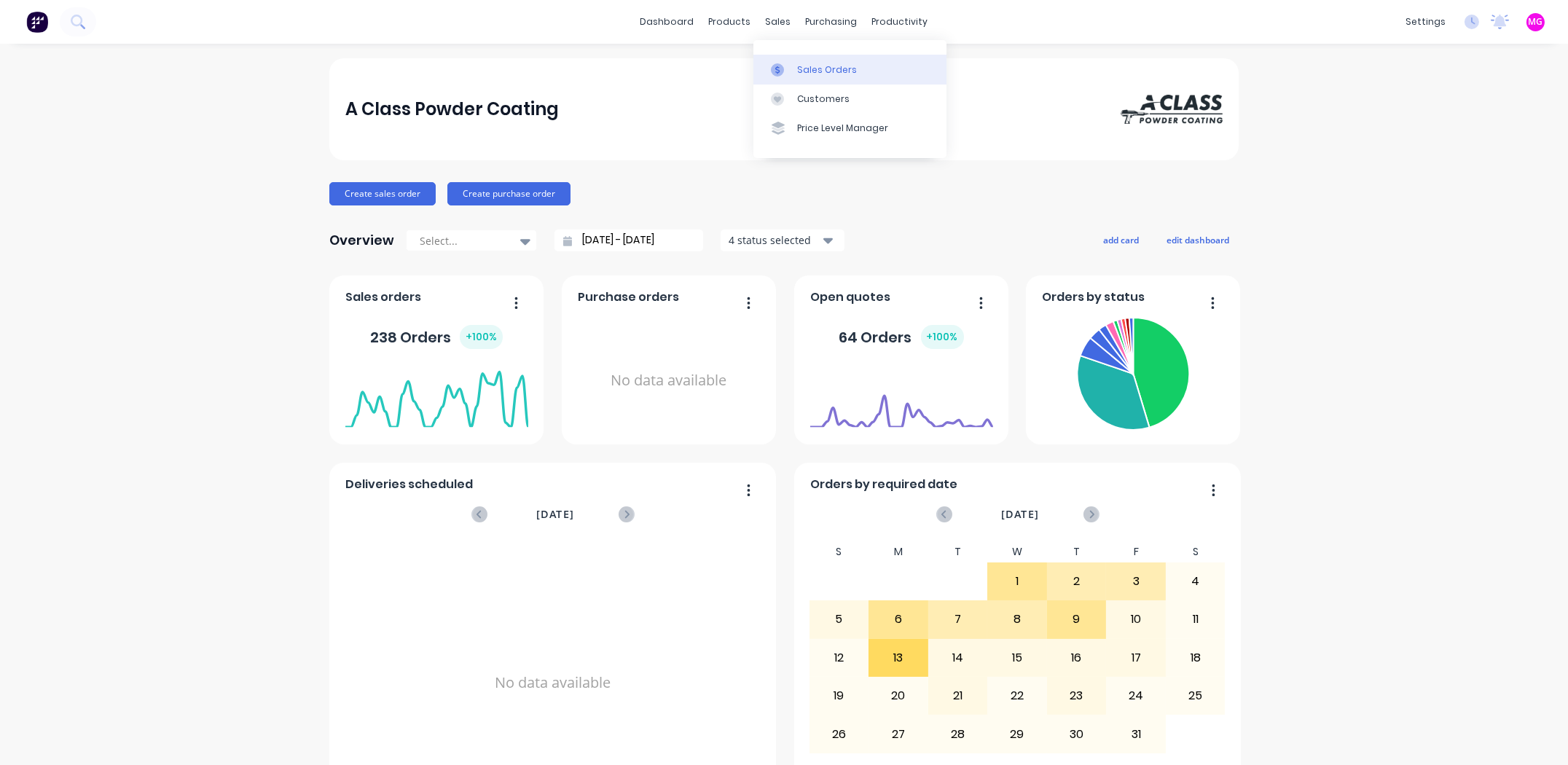
click at [810, 72] on div "Sales Orders" at bounding box center [827, 70] width 60 height 13
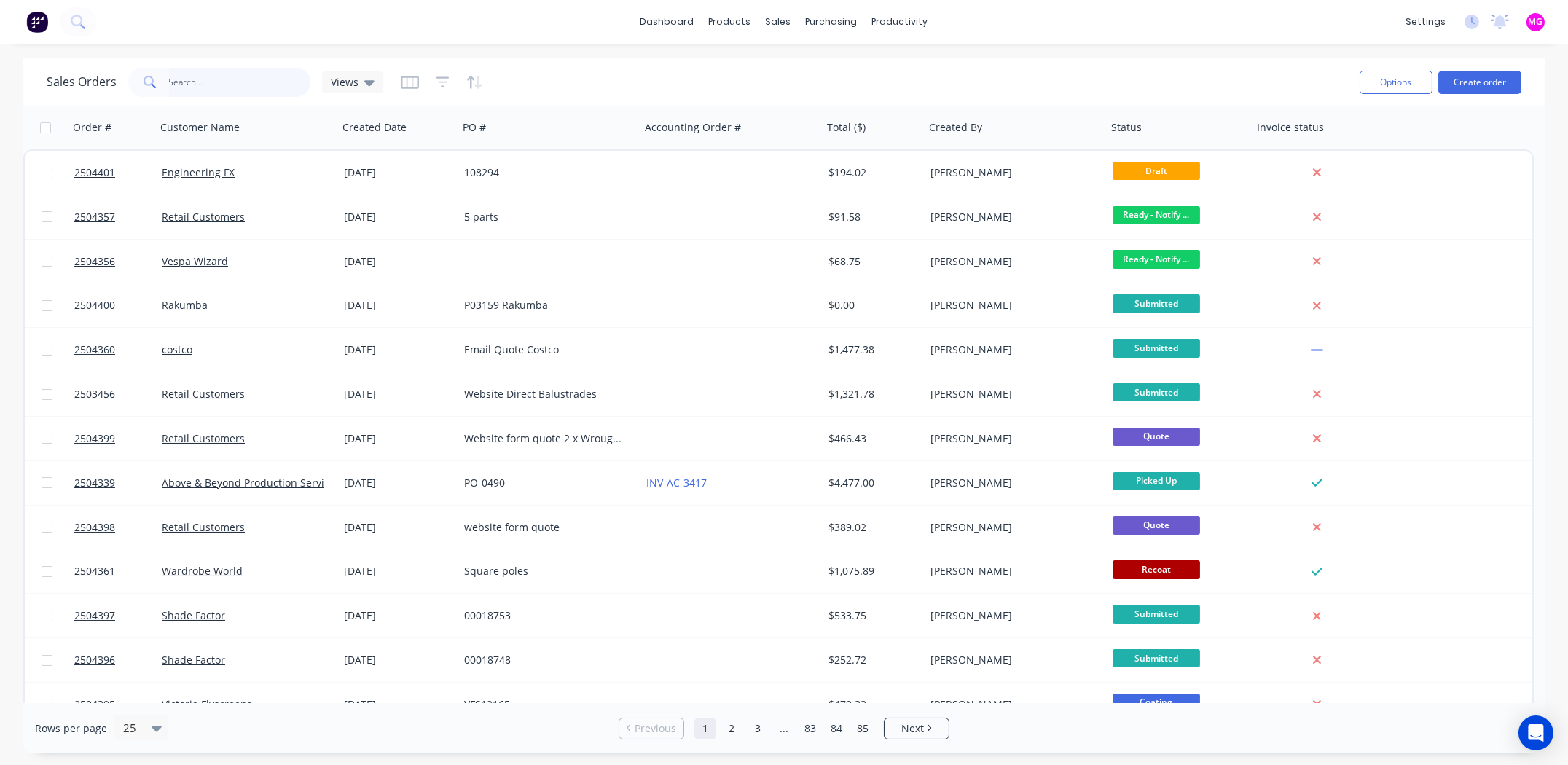
click at [226, 74] on input "text" at bounding box center [240, 82] width 142 height 29
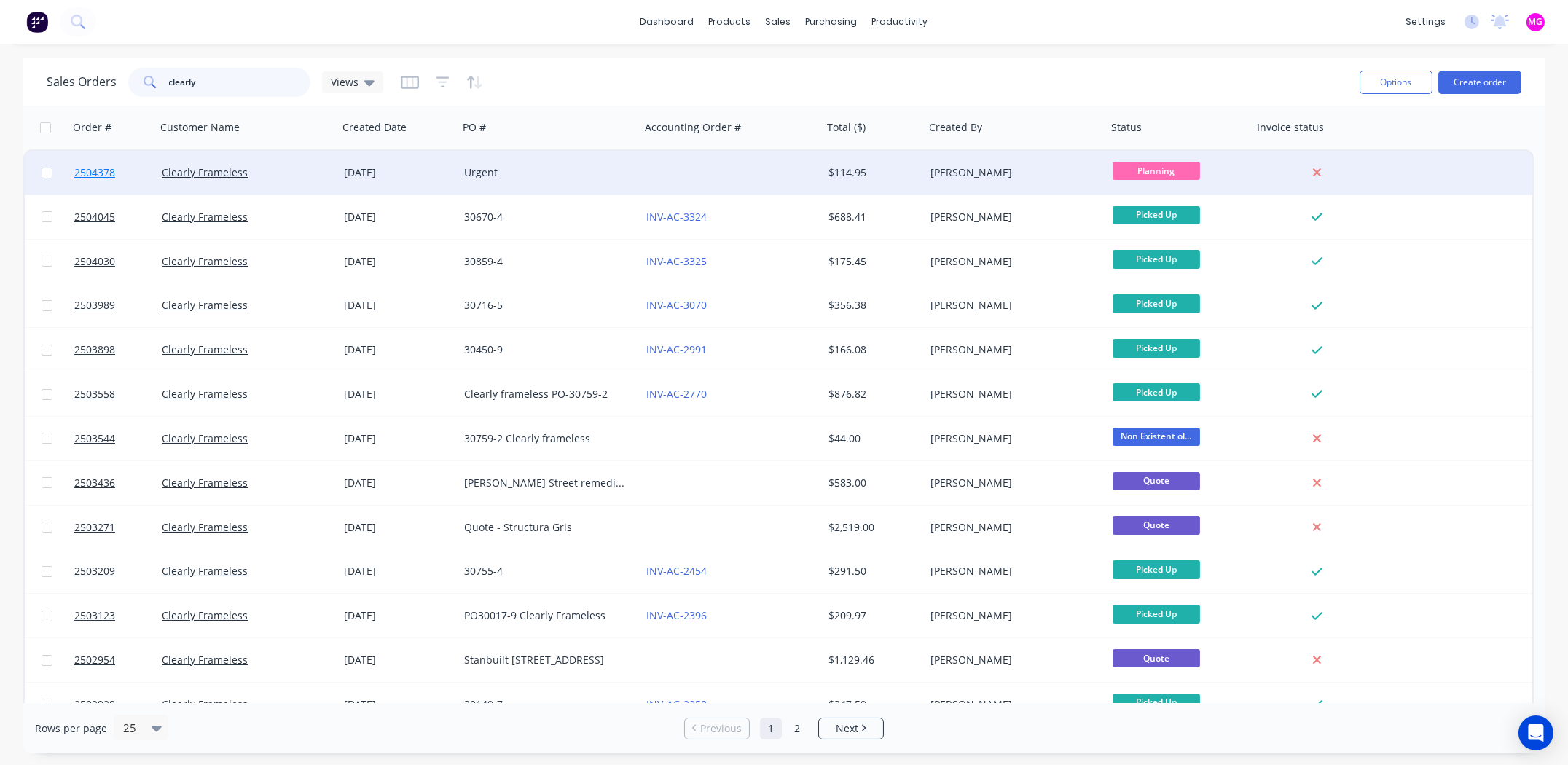
type input "clearly"
click at [93, 173] on span "2504378" at bounding box center [94, 173] width 41 height 15
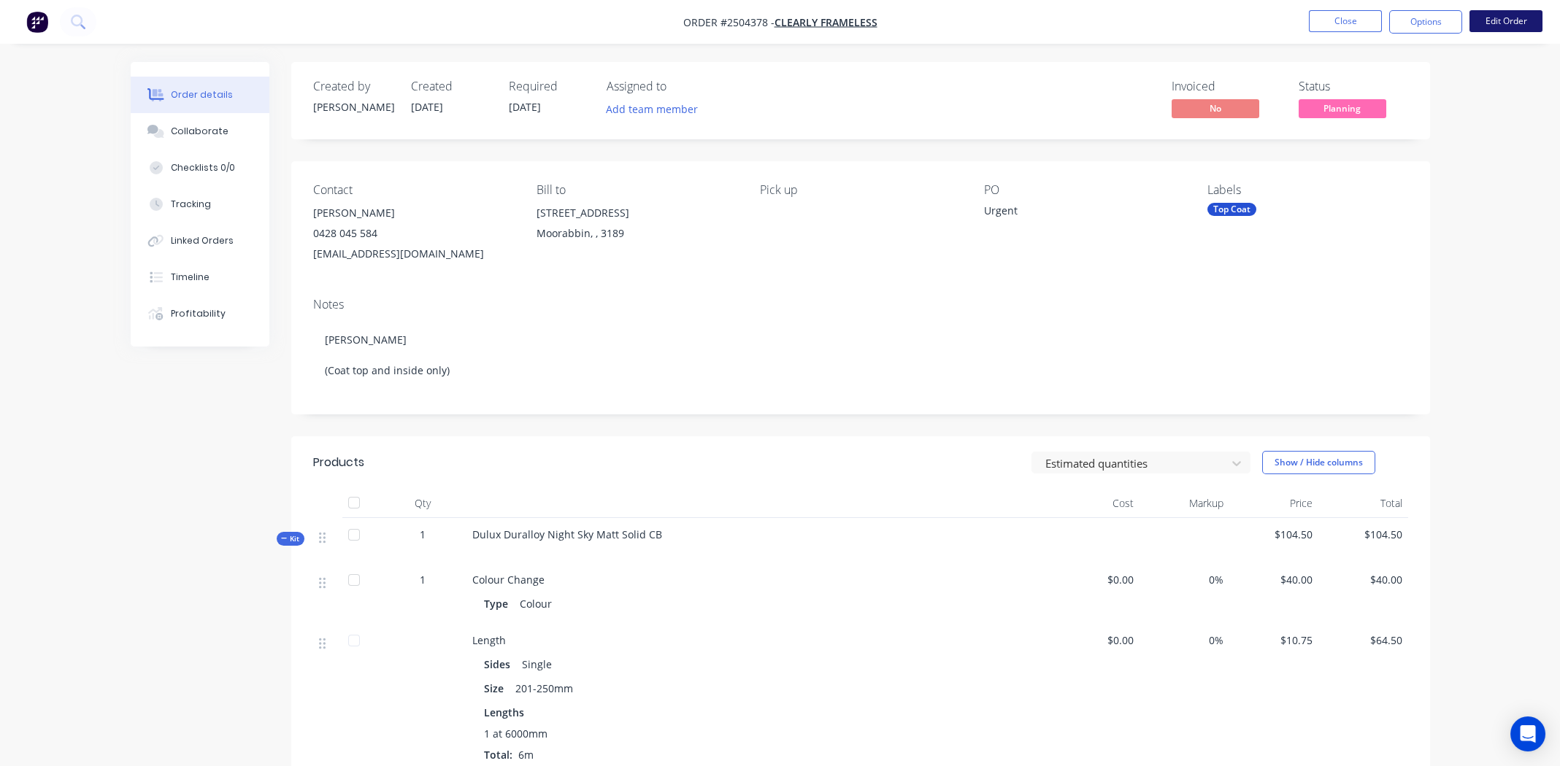
click at [1506, 18] on button "Edit Order" at bounding box center [1505, 21] width 73 height 22
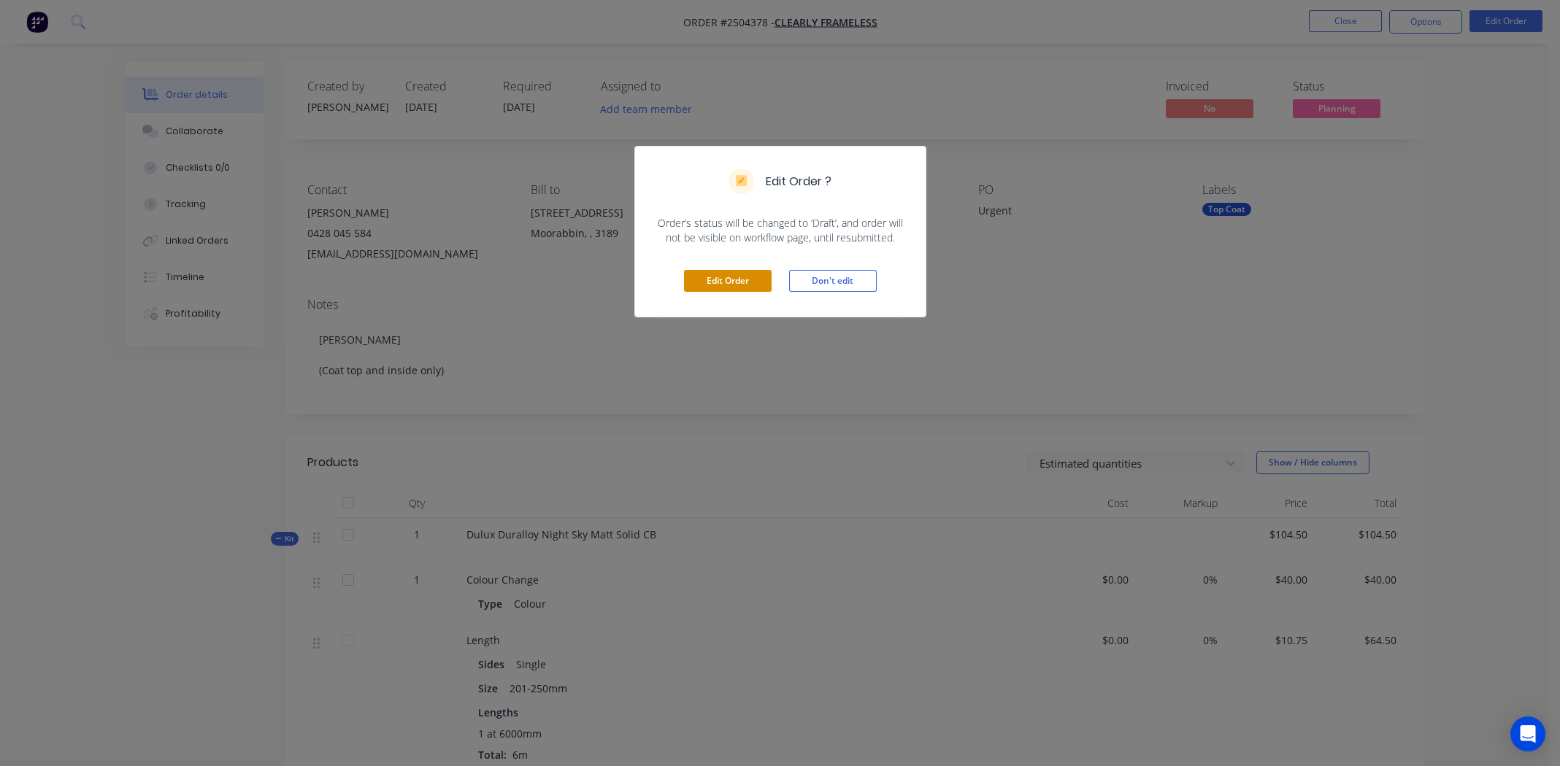
click at [738, 278] on button "Edit Order" at bounding box center [728, 281] width 88 height 22
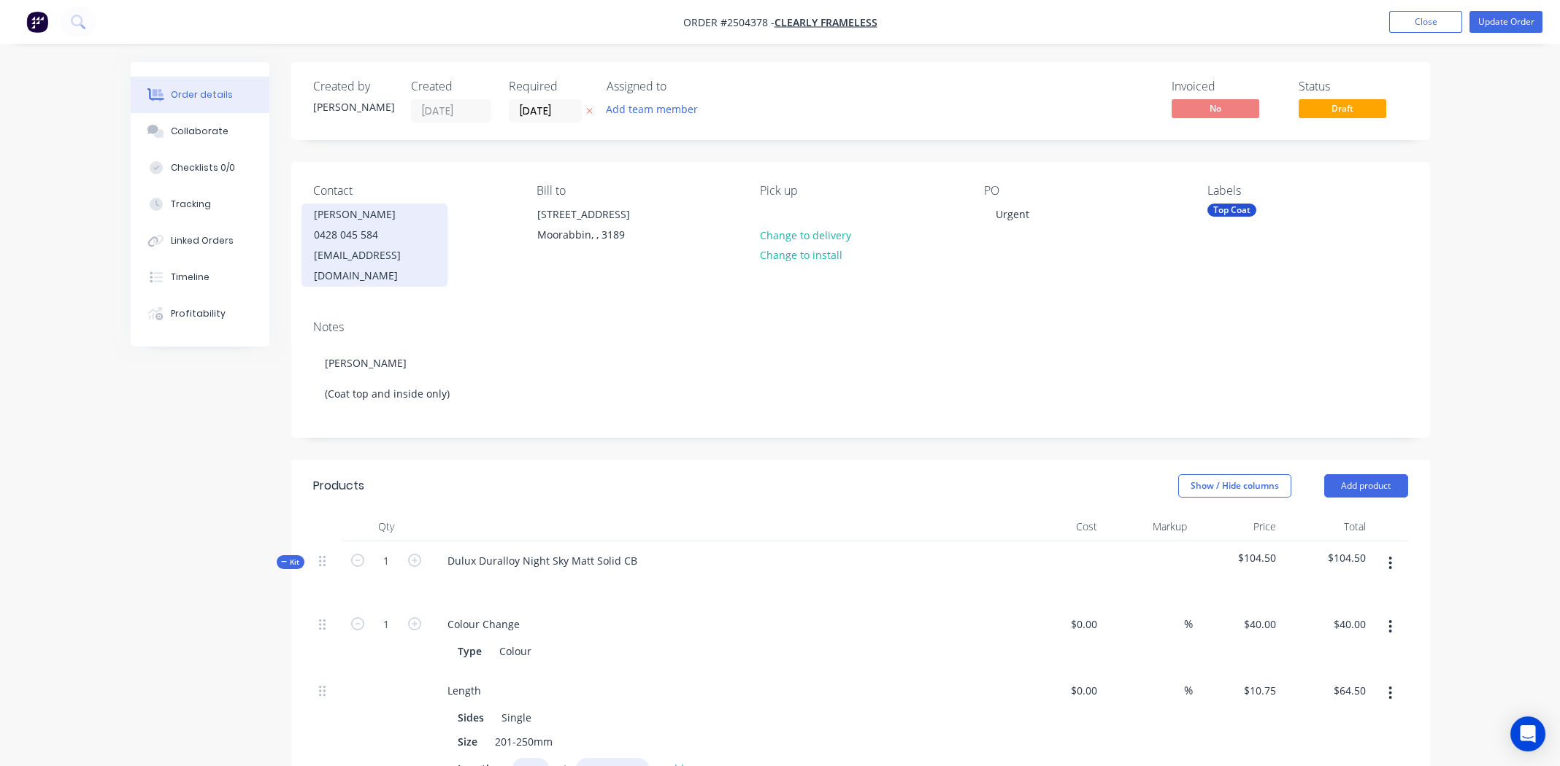
click at [346, 235] on div "0428 045 584" at bounding box center [374, 235] width 121 height 20
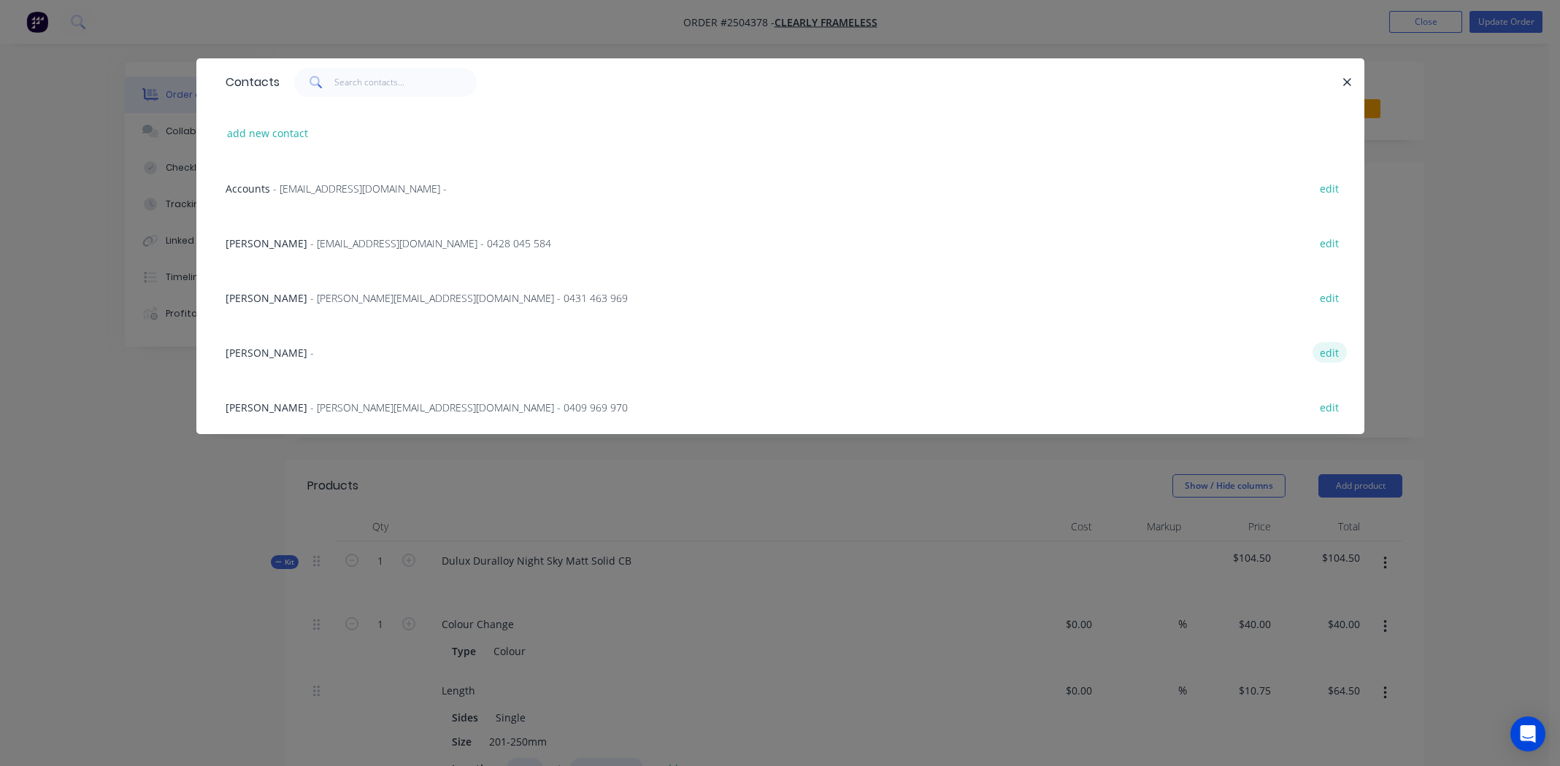
click at [1325, 353] on button "edit" at bounding box center [1329, 352] width 34 height 20
select select "AU"
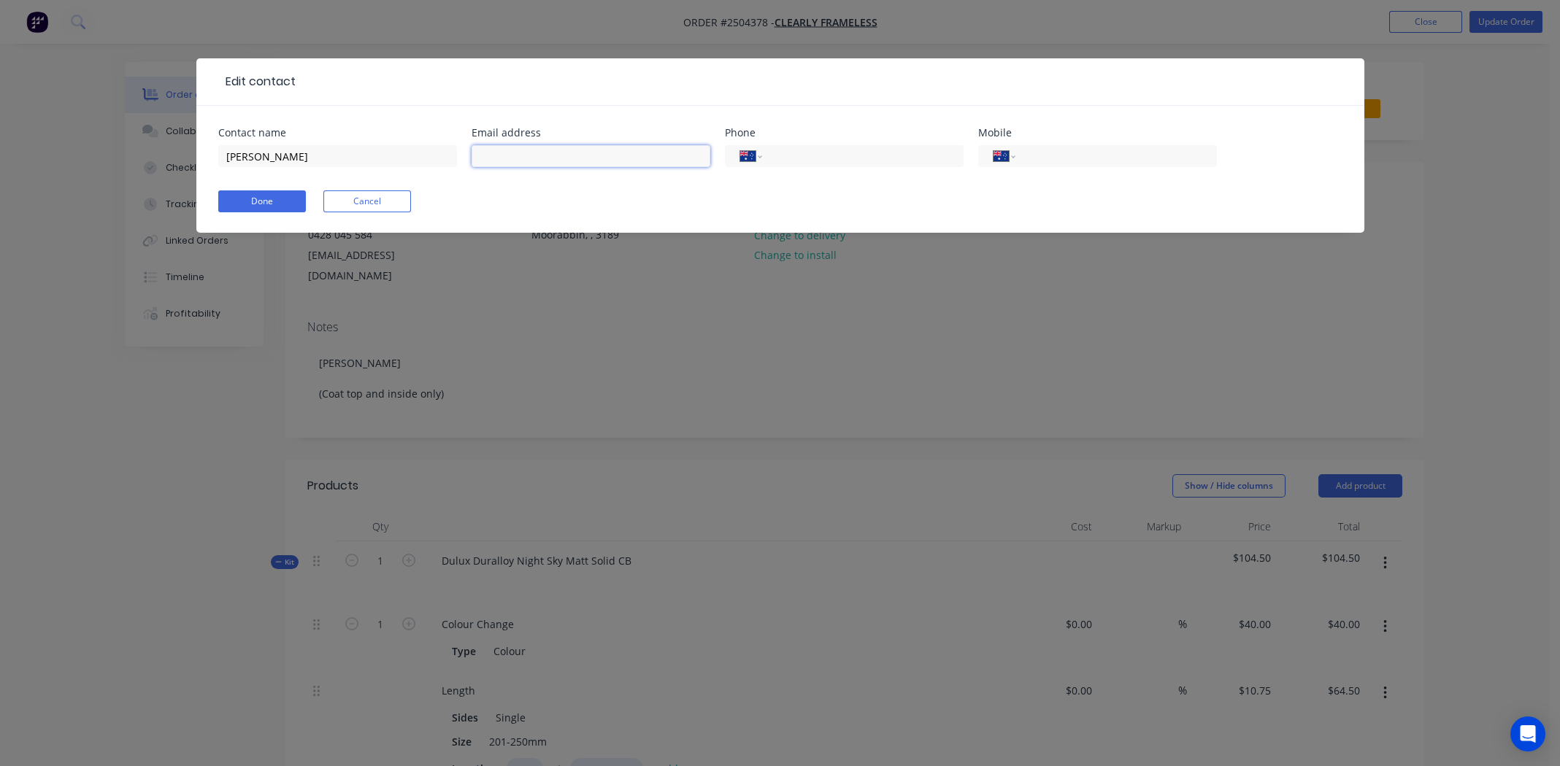
click at [523, 156] on input "text" at bounding box center [591, 156] width 239 height 22
type input "scheduling@clearlyframeless.com.au"
click at [1056, 152] on input "tel" at bounding box center [1113, 156] width 175 height 17
type input "0490 407 657"
click at [257, 198] on button "Done" at bounding box center [262, 202] width 88 height 22
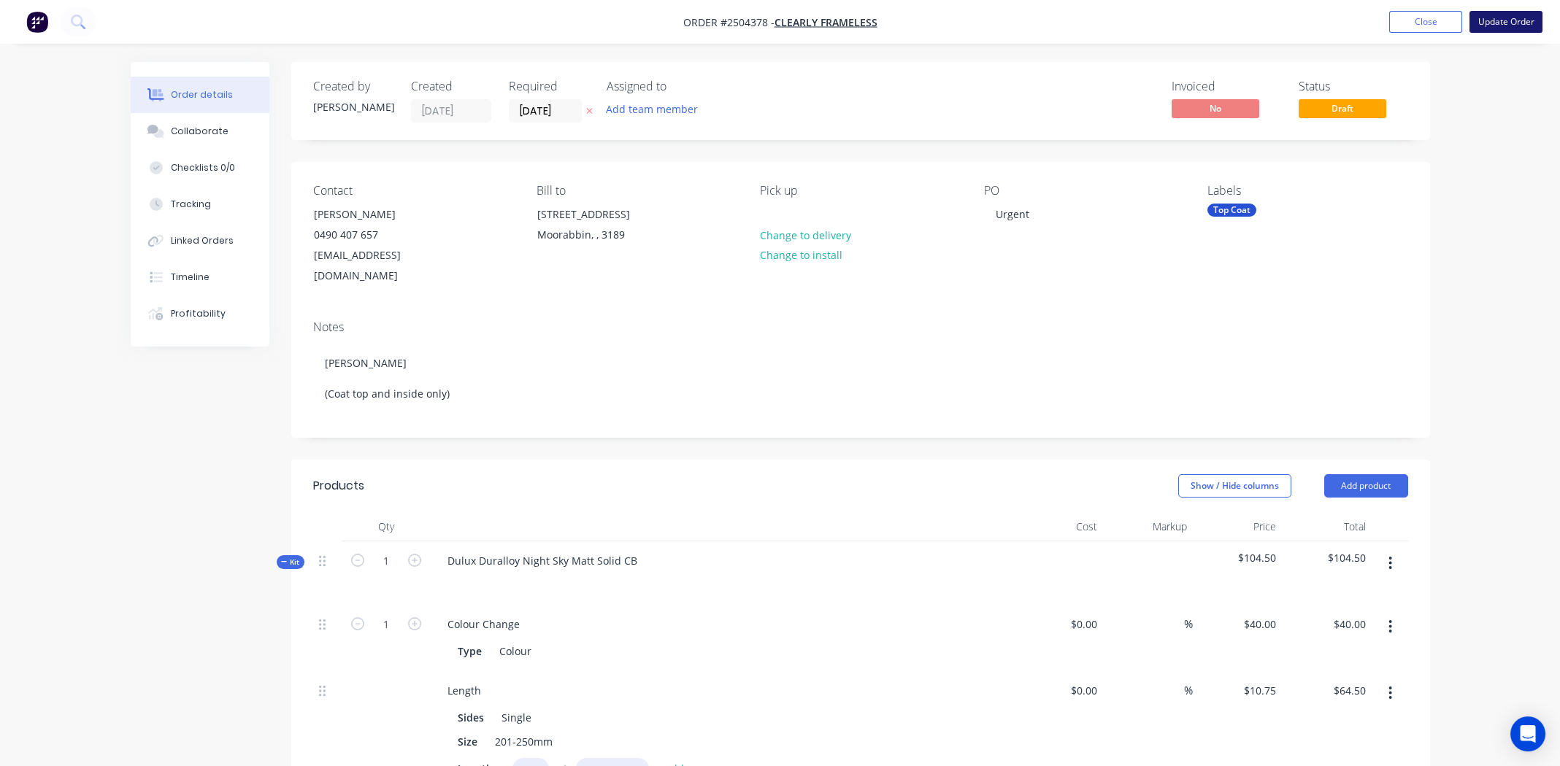
click at [1510, 19] on button "Update Order" at bounding box center [1505, 22] width 73 height 22
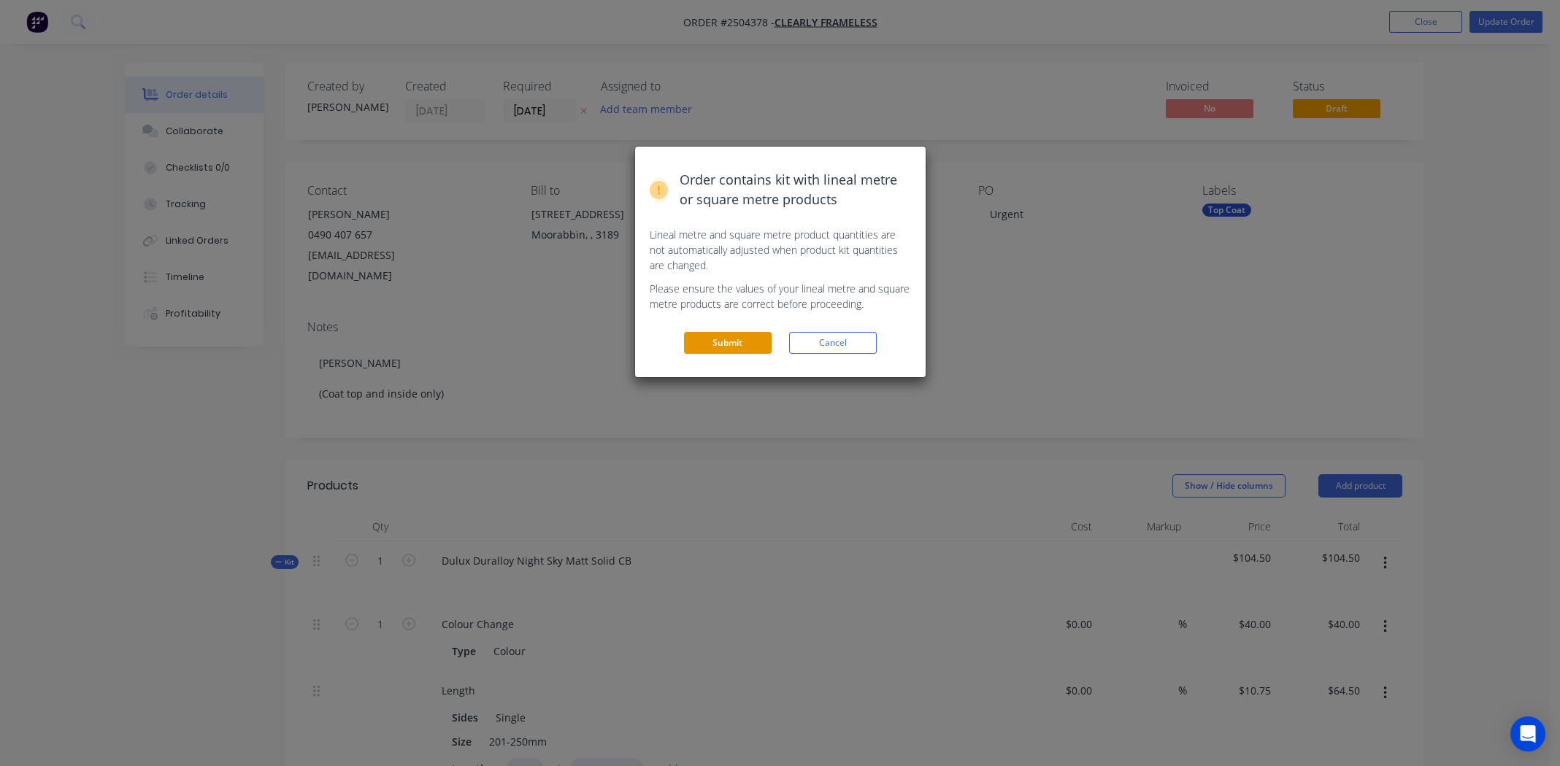
click at [723, 345] on button "Submit" at bounding box center [728, 343] width 88 height 22
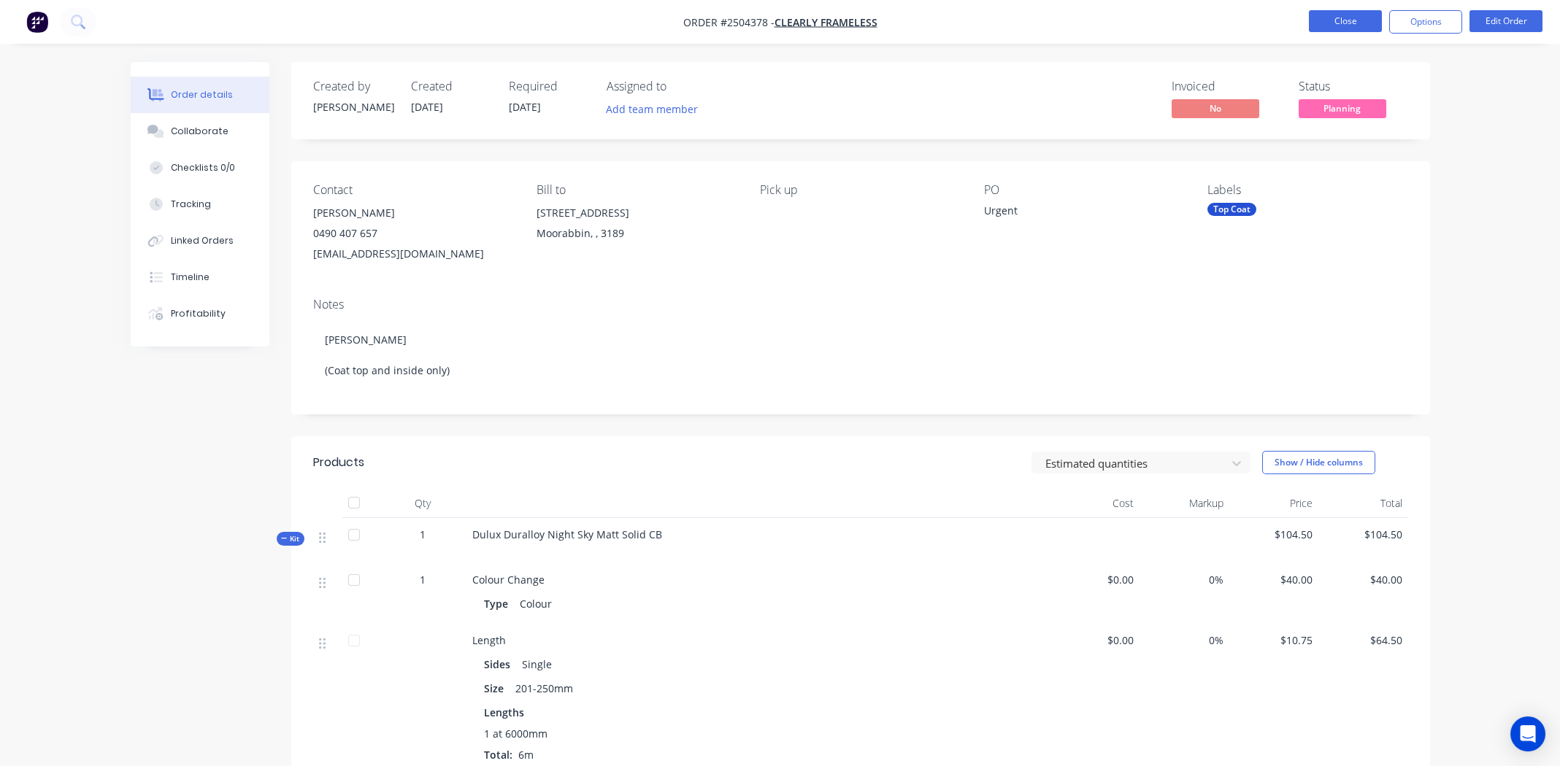
click at [1344, 23] on button "Close" at bounding box center [1345, 21] width 73 height 22
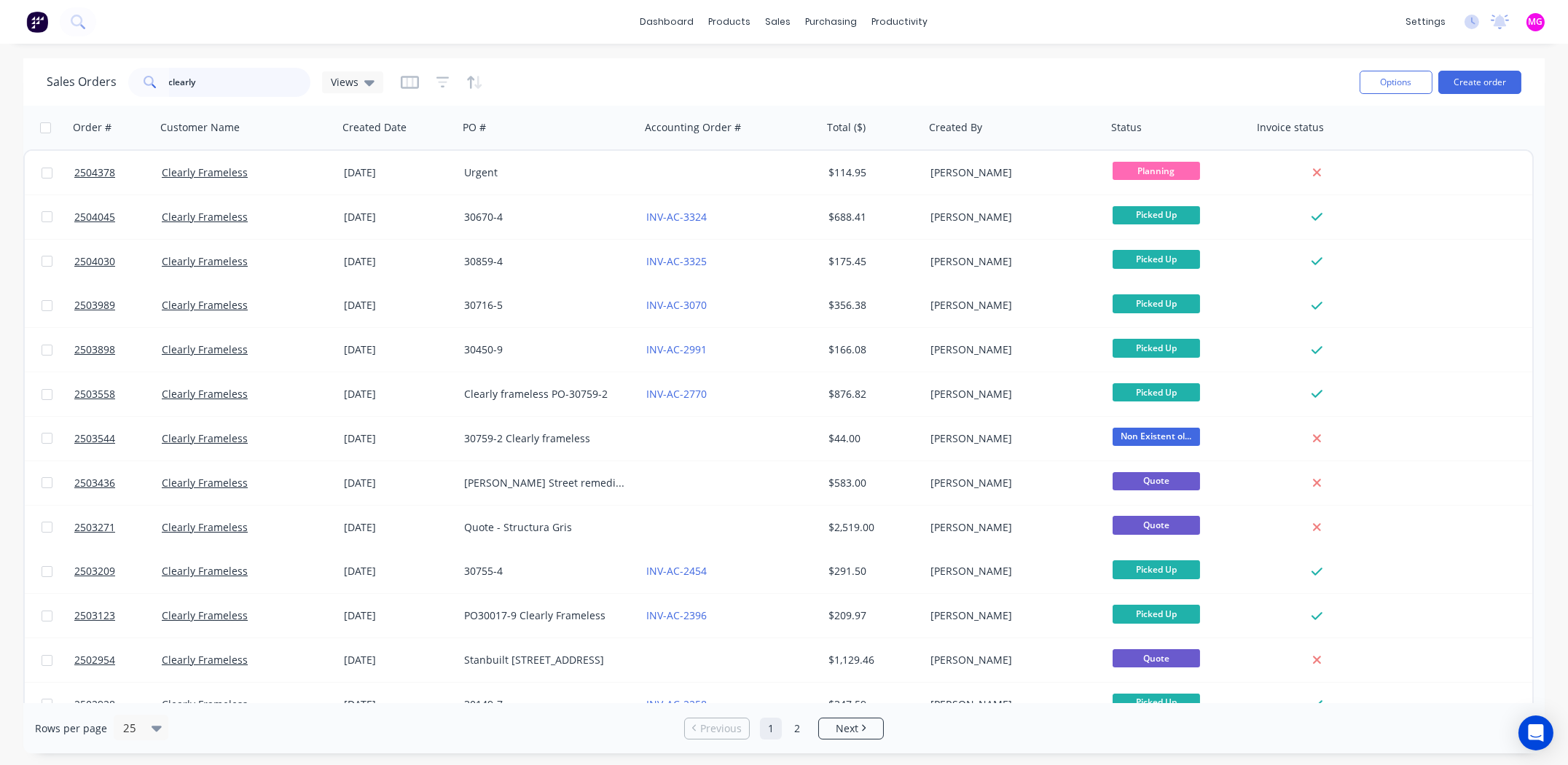
click at [242, 79] on input "clearly" at bounding box center [240, 82] width 142 height 29
click at [245, 81] on input "clearly" at bounding box center [240, 82] width 142 height 29
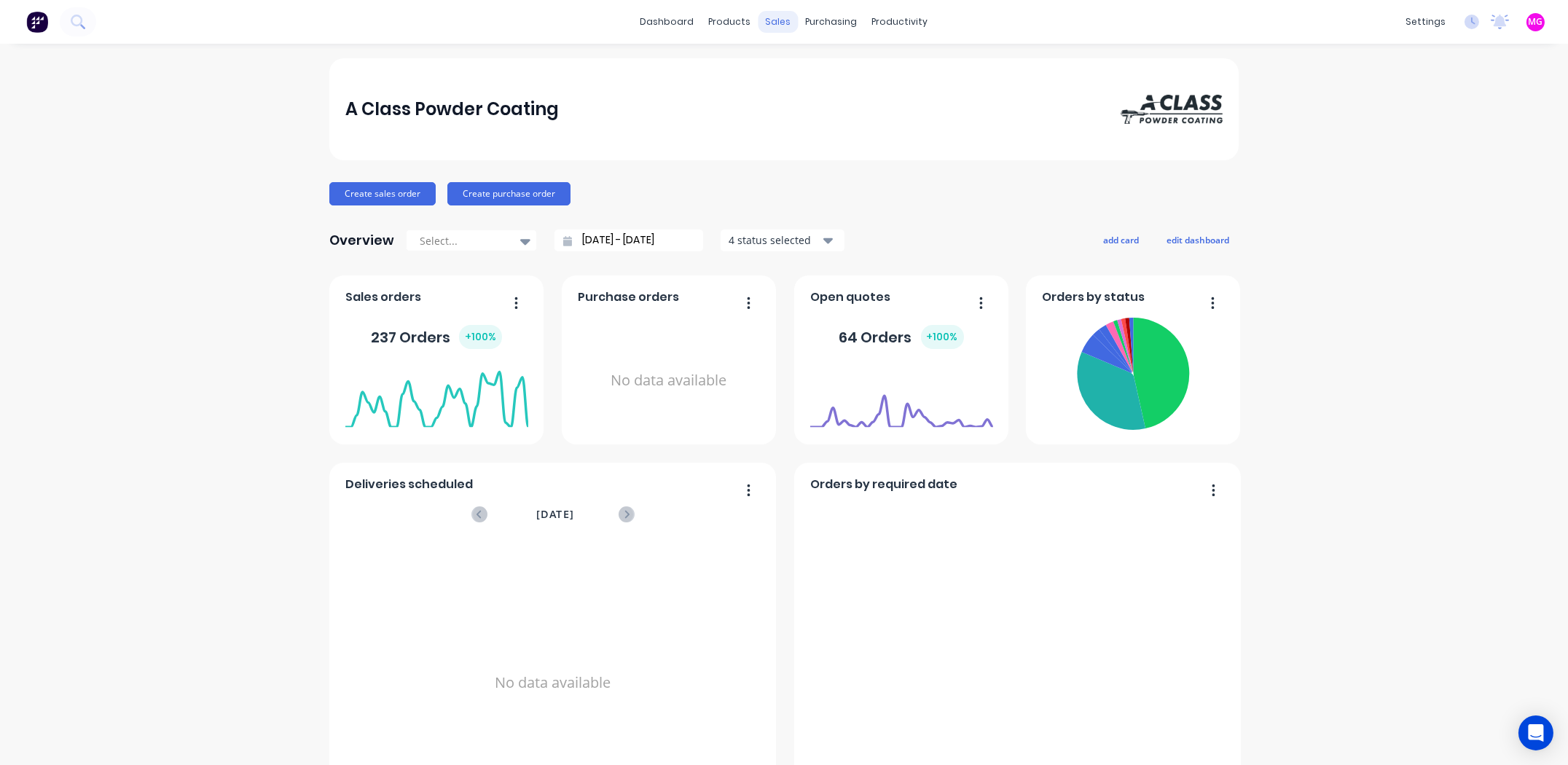
click at [776, 18] on div "sales" at bounding box center [779, 22] width 40 height 22
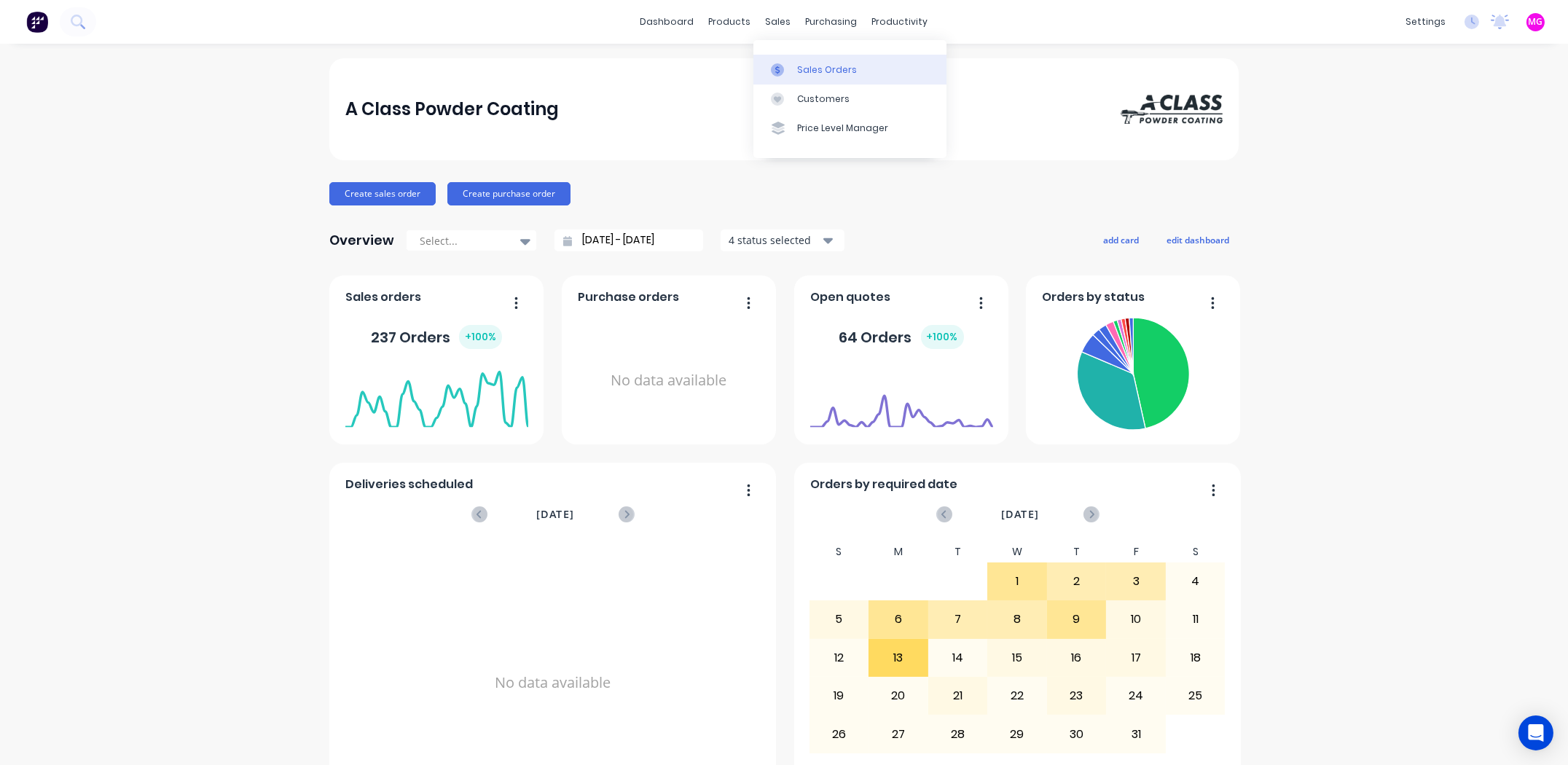
click at [817, 75] on div "Sales Orders" at bounding box center [827, 70] width 60 height 13
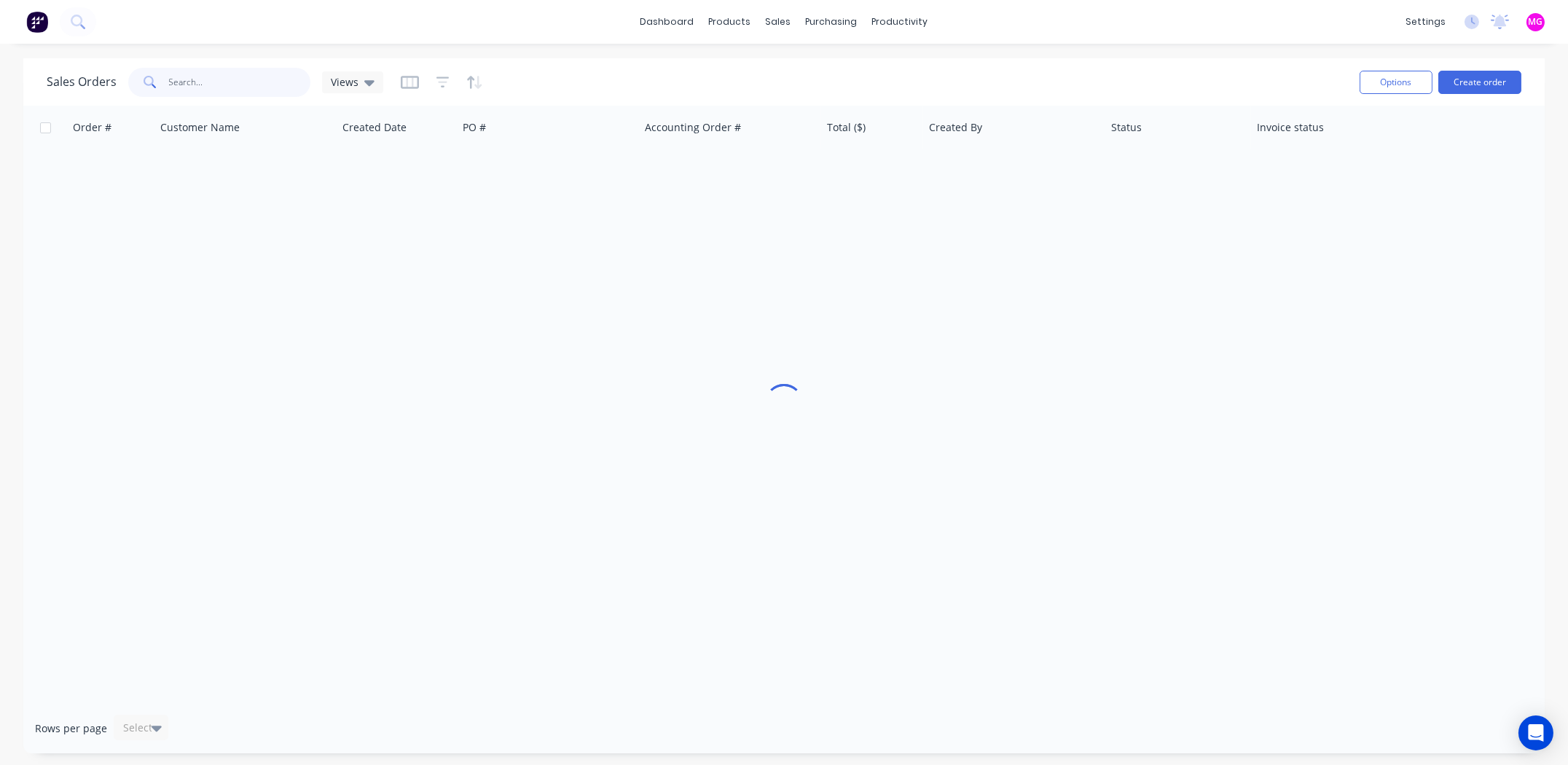
click at [231, 84] on input "text" at bounding box center [240, 82] width 142 height 29
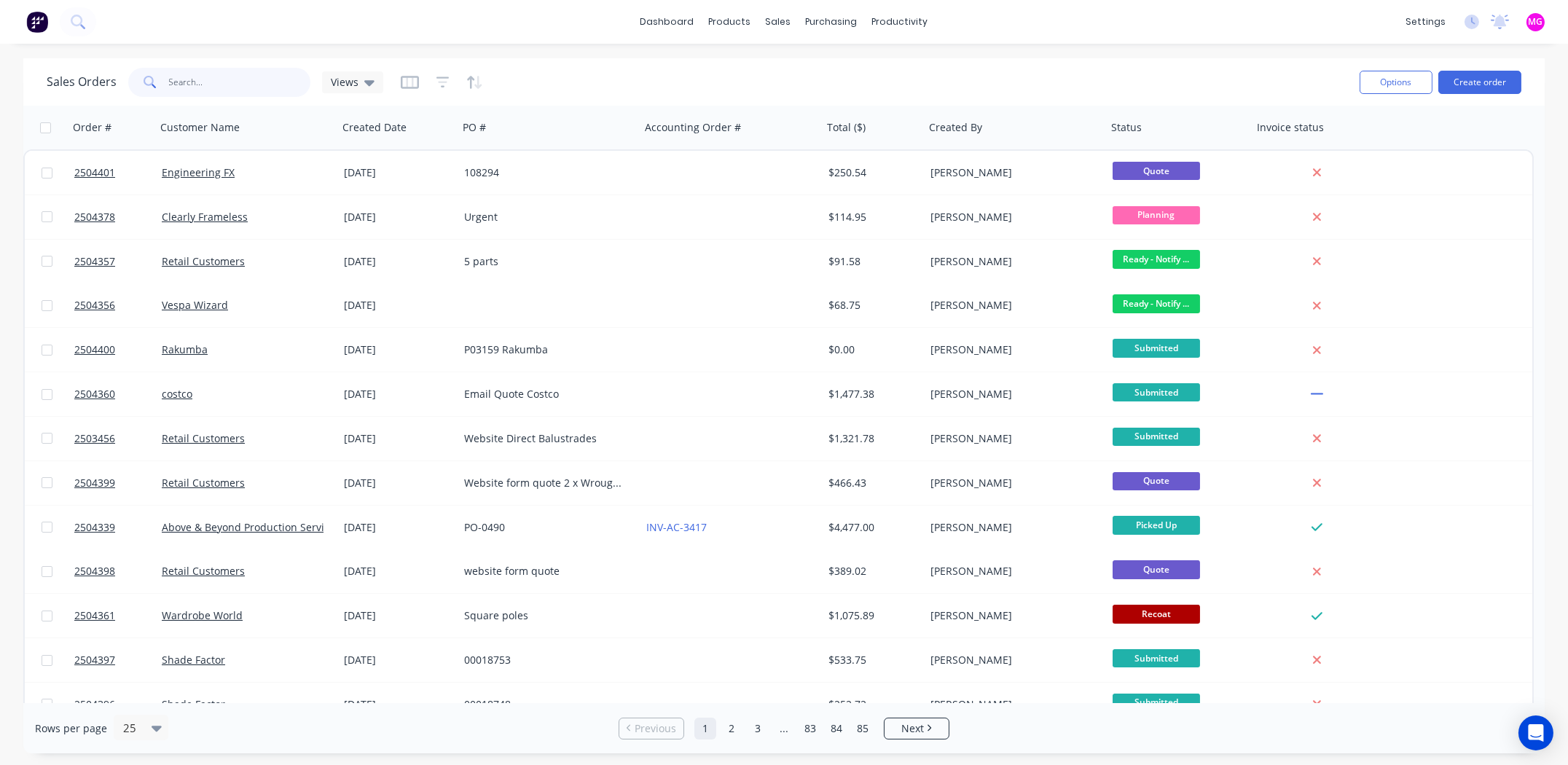
paste input "10533"
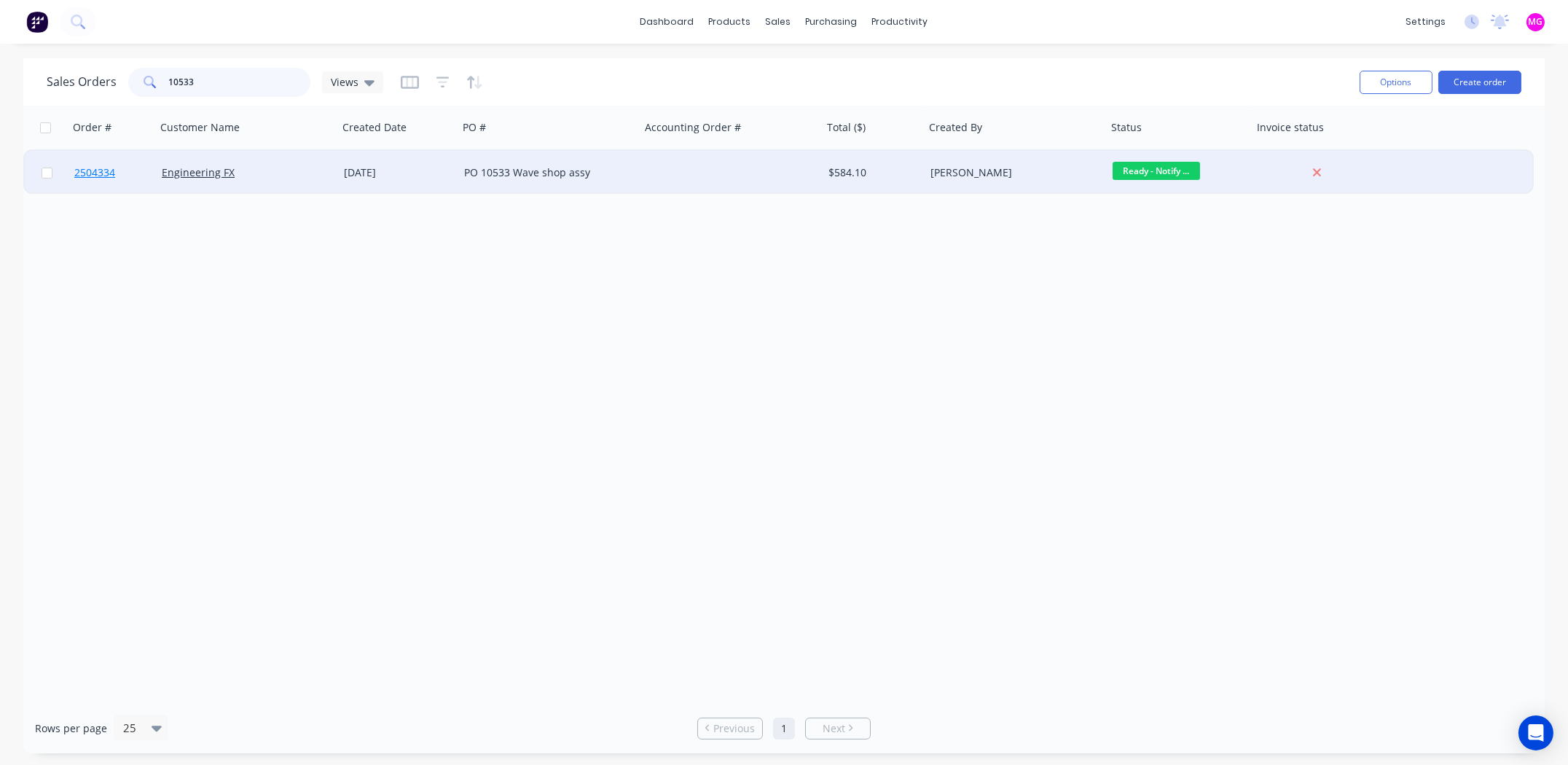
type input "10533"
click at [92, 172] on span "2504334" at bounding box center [94, 173] width 41 height 15
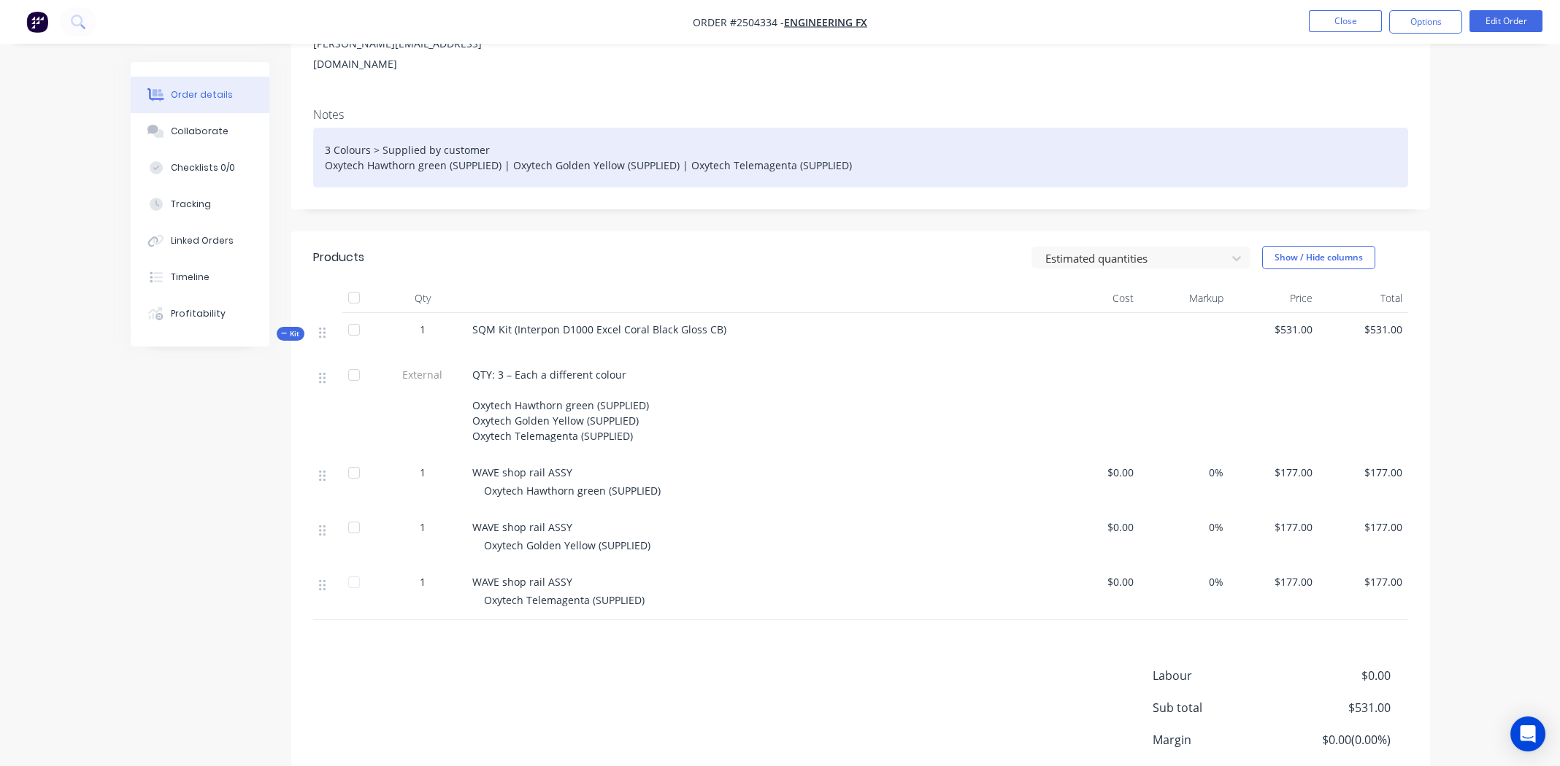
scroll to position [219, 0]
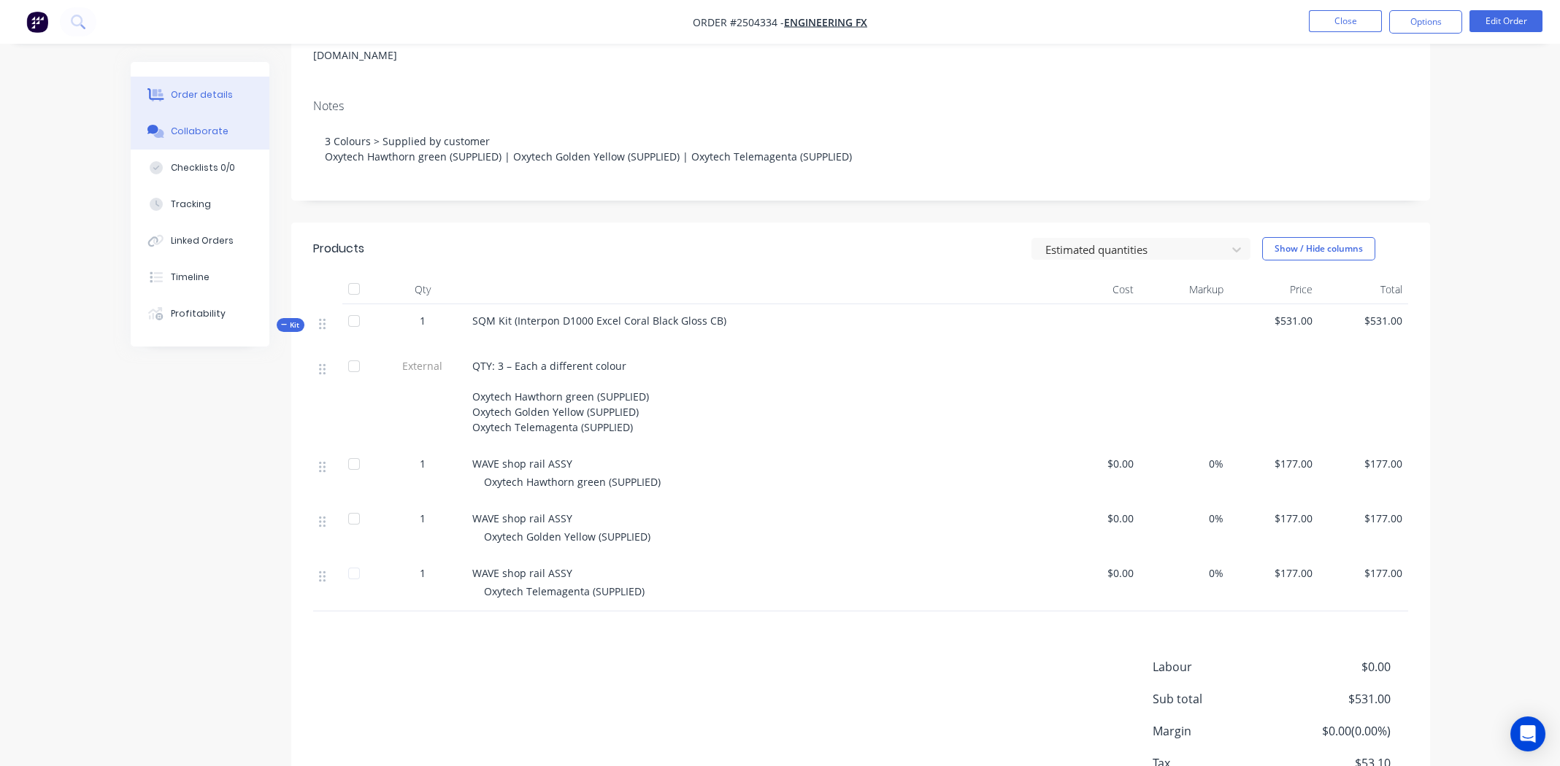
click at [196, 128] on div "Collaborate" at bounding box center [200, 131] width 58 height 13
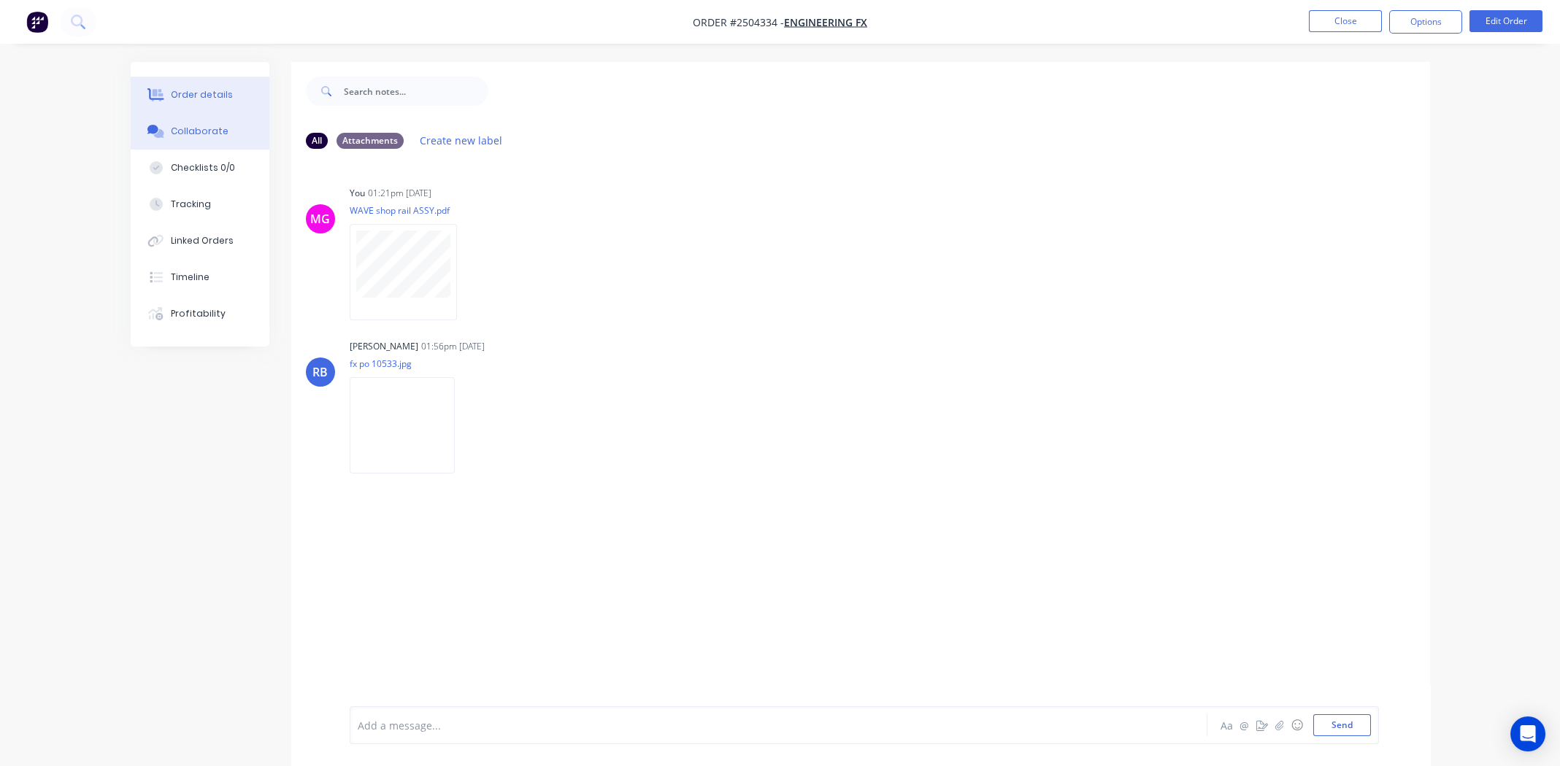
click at [194, 91] on div "Order details" at bounding box center [202, 94] width 62 height 13
